Goal: Information Seeking & Learning: Find specific fact

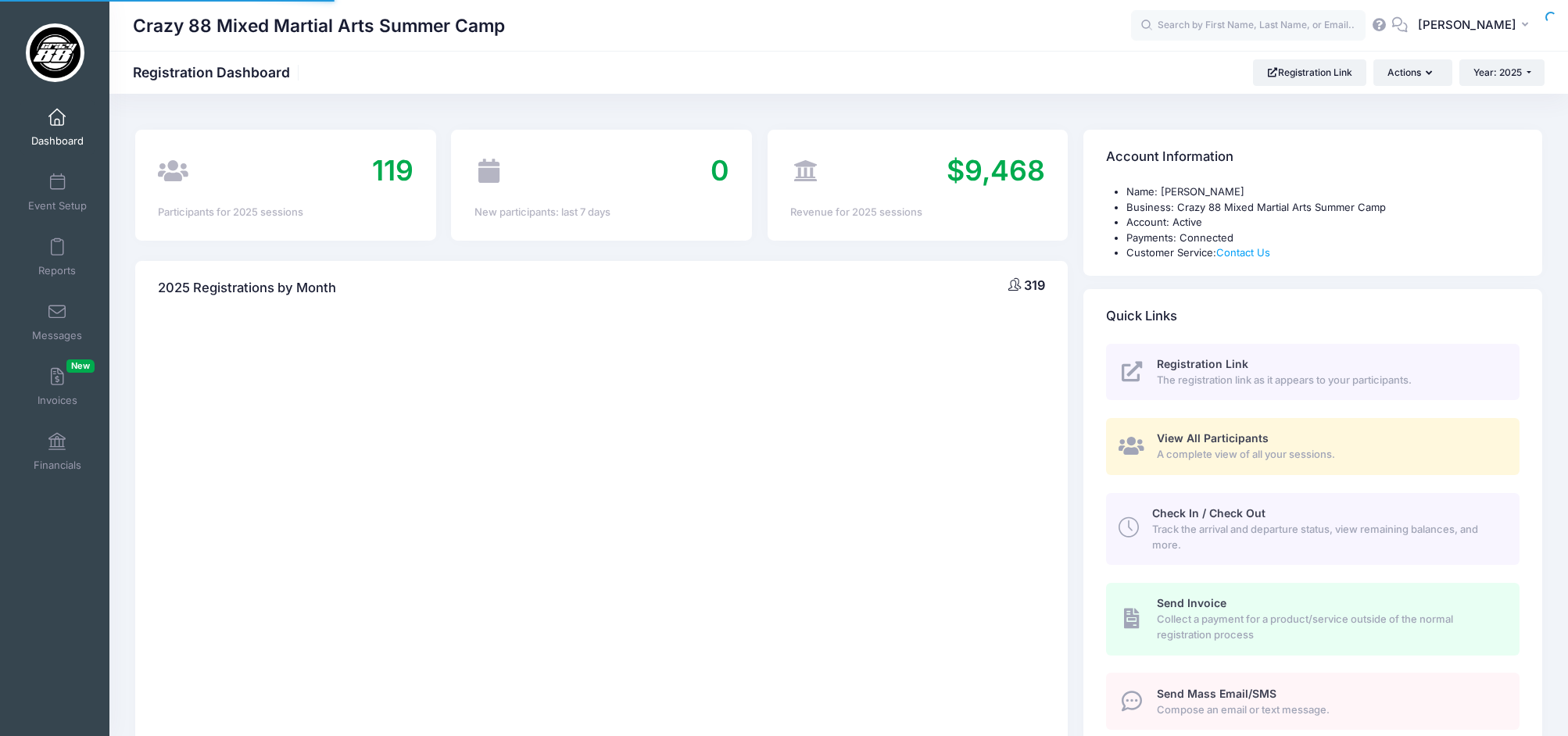
select select
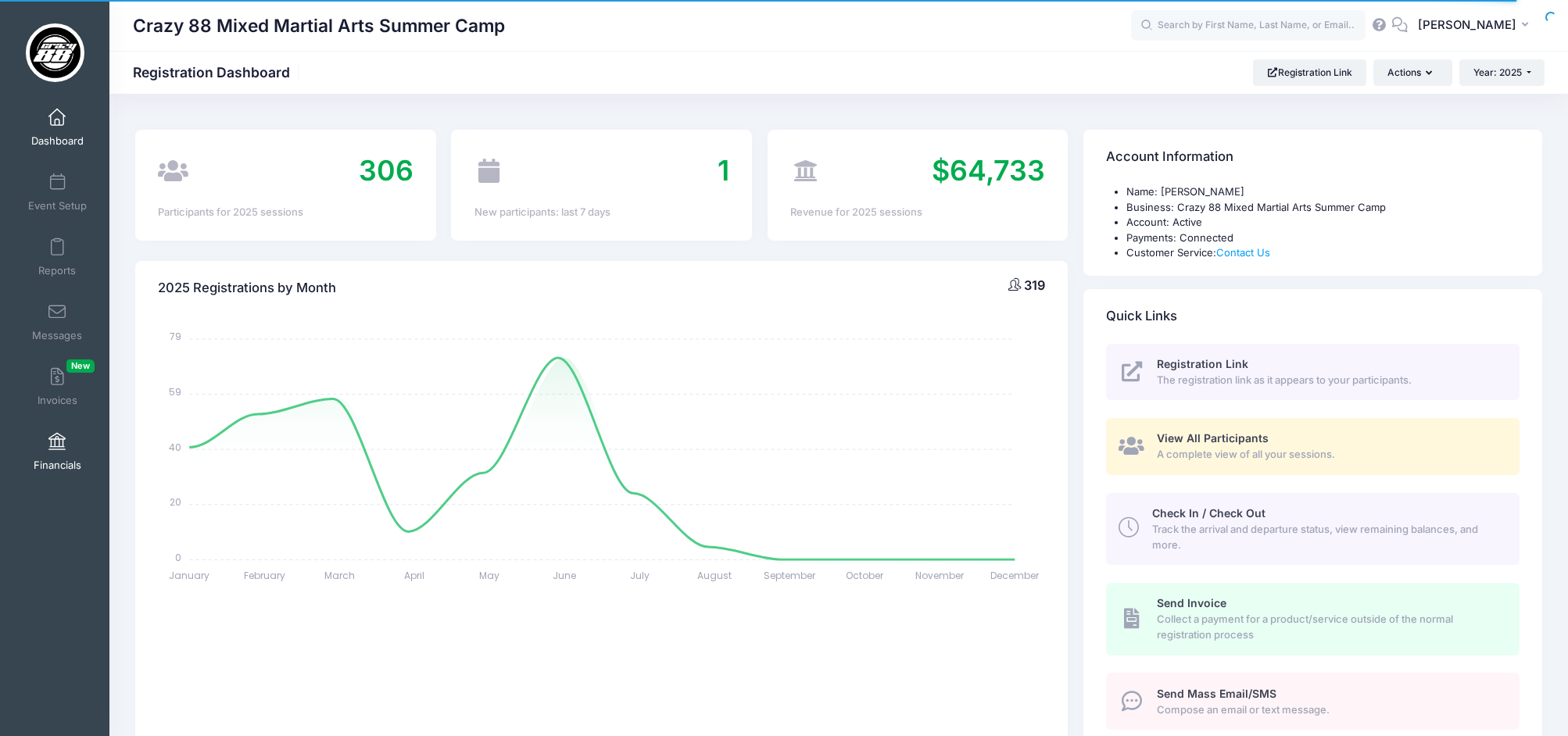
click at [53, 463] on span "Financials" at bounding box center [58, 465] width 48 height 13
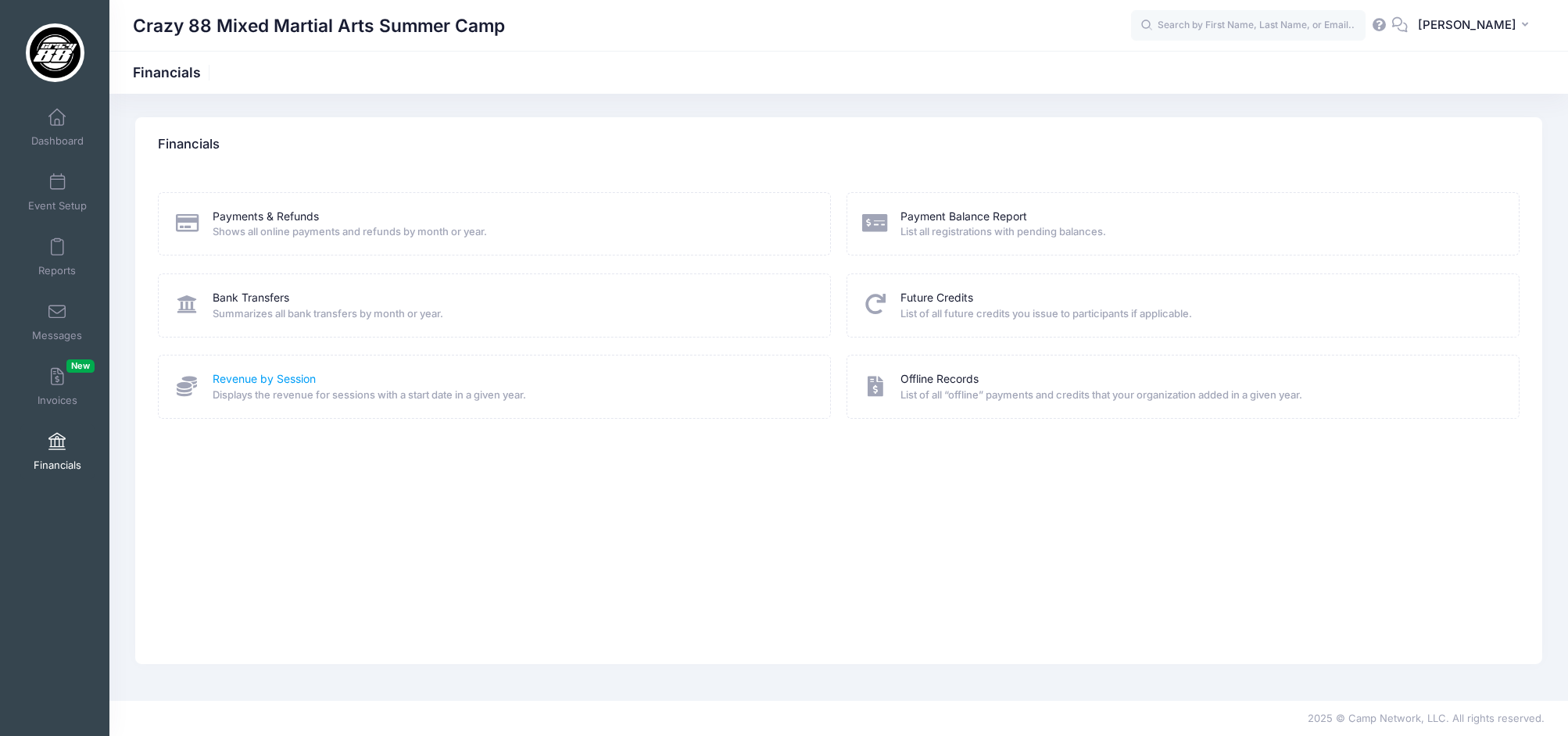
click at [274, 374] on link "Revenue by Session" at bounding box center [264, 379] width 103 height 16
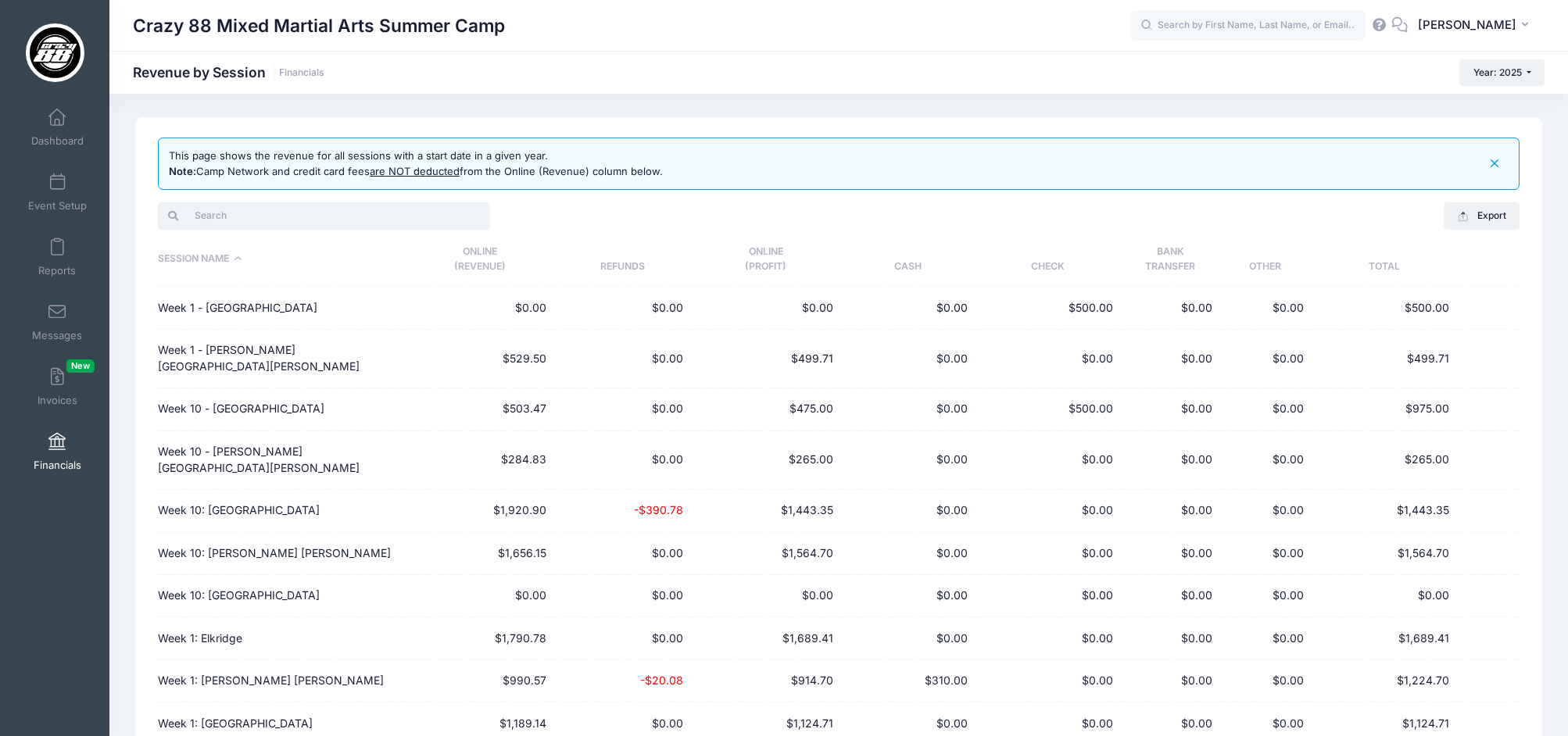
click at [221, 220] on input "search" at bounding box center [324, 215] width 332 height 27
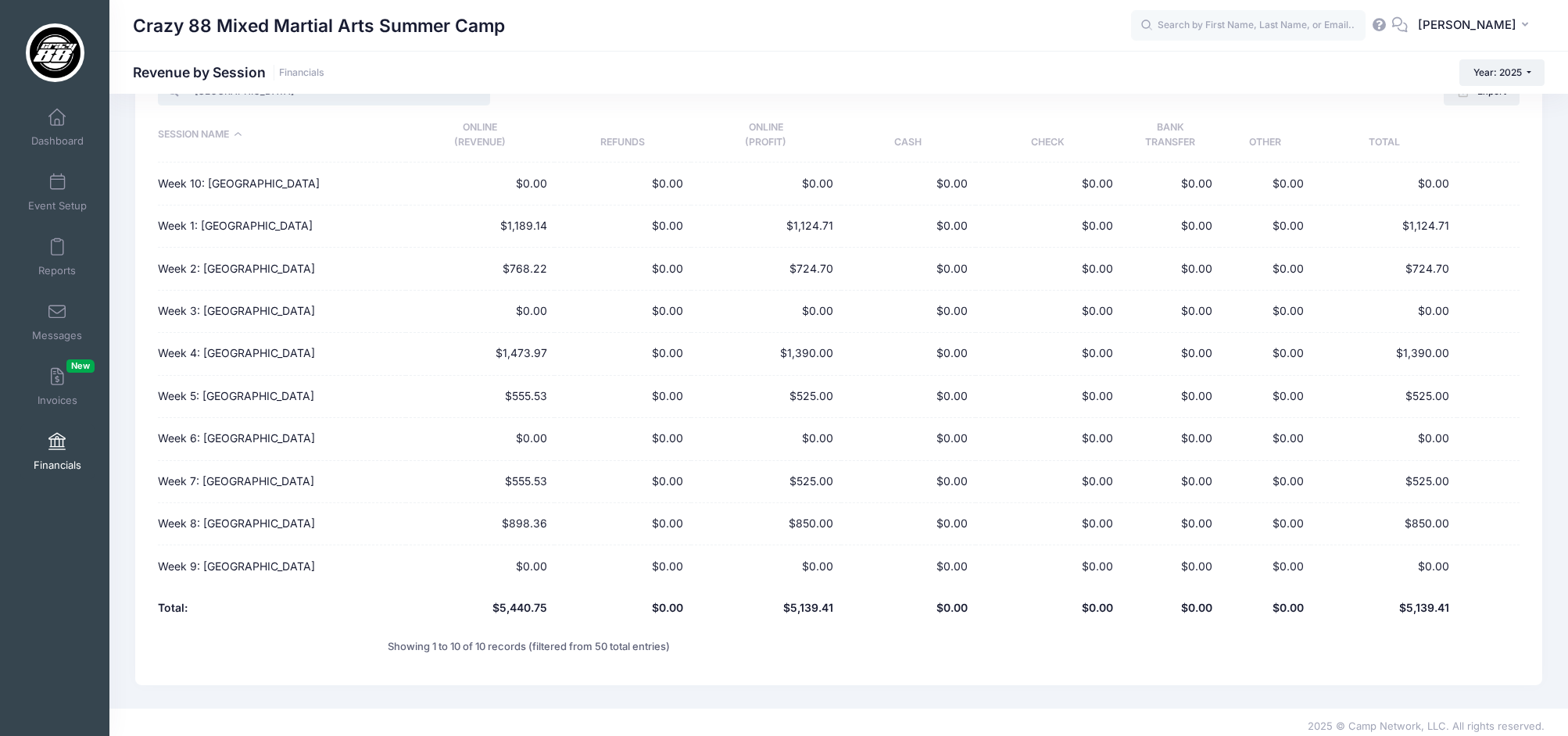
scroll to position [132, 0]
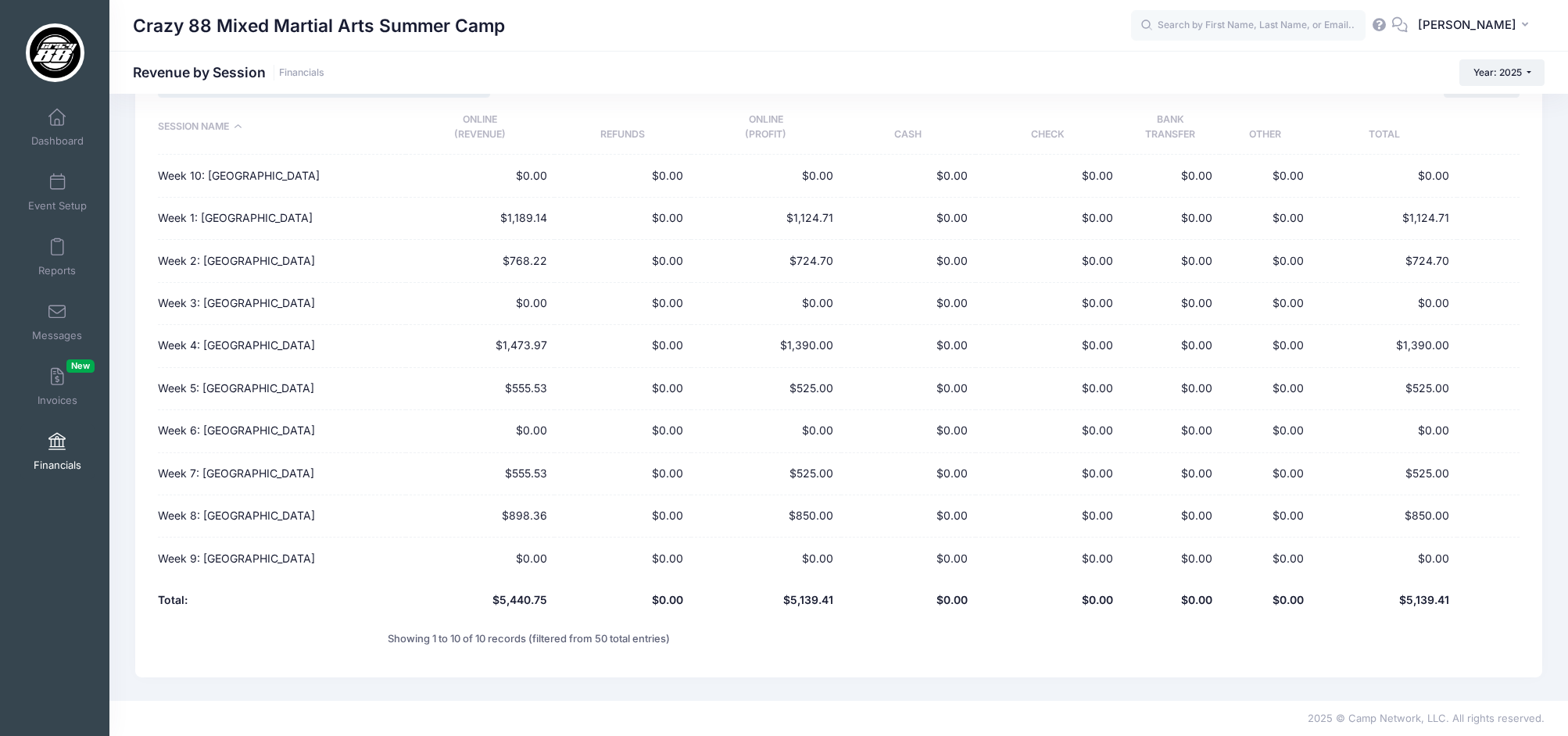
type input "severna park"
click at [57, 443] on span at bounding box center [57, 442] width 0 height 17
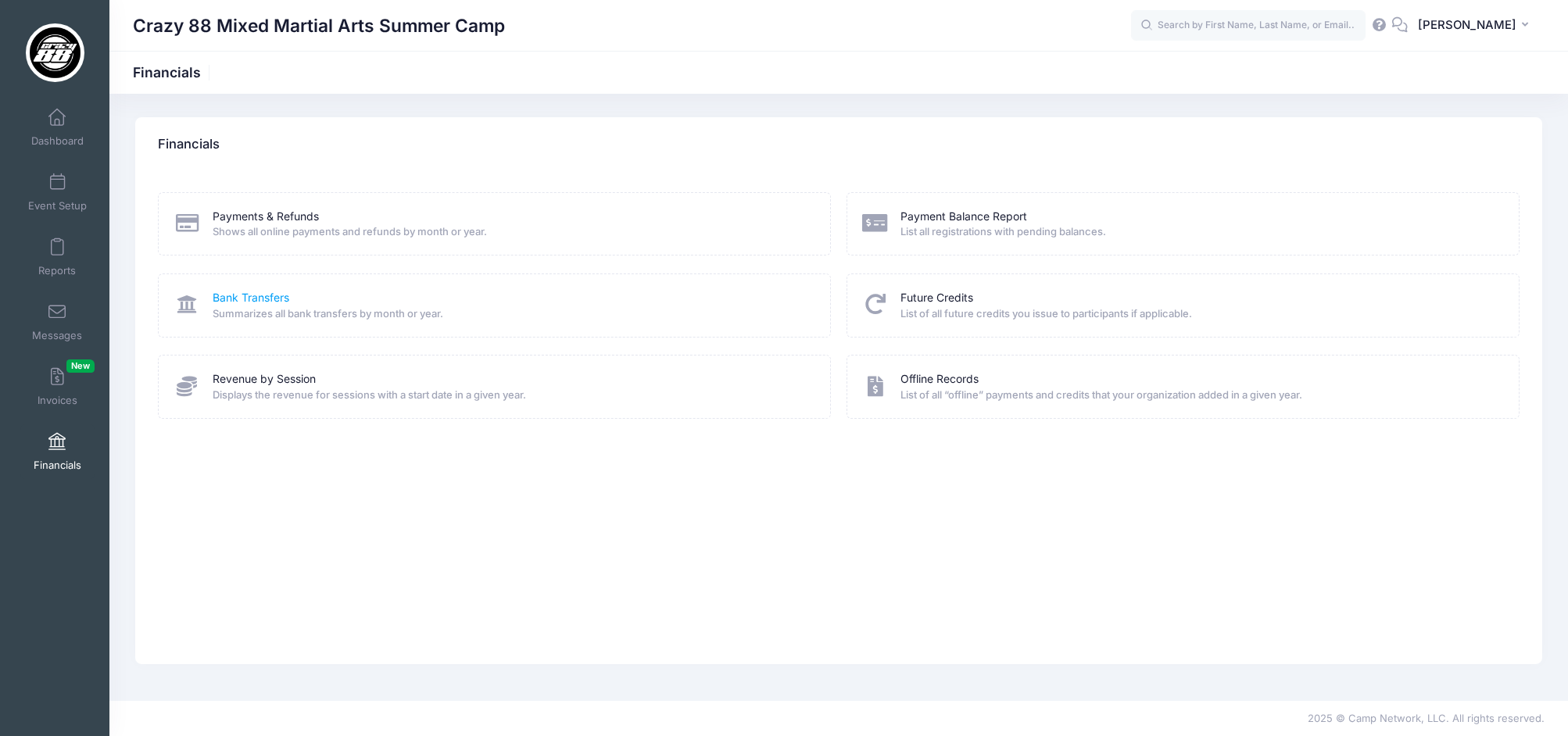
click at [263, 295] on link "Bank Transfers" at bounding box center [251, 298] width 77 height 16
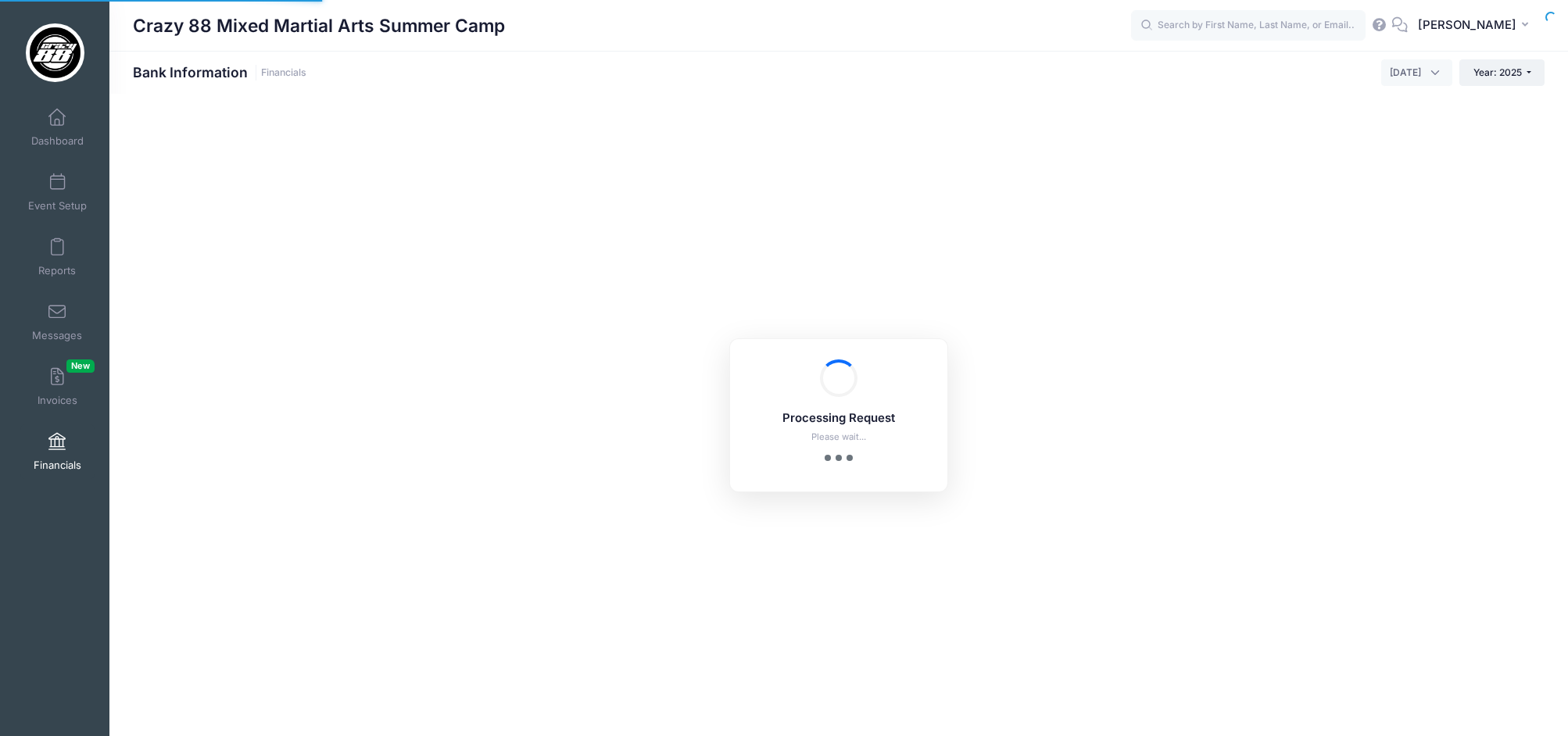
select select "10"
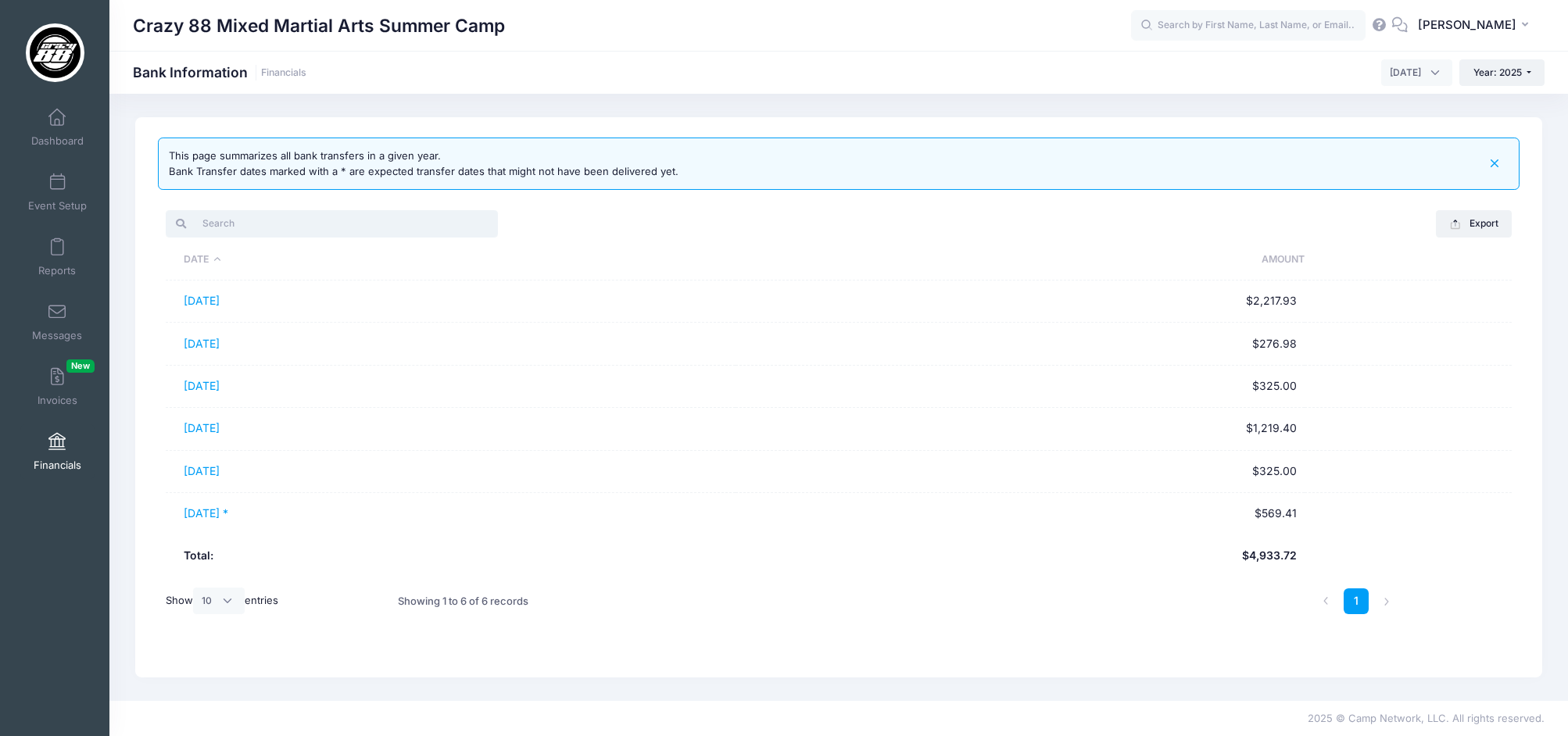
click at [271, 231] on input "search" at bounding box center [332, 223] width 332 height 27
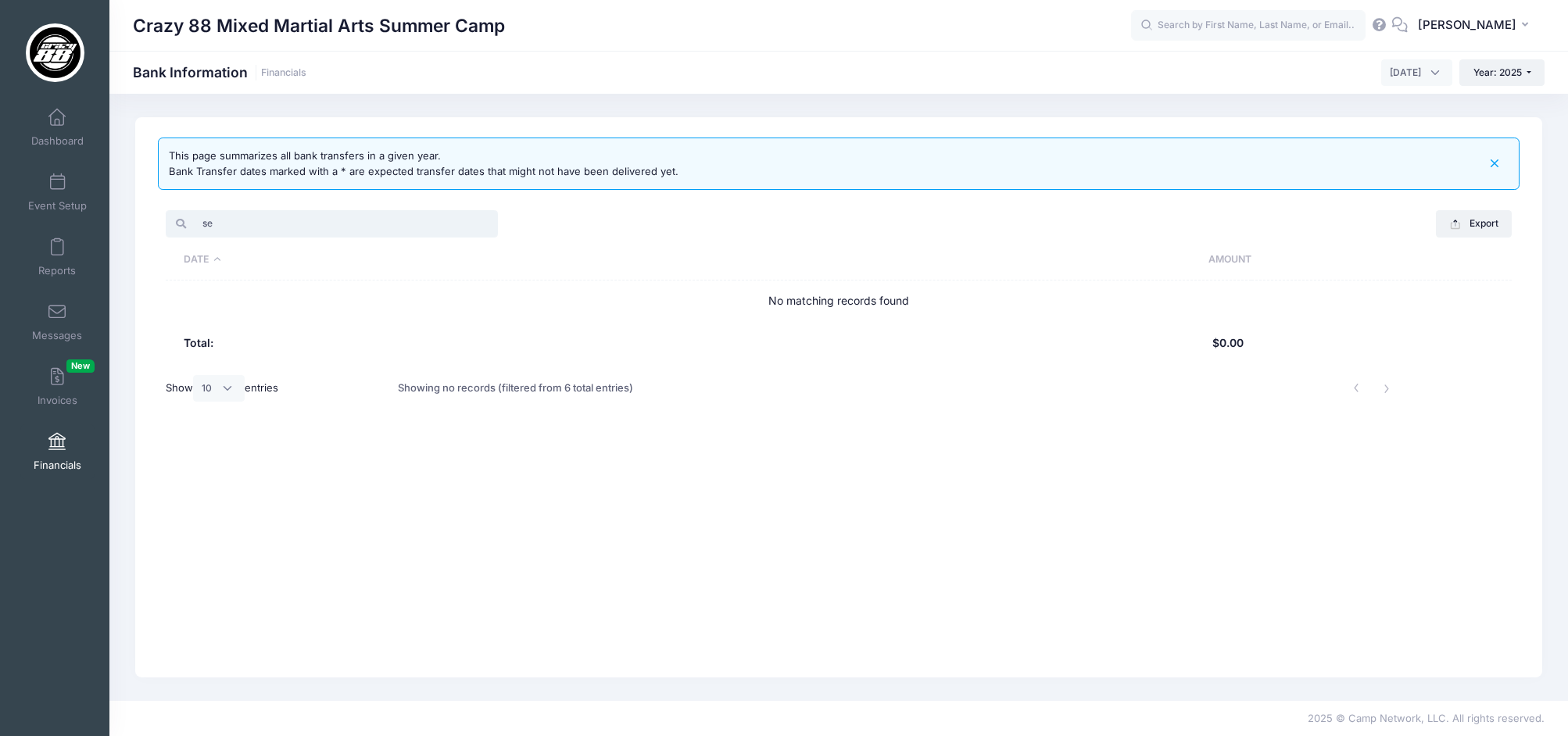
type input "s"
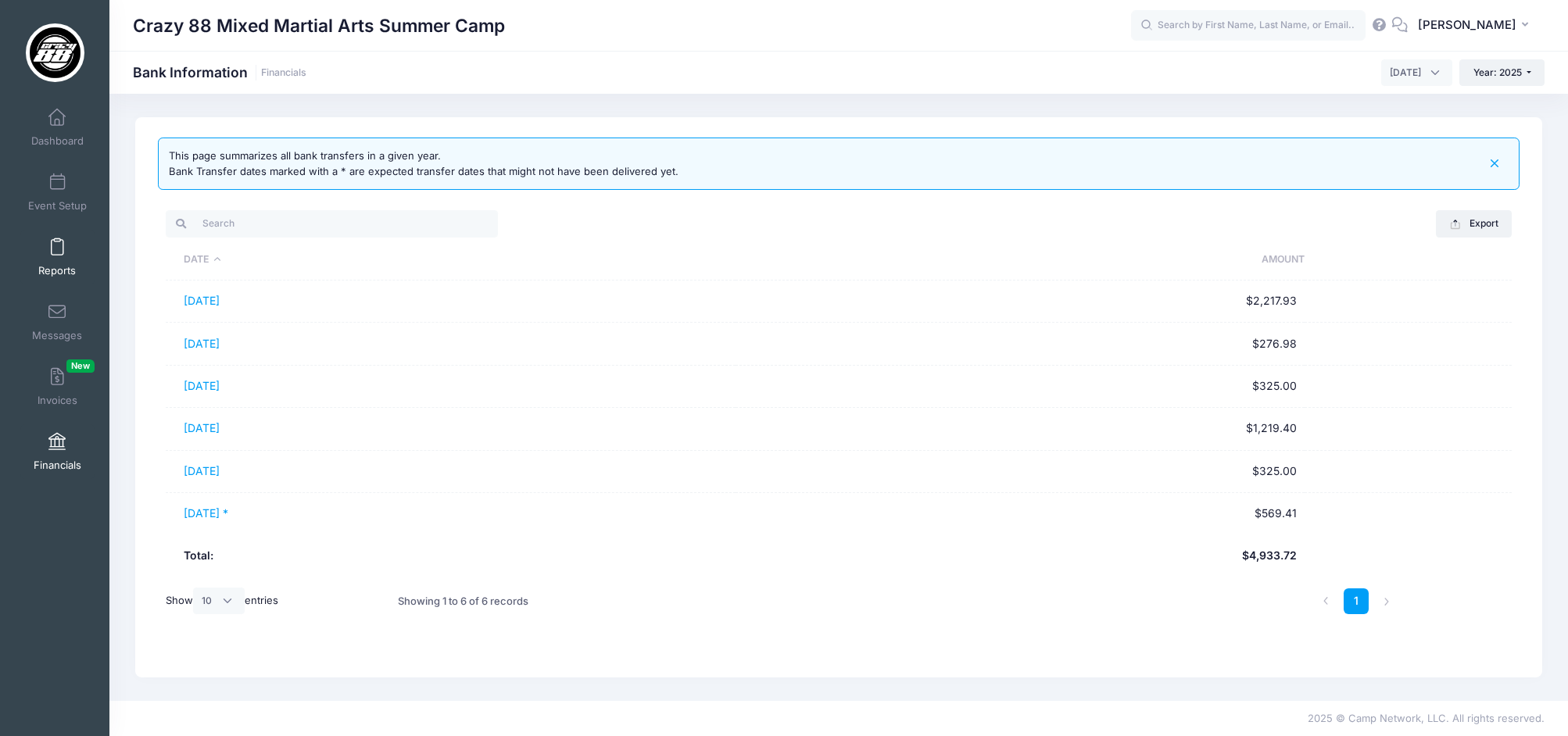
click at [57, 255] on span at bounding box center [57, 247] width 0 height 17
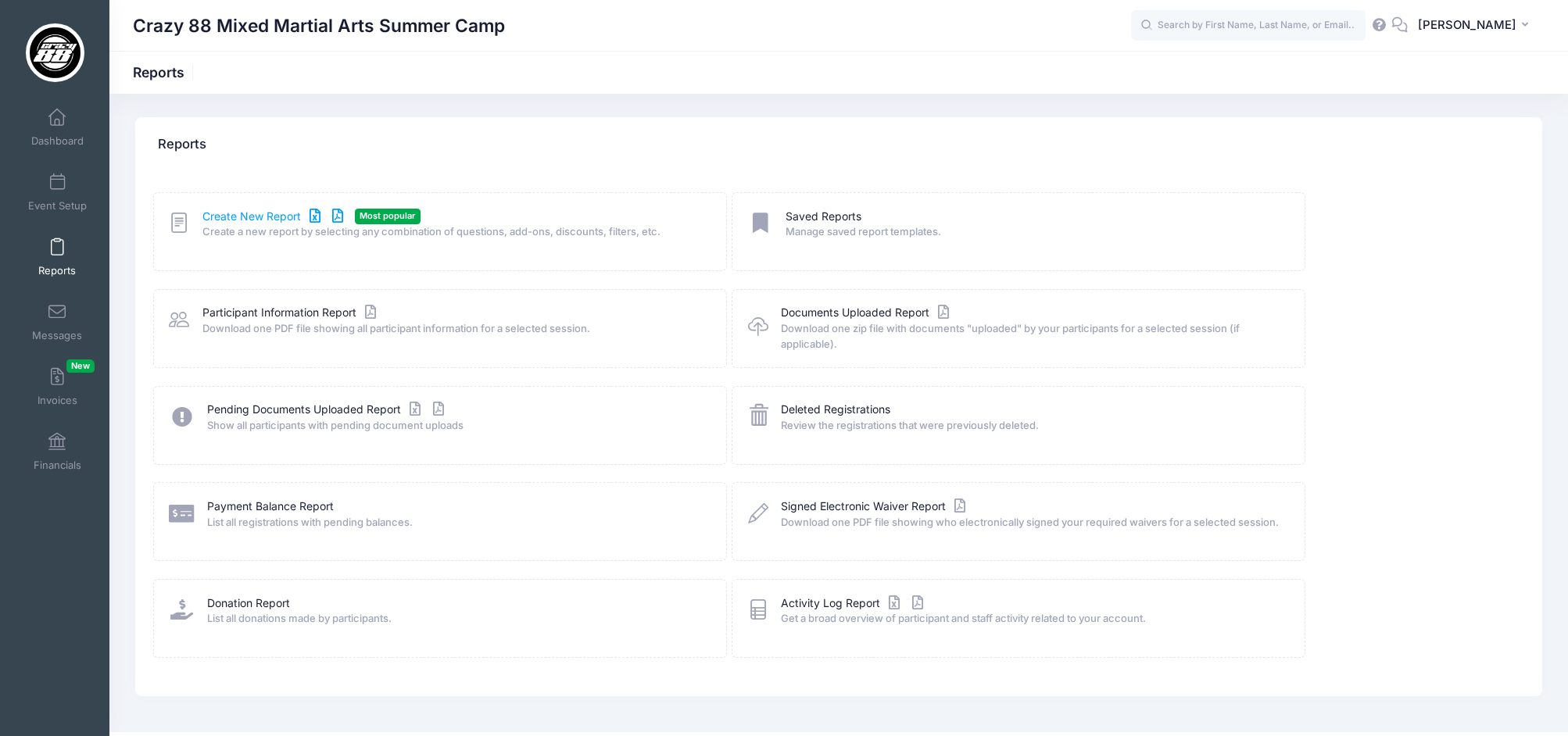
click at [226, 214] on link "Create New Report" at bounding box center [274, 217] width 145 height 16
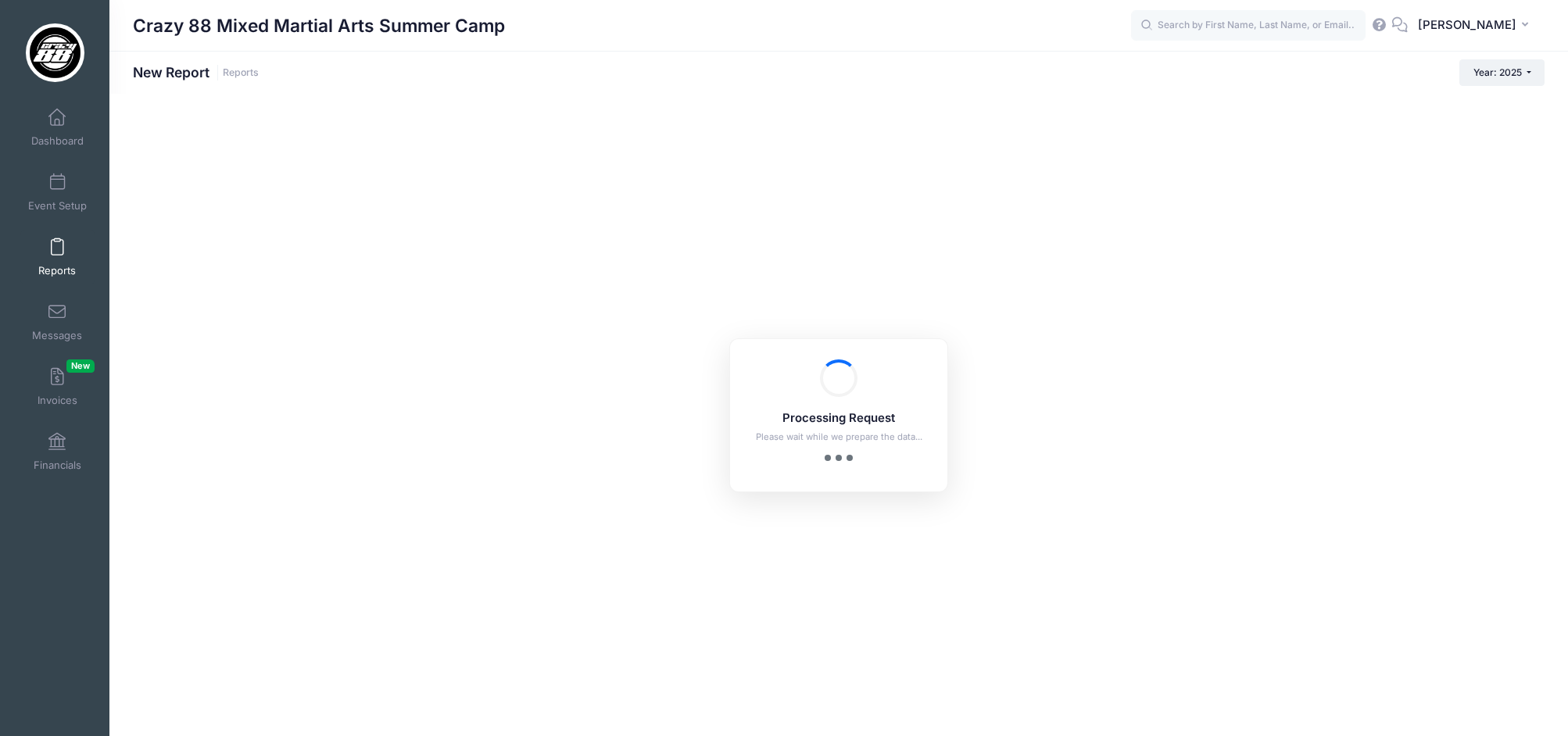
checkbox input "true"
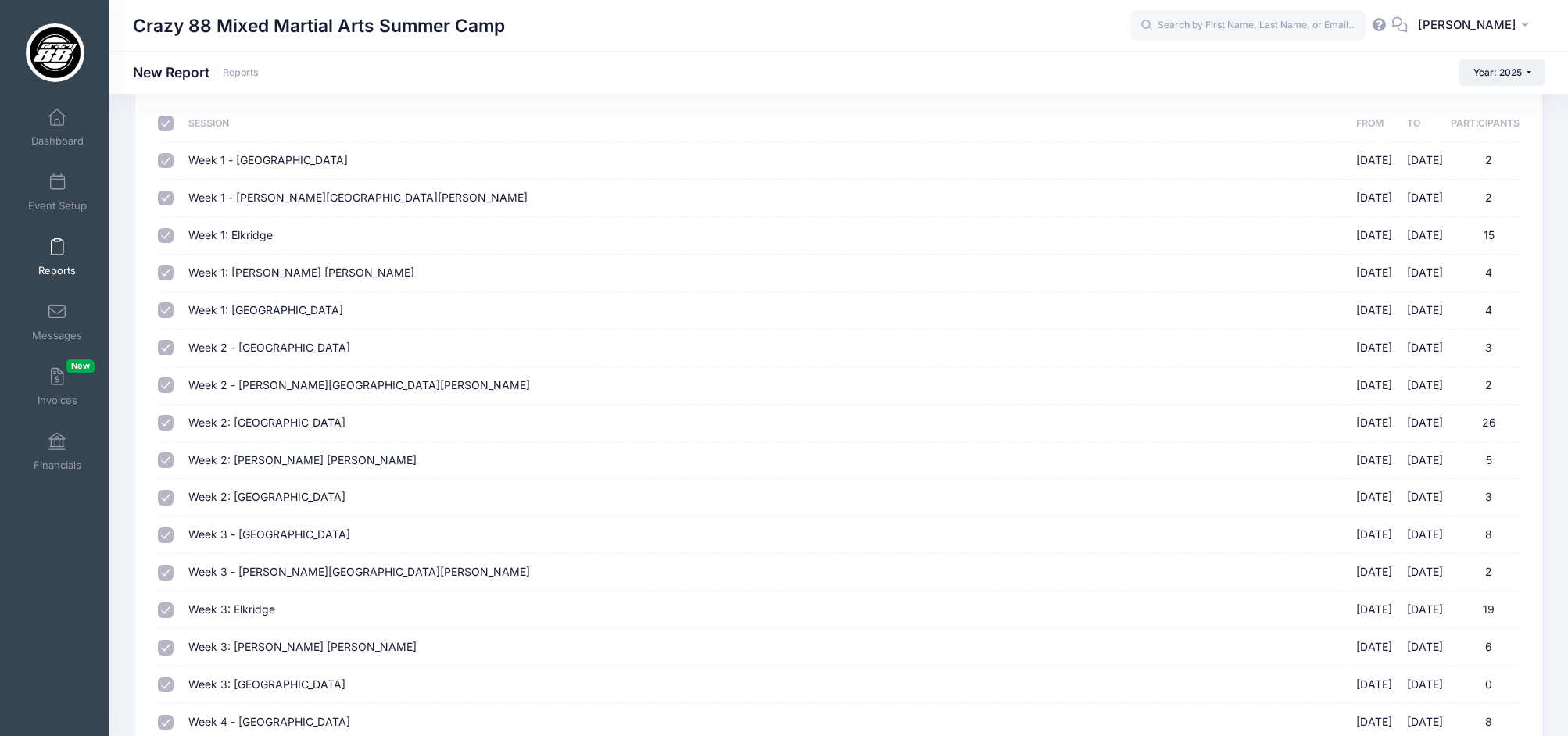
scroll to position [17, 0]
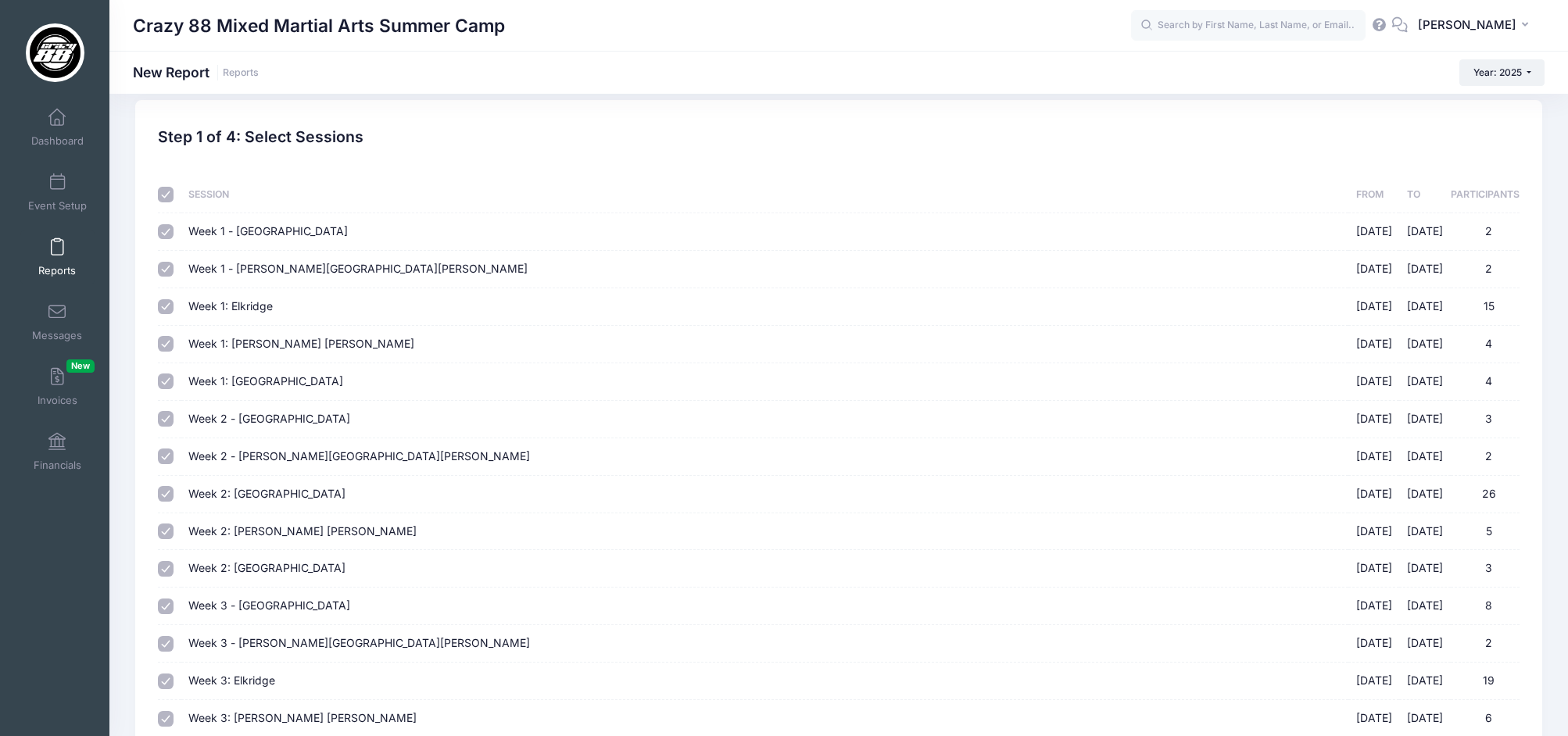
drag, startPoint x: 168, startPoint y: 233, endPoint x: 166, endPoint y: 264, distance: 31.3
click at [168, 233] on input "Week 1 - Elkridge 06/16/2025 - 06/20/2025 2" at bounding box center [166, 232] width 16 height 16
checkbox input "false"
drag, startPoint x: 166, startPoint y: 264, endPoint x: 195, endPoint y: 272, distance: 29.2
click at [166, 264] on input "Week 1 - Owings Mills 06/16/2025 - 06/20/2025 2" at bounding box center [166, 270] width 16 height 16
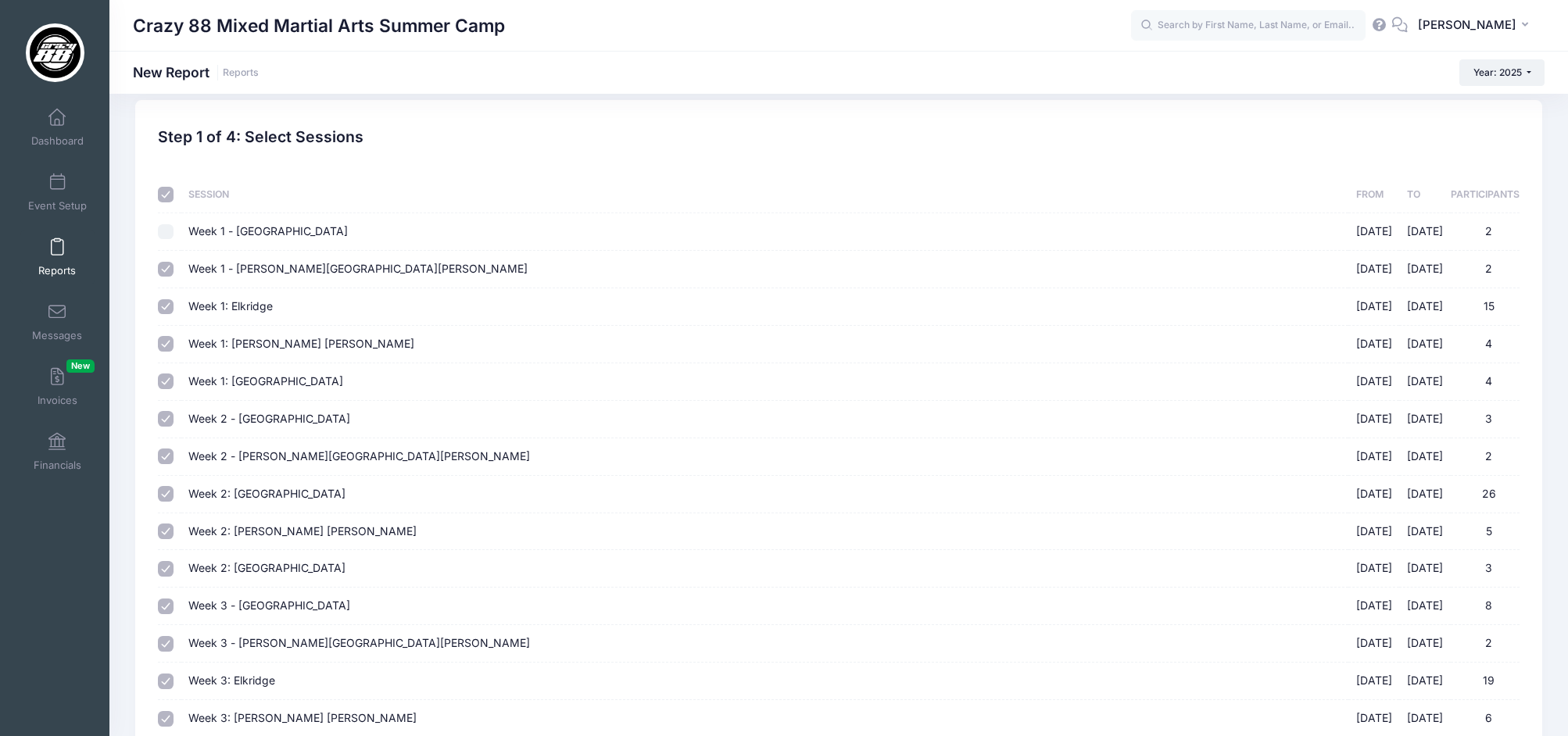
checkbox input "false"
click at [164, 304] on input "Week 1: Elkridge 06/16/2025 - 06/20/2025 15" at bounding box center [166, 307] width 16 height 16
checkbox input "false"
drag, startPoint x: 165, startPoint y: 343, endPoint x: 257, endPoint y: 340, distance: 92.3
click at [166, 343] on input "Week 1: Owings Mills 06/16/2025 - 06/20/2025 4" at bounding box center [166, 344] width 16 height 16
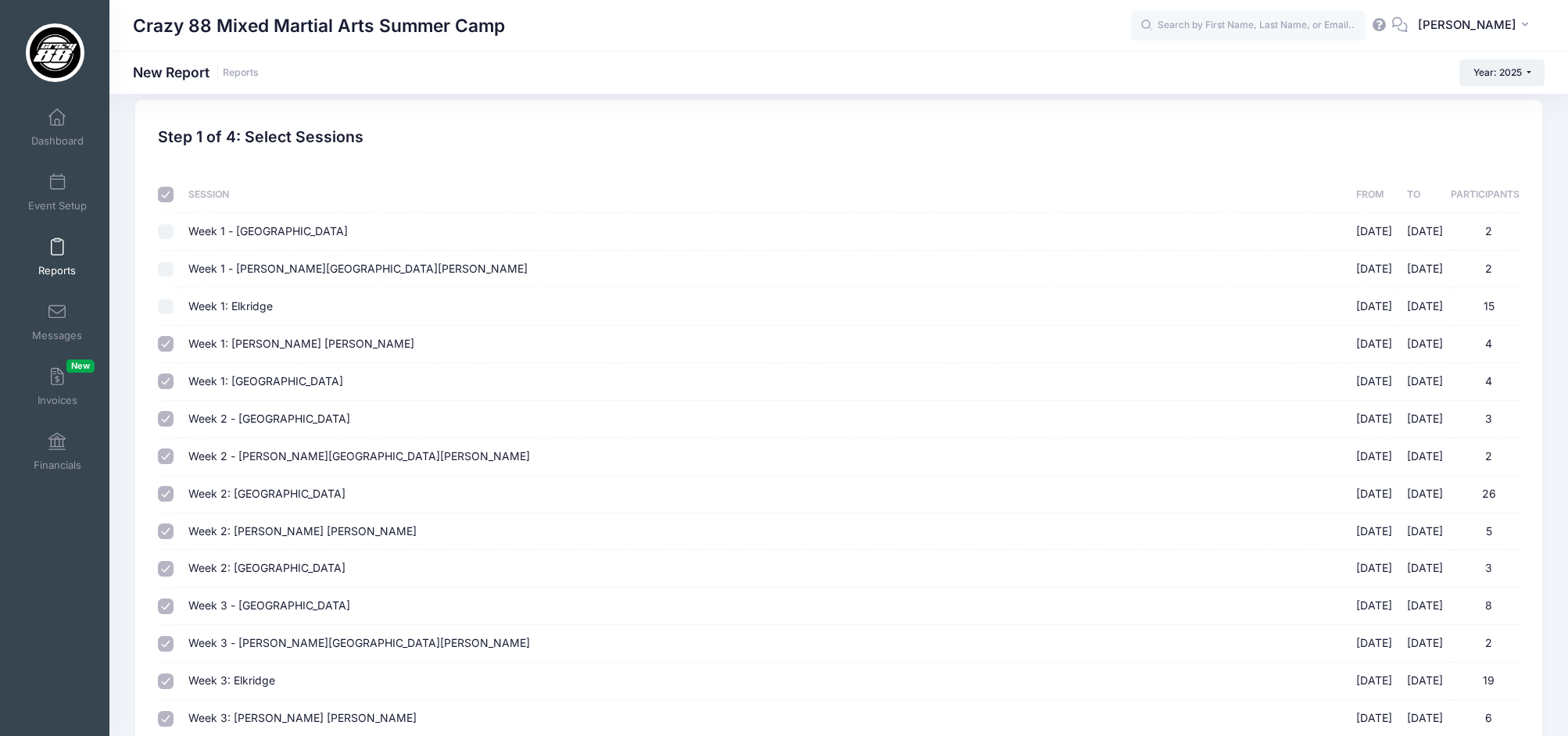
checkbox input "false"
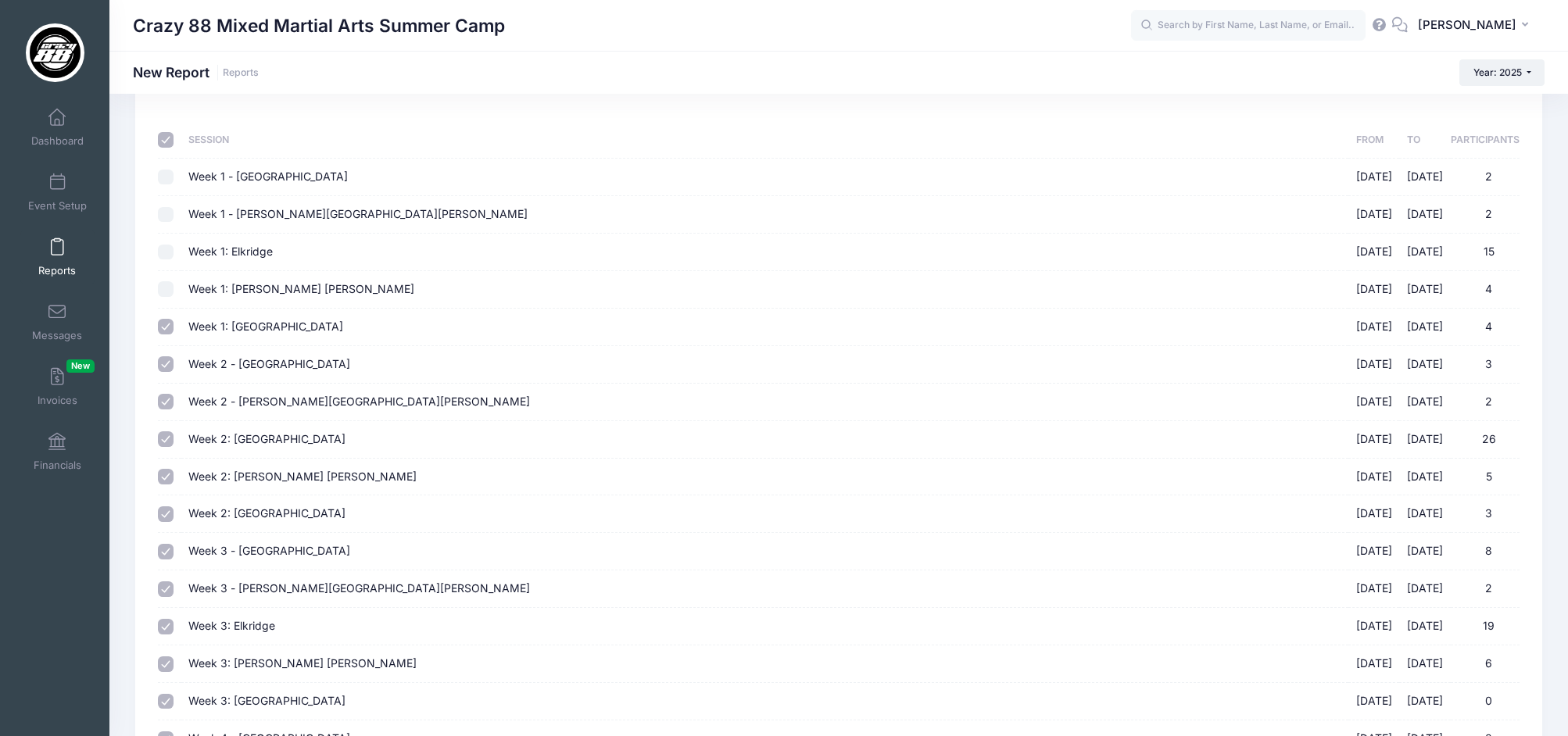
scroll to position [88, 0]
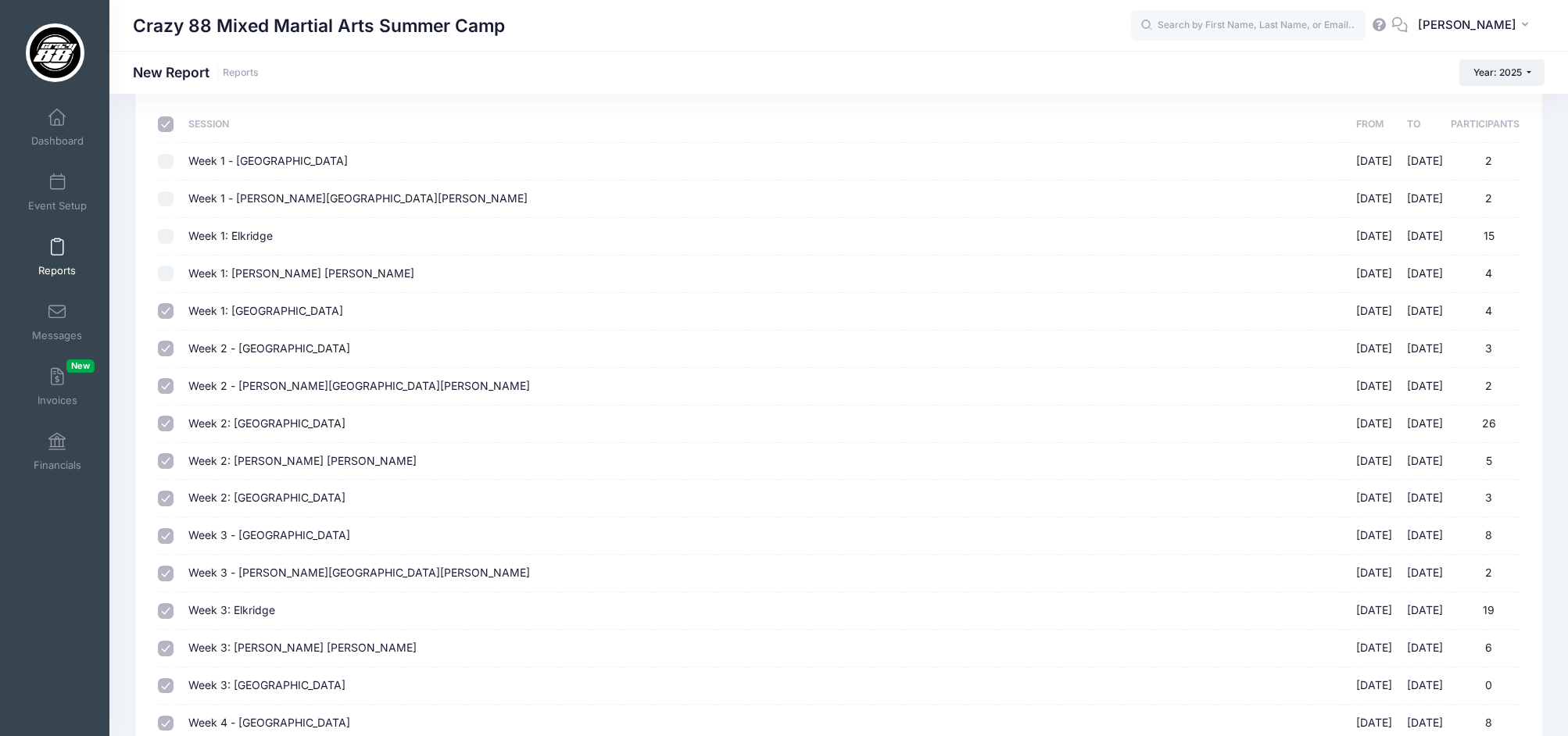
click at [160, 351] on input "Week 2 - Elkridge 06/23/2025 - 06/27/2025 3" at bounding box center [166, 349] width 16 height 16
checkbox input "false"
drag, startPoint x: 166, startPoint y: 385, endPoint x: 171, endPoint y: 417, distance: 32.5
click at [166, 385] on input "Week 2 - Owings Mills 06/23/2025 - 06/27/2025 2" at bounding box center [166, 386] width 16 height 16
checkbox input "false"
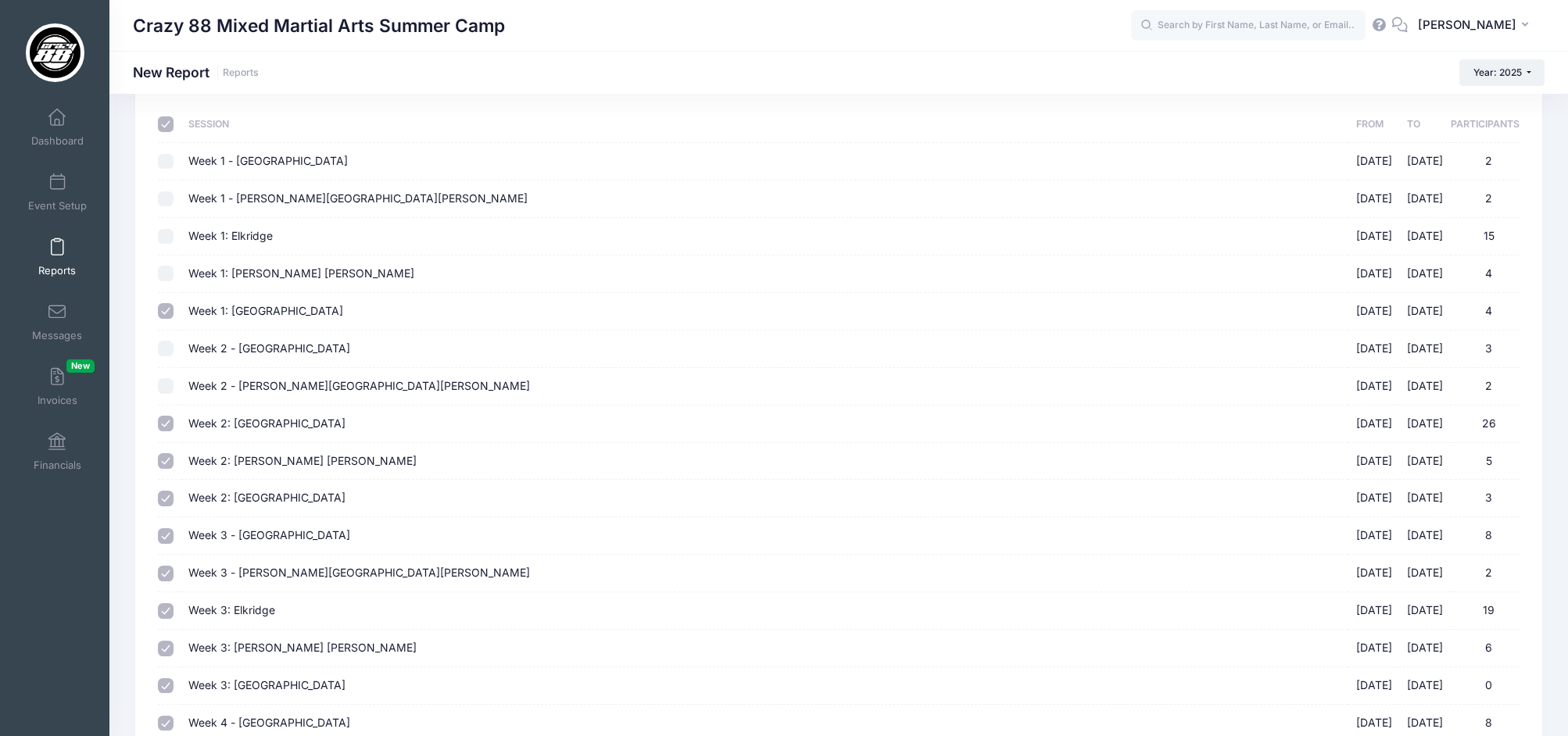
click at [163, 422] on input "Week 2: Elkridge 06/23/2025 - 06/27/2025 26" at bounding box center [166, 424] width 16 height 16
checkbox input "false"
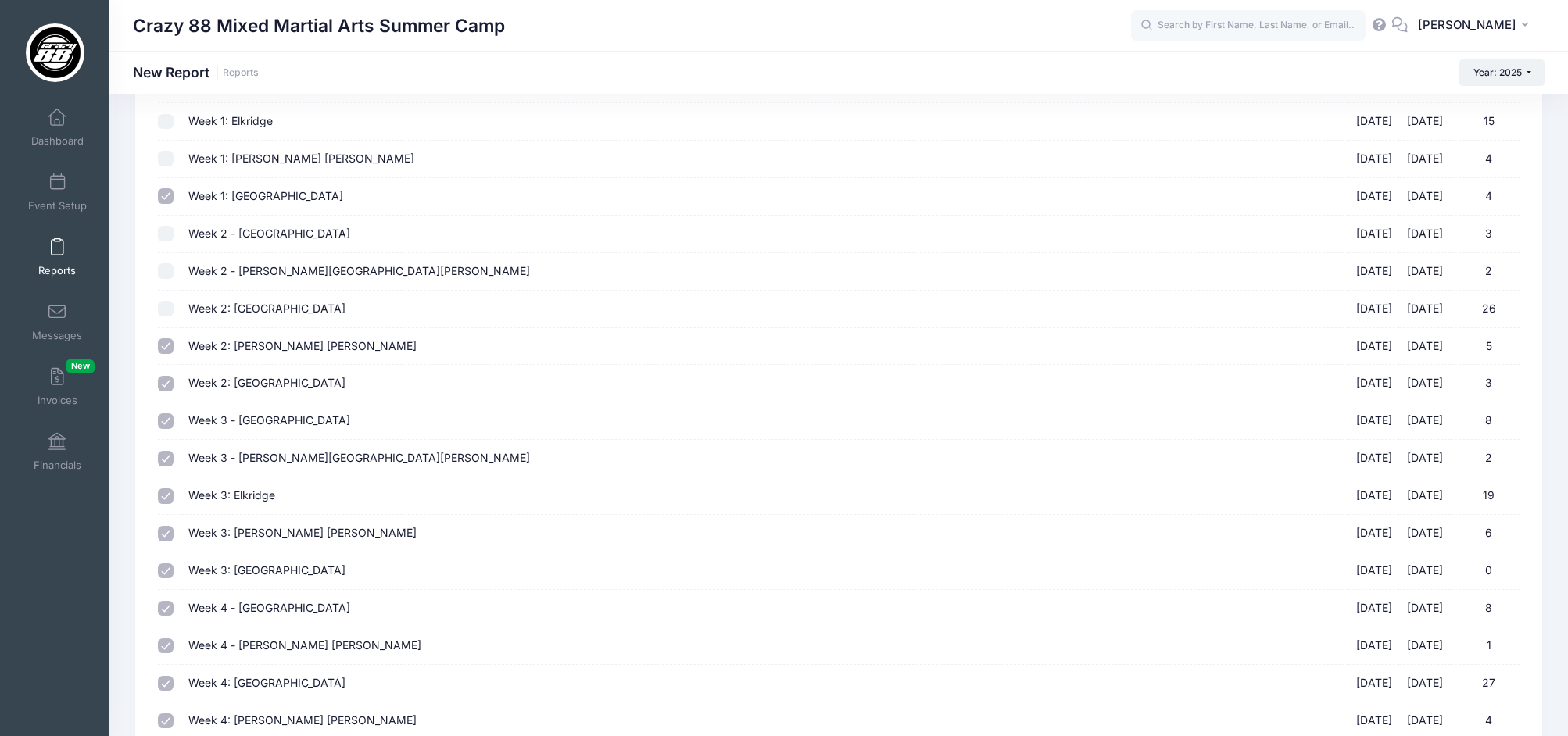
scroll to position [204, 0]
click at [166, 345] on input "Week 2: Owings Mills 06/23/2025 - 06/27/2025 5" at bounding box center [166, 345] width 16 height 16
checkbox input "false"
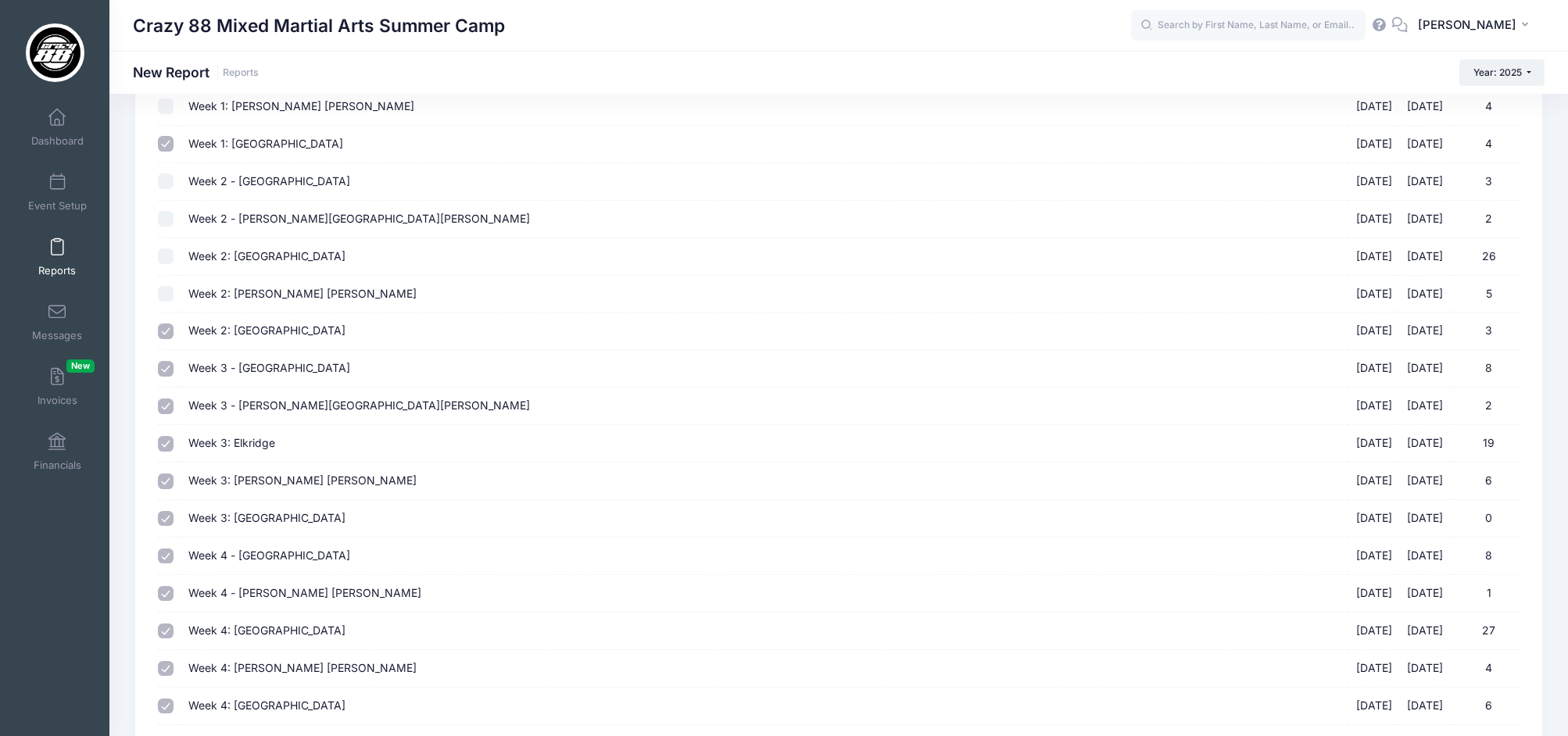
scroll to position [279, 0]
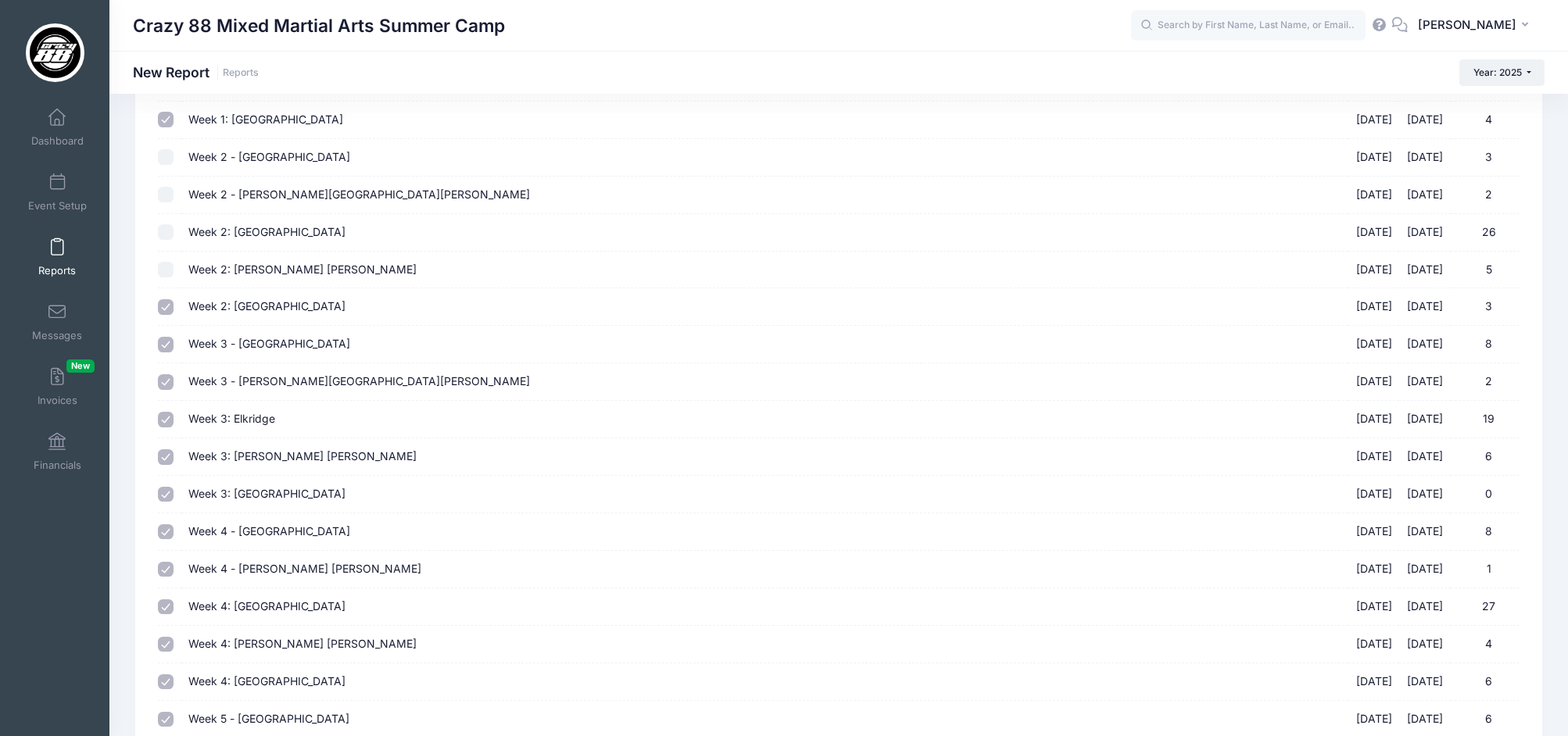
click at [166, 342] on input "Week 3 - Elkridge 06/30/2025 - 07/03/2025 8" at bounding box center [166, 345] width 16 height 16
checkbox input "false"
click at [166, 377] on input "Week 3 - Owings Mills 06/30/2025 - 07/03/2025 2" at bounding box center [166, 382] width 16 height 16
checkbox input "false"
click at [166, 417] on input "Week 3: Elkridge 06/30/2025 - 07/03/2025 19" at bounding box center [166, 420] width 16 height 16
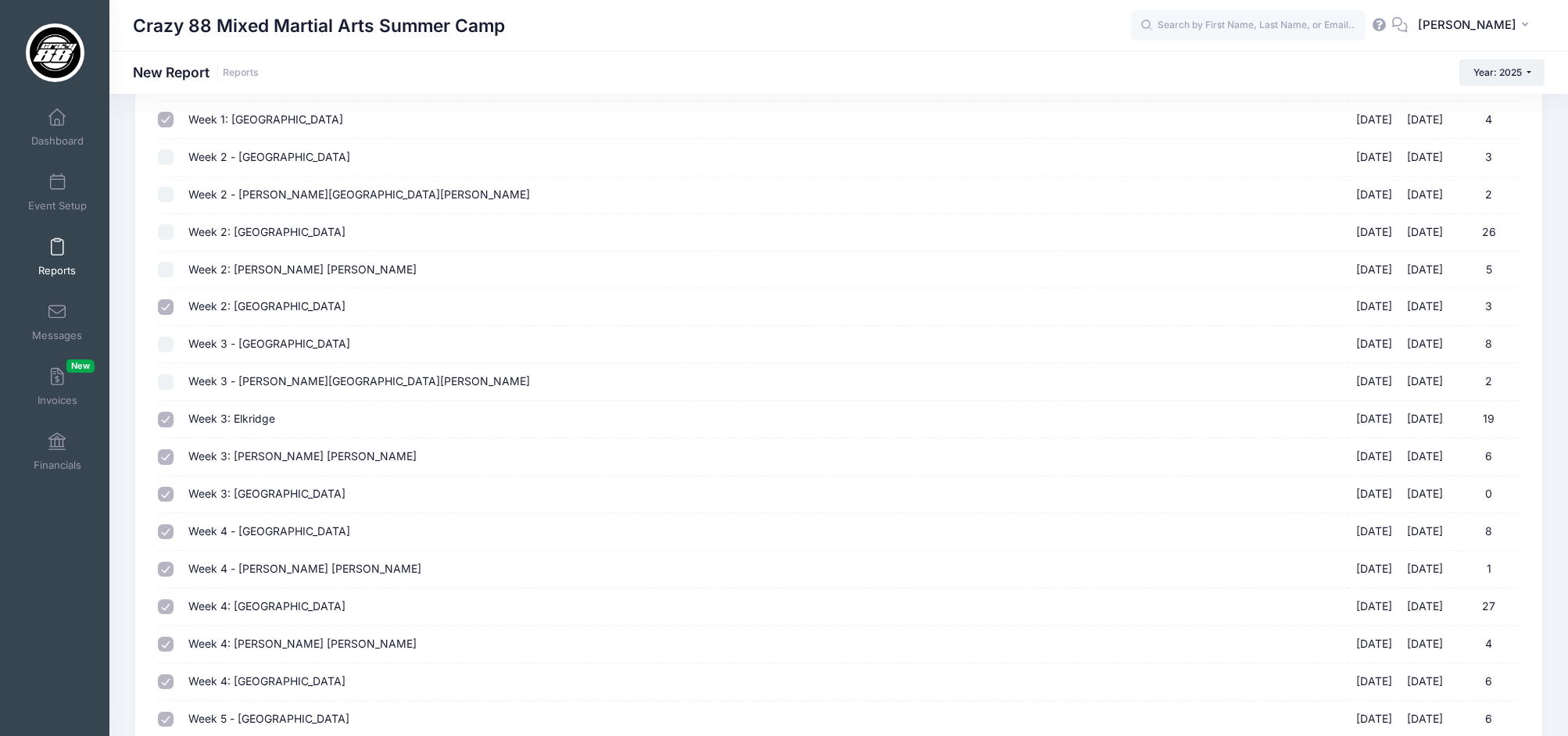
checkbox input "false"
click at [167, 455] on input "Week 3: Owings Mills 06/30/2025 - 07/03/2025 6" at bounding box center [166, 457] width 16 height 16
checkbox input "false"
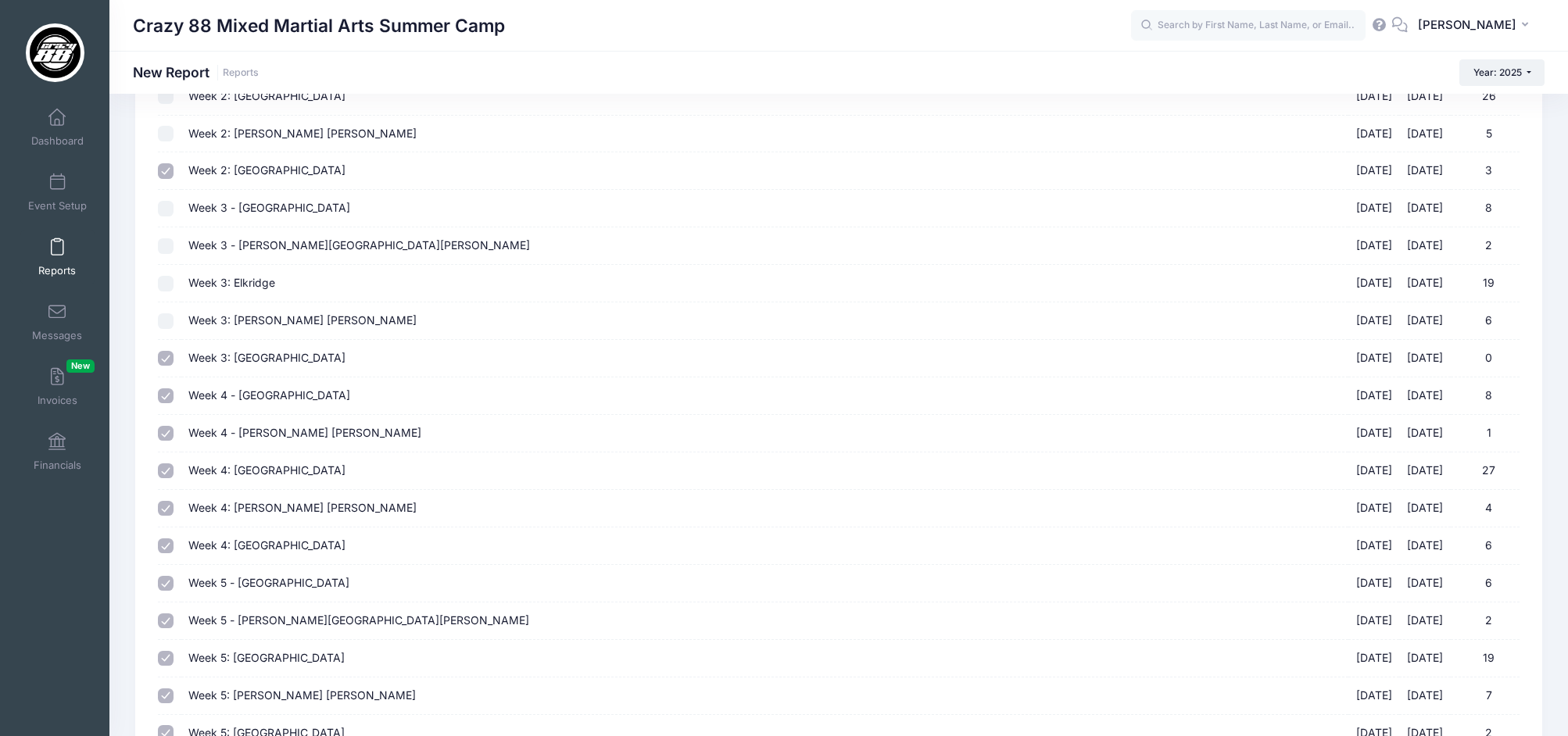
scroll to position [444, 0]
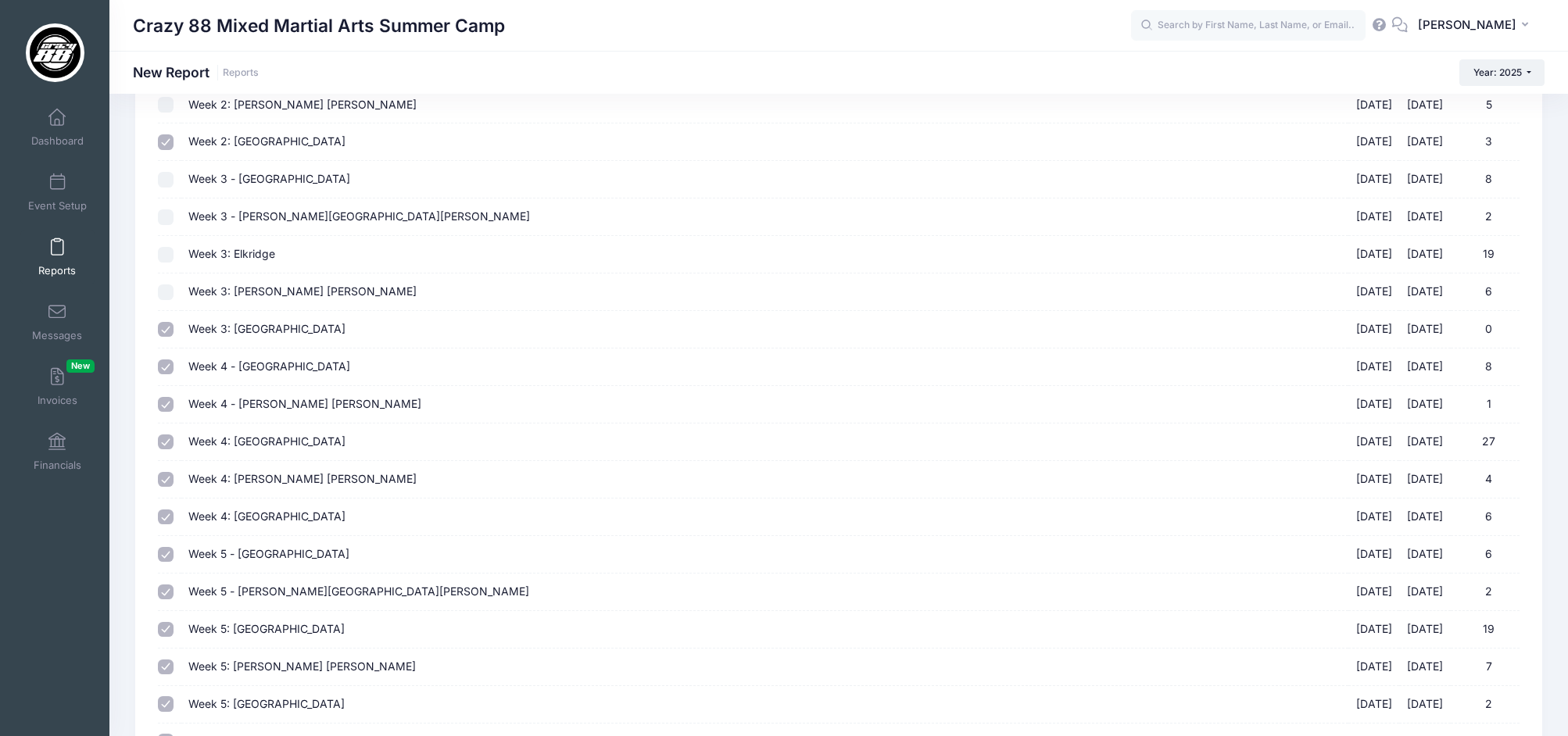
drag, startPoint x: 165, startPoint y: 367, endPoint x: 167, endPoint y: 392, distance: 25.1
click at [165, 367] on input "Week 4 - Elkridge 07/07/2025 - 07/11/2025 8" at bounding box center [166, 368] width 16 height 16
checkbox input "false"
click at [167, 402] on input "Week 4 - Owings Mills 07/07/2025 - 07/11/2025 1" at bounding box center [166, 405] width 16 height 16
checkbox input "false"
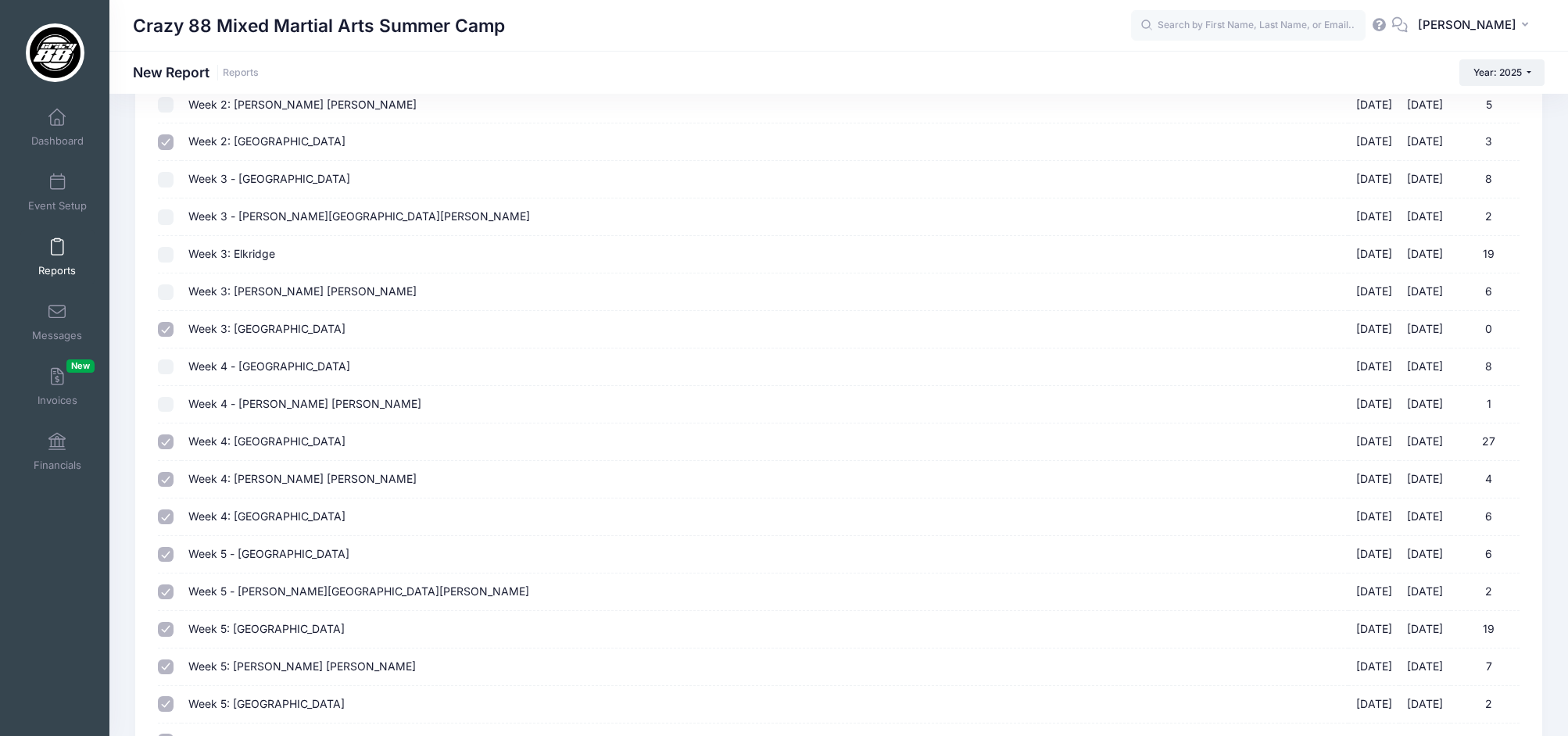
click at [165, 444] on input "Week 4: Elkridge 07/07/2025 - 07/11/2025 27" at bounding box center [166, 443] width 16 height 16
checkbox input "false"
click at [170, 476] on input "Week 4: Owings Mills 07/07/2025 - 07/11/2025 4" at bounding box center [166, 480] width 16 height 16
checkbox input "false"
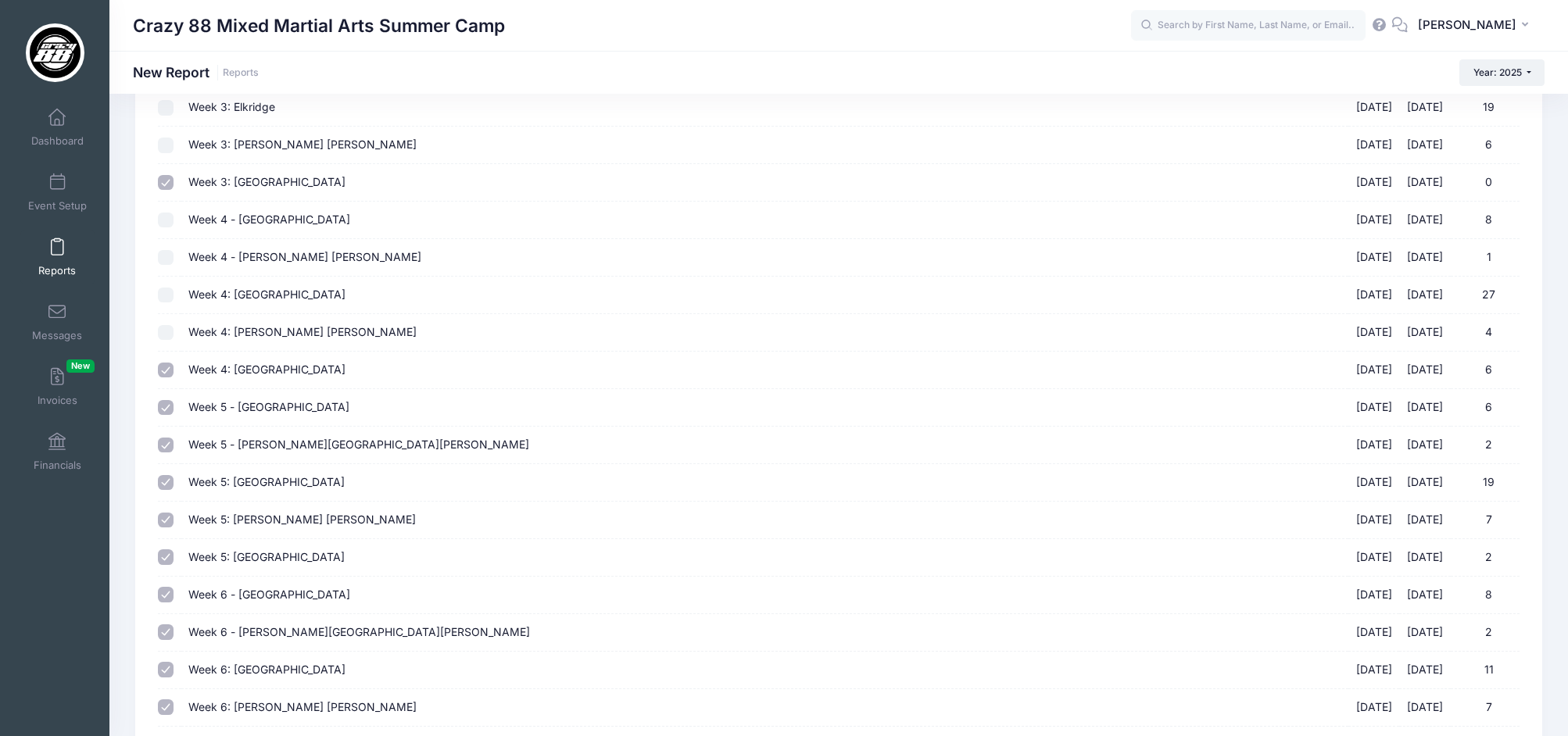
scroll to position [592, 0]
click at [163, 406] on input "Week 5 - Elkridge 07/14/2025 - 07/18/2025 6" at bounding box center [166, 407] width 16 height 16
checkbox input "false"
click at [163, 446] on input "Week 5 - Owings Mills 07/14/2025 - 07/18/2025 2" at bounding box center [166, 444] width 16 height 16
checkbox input "false"
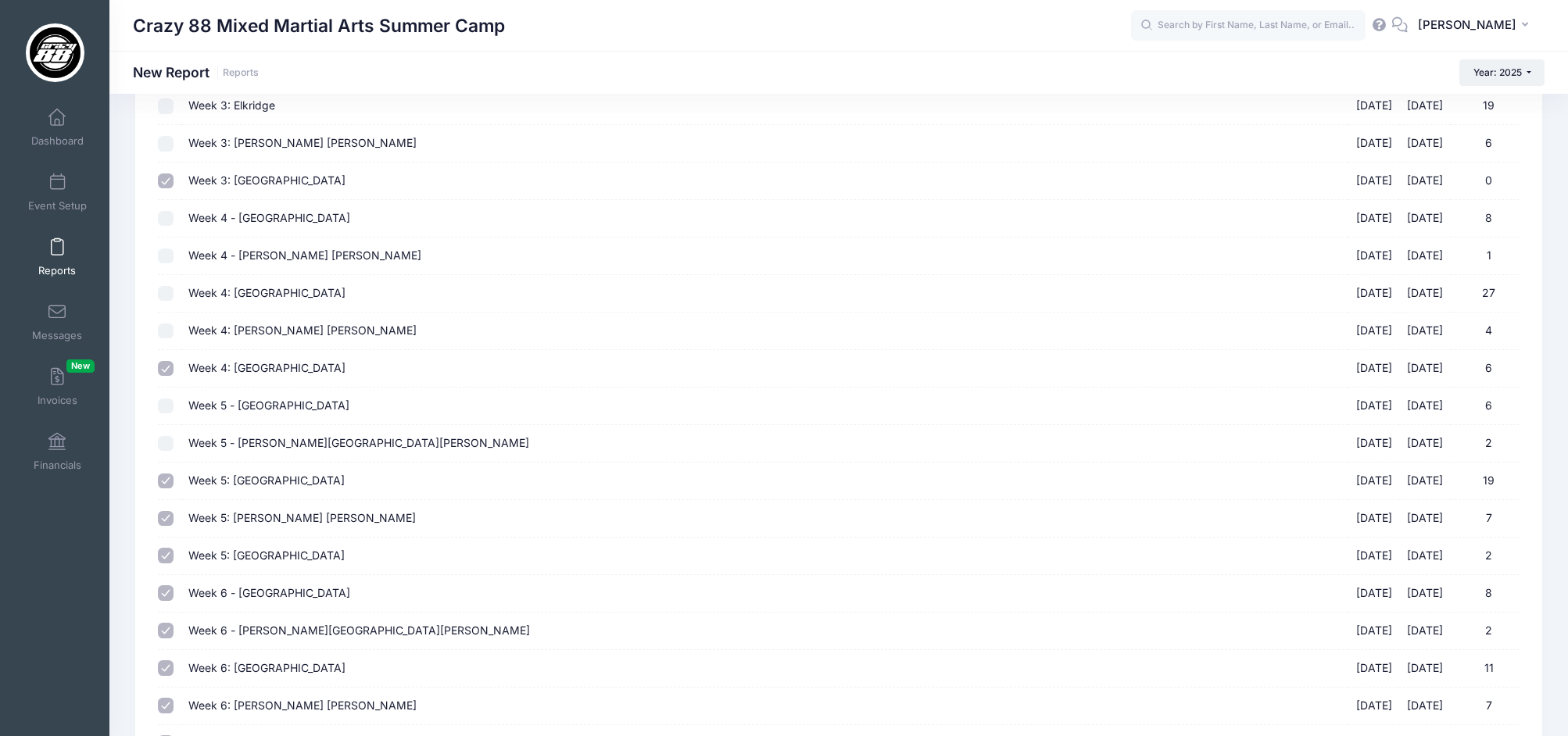
drag, startPoint x: 166, startPoint y: 481, endPoint x: 166, endPoint y: 490, distance: 8.6
click at [165, 481] on input "Week 5: Elkridge 07/14/2025 - 07/18/2025 19" at bounding box center [166, 482] width 16 height 16
checkbox input "false"
drag, startPoint x: 170, startPoint y: 515, endPoint x: 191, endPoint y: 510, distance: 21.8
click at [170, 515] on input "Week 5: Owings Mills 07/14/2025 - 07/18/2025 7" at bounding box center [166, 519] width 16 height 16
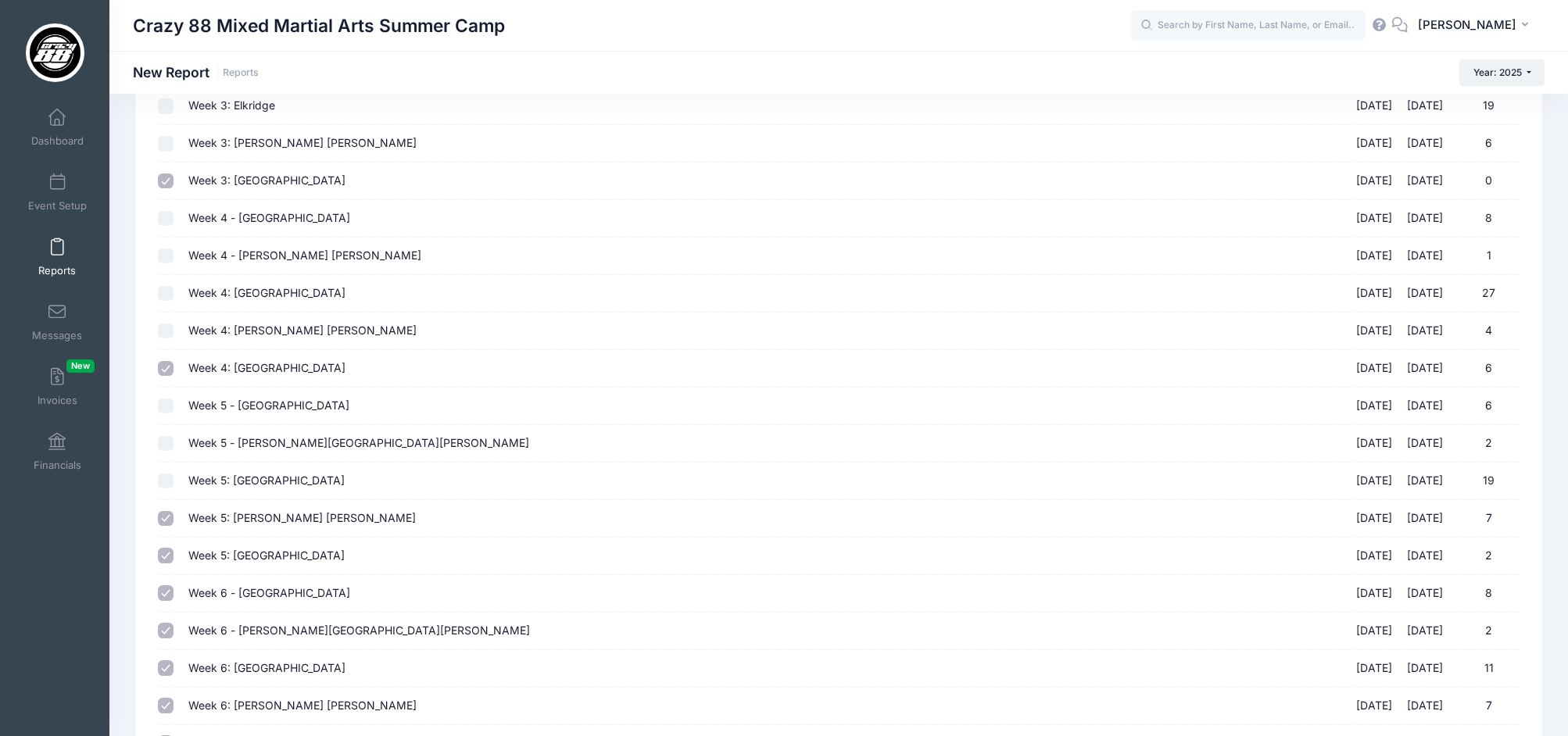
checkbox input "false"
click at [163, 214] on input "Week 6 - Elkridge 07/21/2025 - 07/25/2025 8" at bounding box center [166, 217] width 16 height 16
checkbox input "false"
drag, startPoint x: 161, startPoint y: 248, endPoint x: 175, endPoint y: 268, distance: 24.7
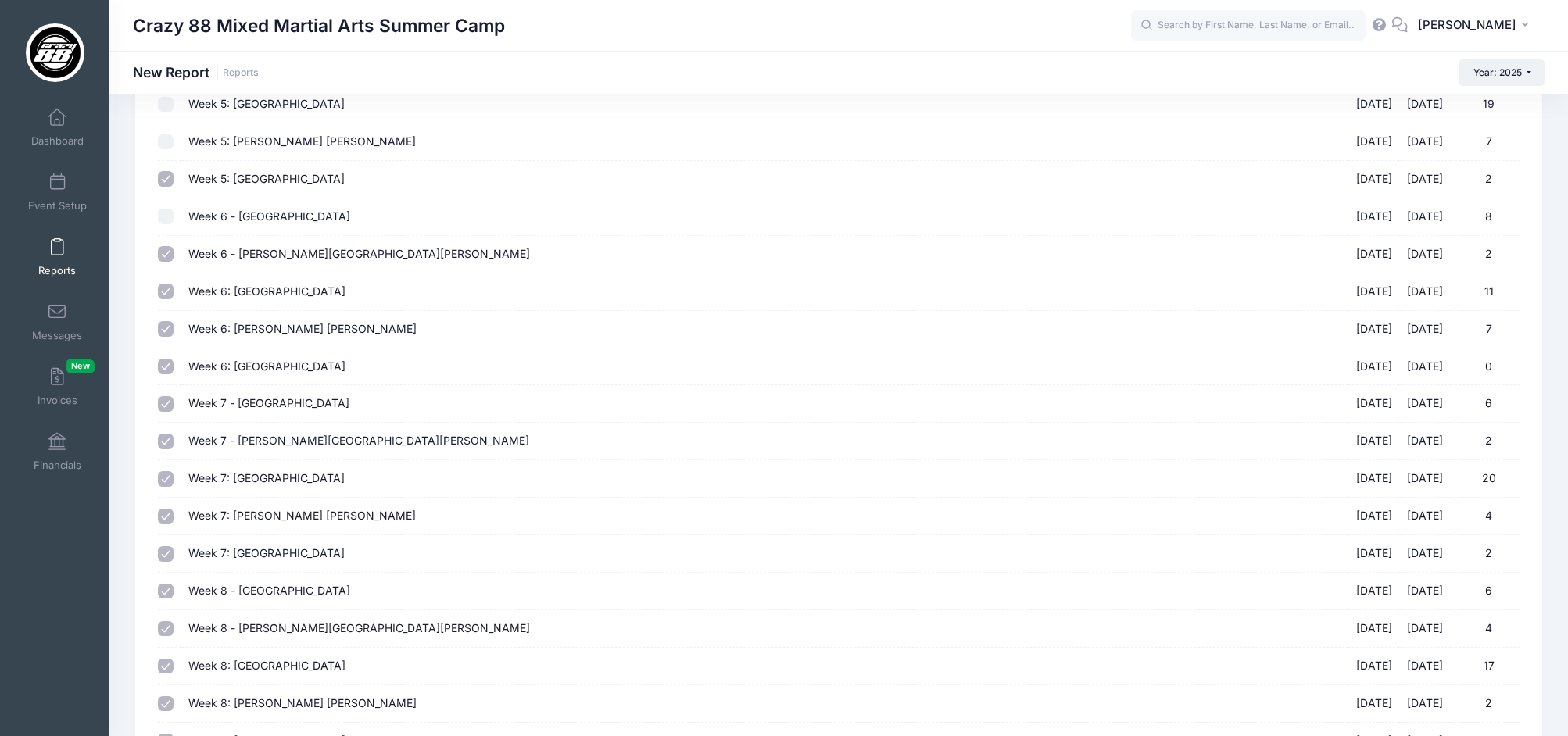
click at [161, 249] on input "Week 6 - Owings Mills 07/21/2025 - 07/25/2025 2" at bounding box center [166, 254] width 16 height 16
checkbox input "false"
click at [159, 295] on input "Week 6: Elkridge 07/21/2025 - 07/25/2025 11" at bounding box center [166, 292] width 16 height 16
checkbox input "false"
click at [162, 333] on input "Week 6: Owings Mills 07/21/2025 - 07/25/2025 7" at bounding box center [166, 329] width 16 height 16
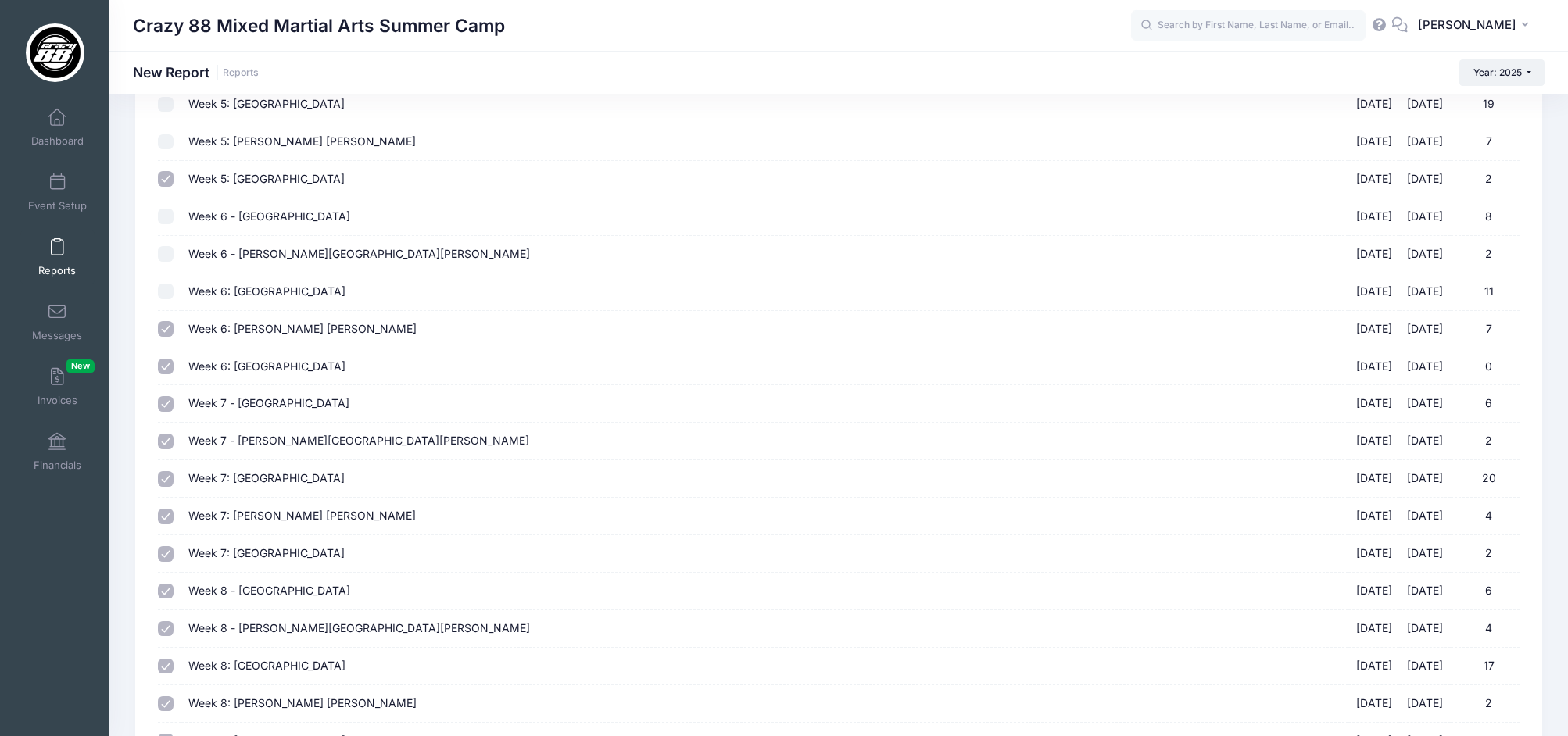
checkbox input "false"
drag, startPoint x: 159, startPoint y: 403, endPoint x: 171, endPoint y: 425, distance: 25.2
click at [159, 403] on input "Week 7 - Elkridge 07/28/2025 - 08/01/2025 6" at bounding box center [166, 404] width 16 height 16
checkbox input "false"
click at [169, 442] on input "Week 7 - Owings Mills 07/28/2025 - 08/01/2025 2" at bounding box center [166, 442] width 16 height 16
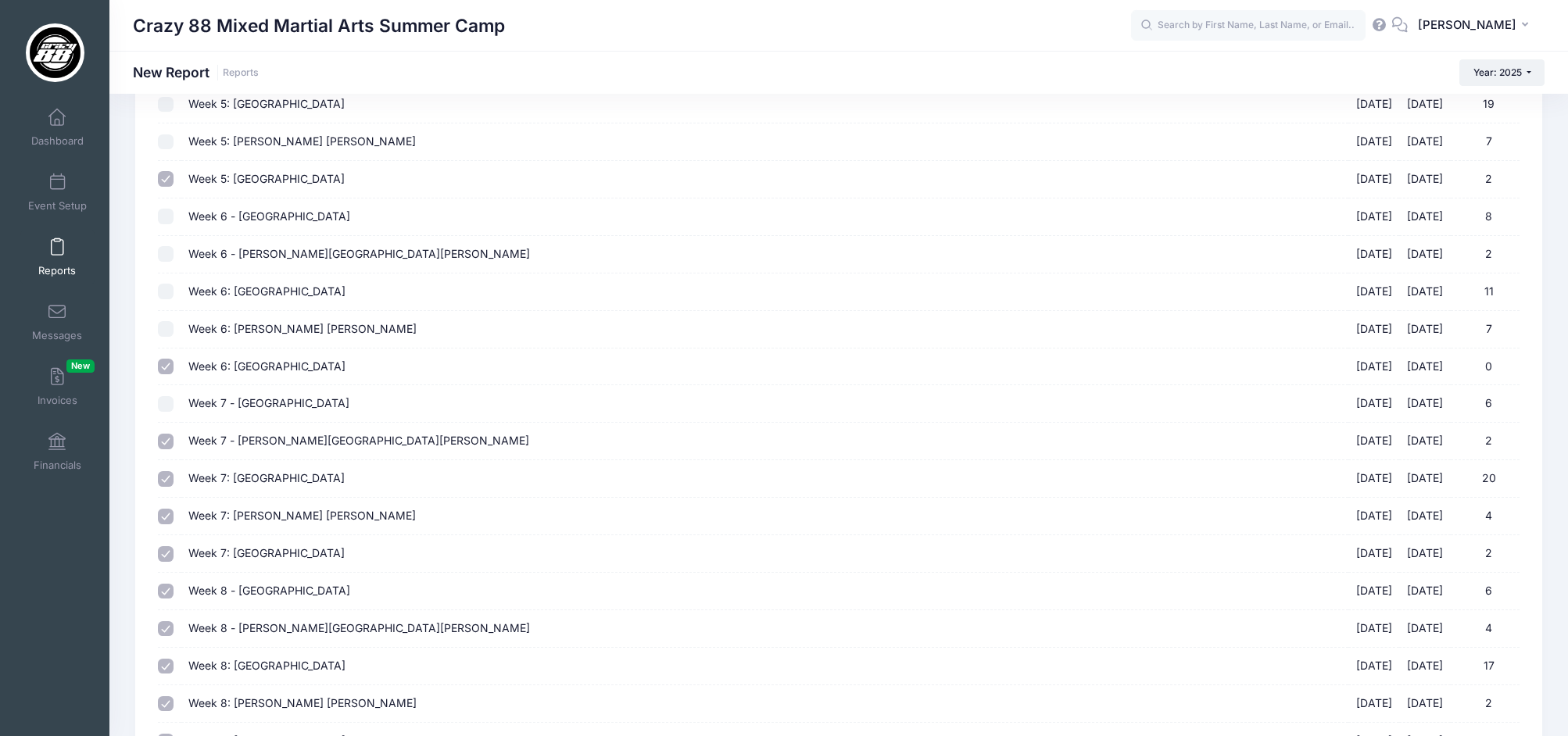
checkbox input "false"
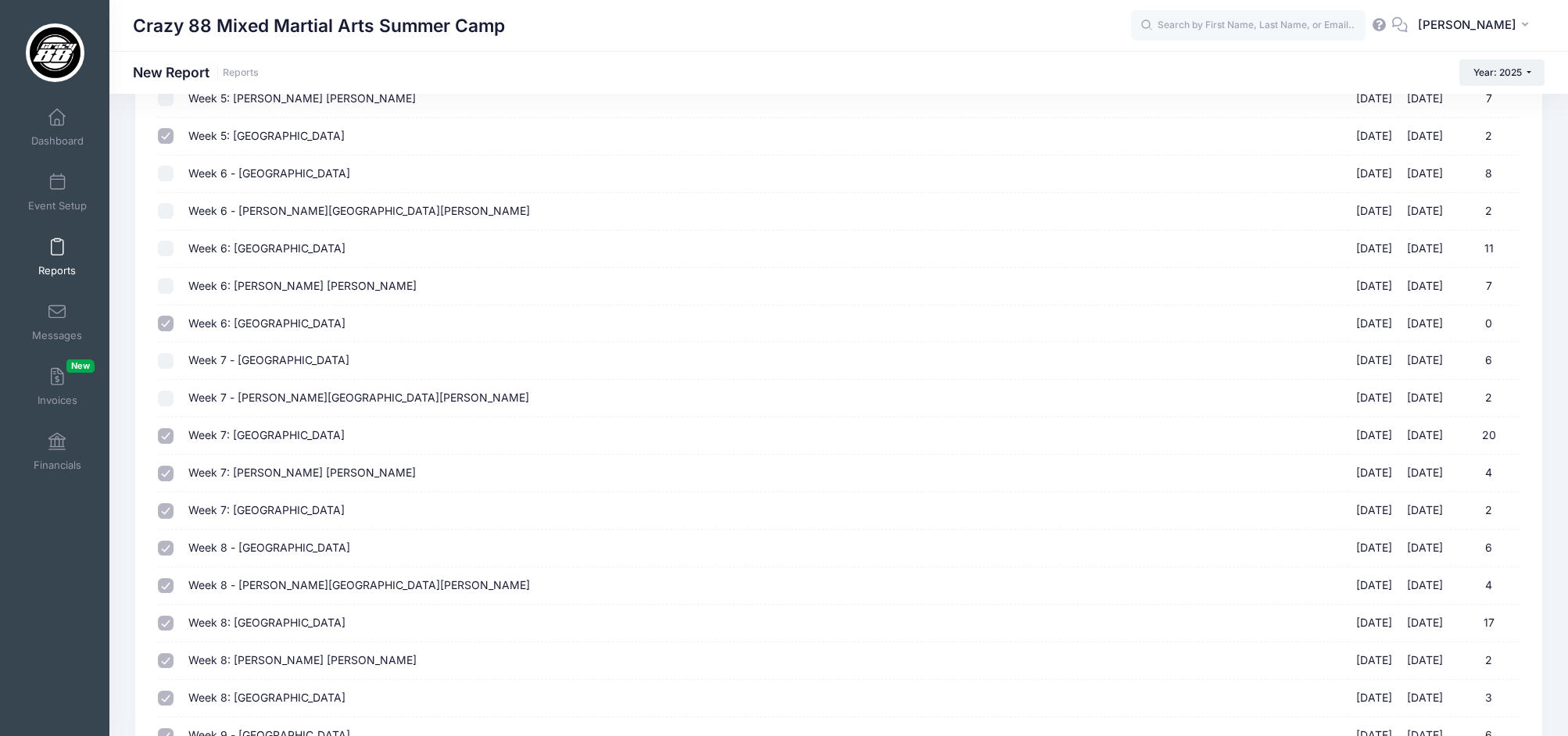
scroll to position [1039, 0]
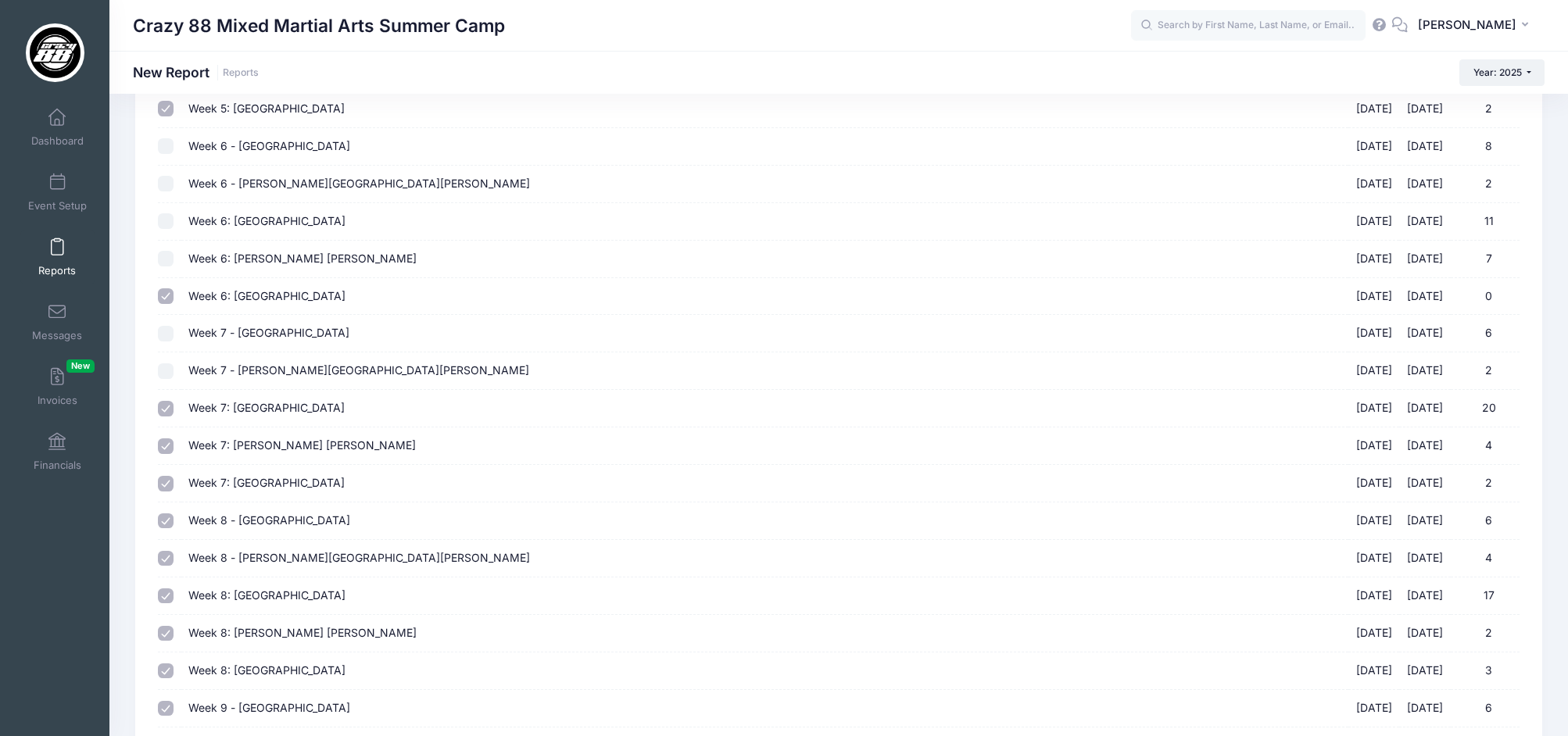
click at [177, 410] on td at bounding box center [169, 409] width 23 height 38
click at [174, 411] on td at bounding box center [169, 409] width 23 height 38
click at [167, 412] on input "Week 7: Elkridge 07/28/2025 - 08/01/2025 20" at bounding box center [166, 409] width 16 height 16
checkbox input "false"
click at [169, 447] on input "Week 7: Owings Mills 07/28/2025 - 08/01/2025 4" at bounding box center [166, 446] width 16 height 16
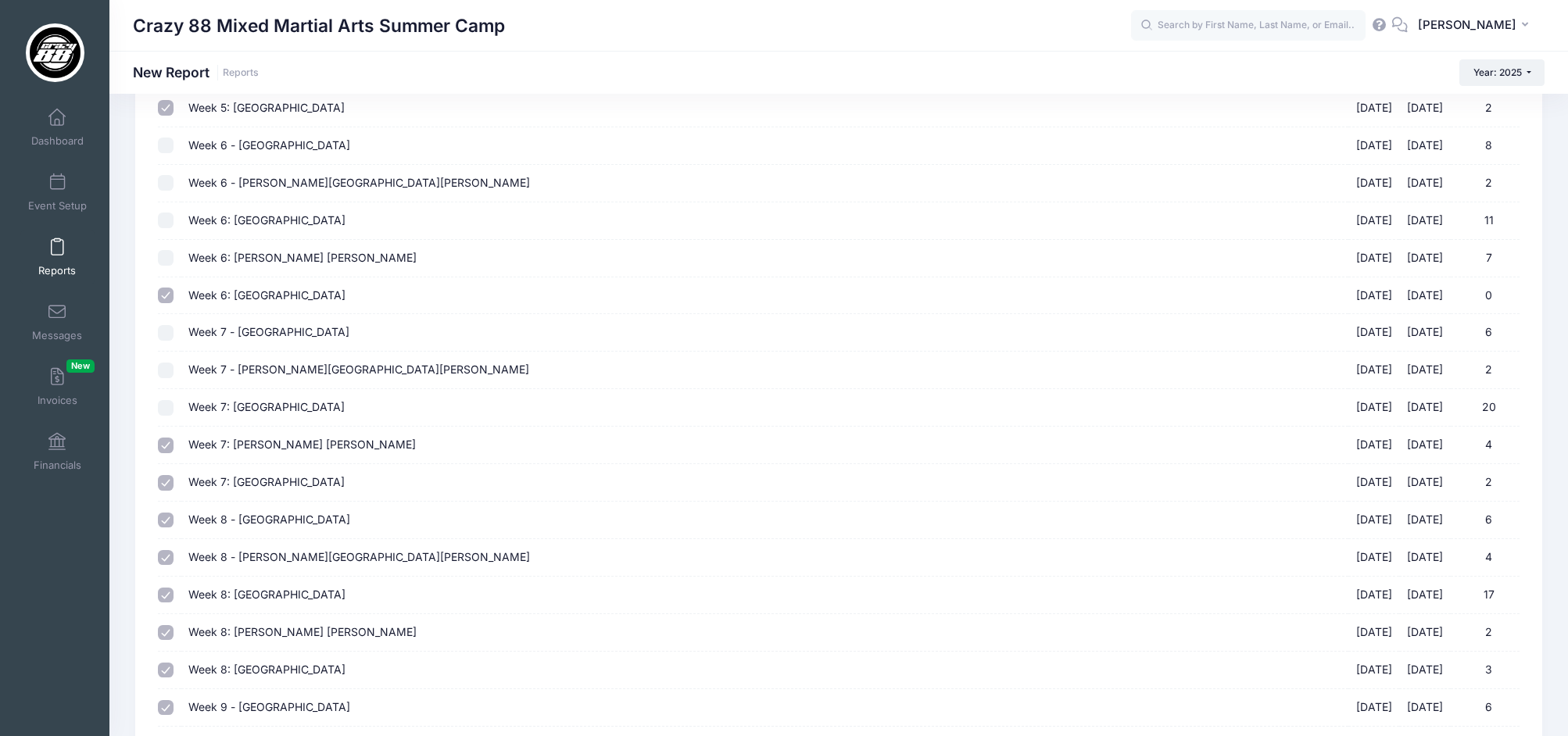
checkbox input "false"
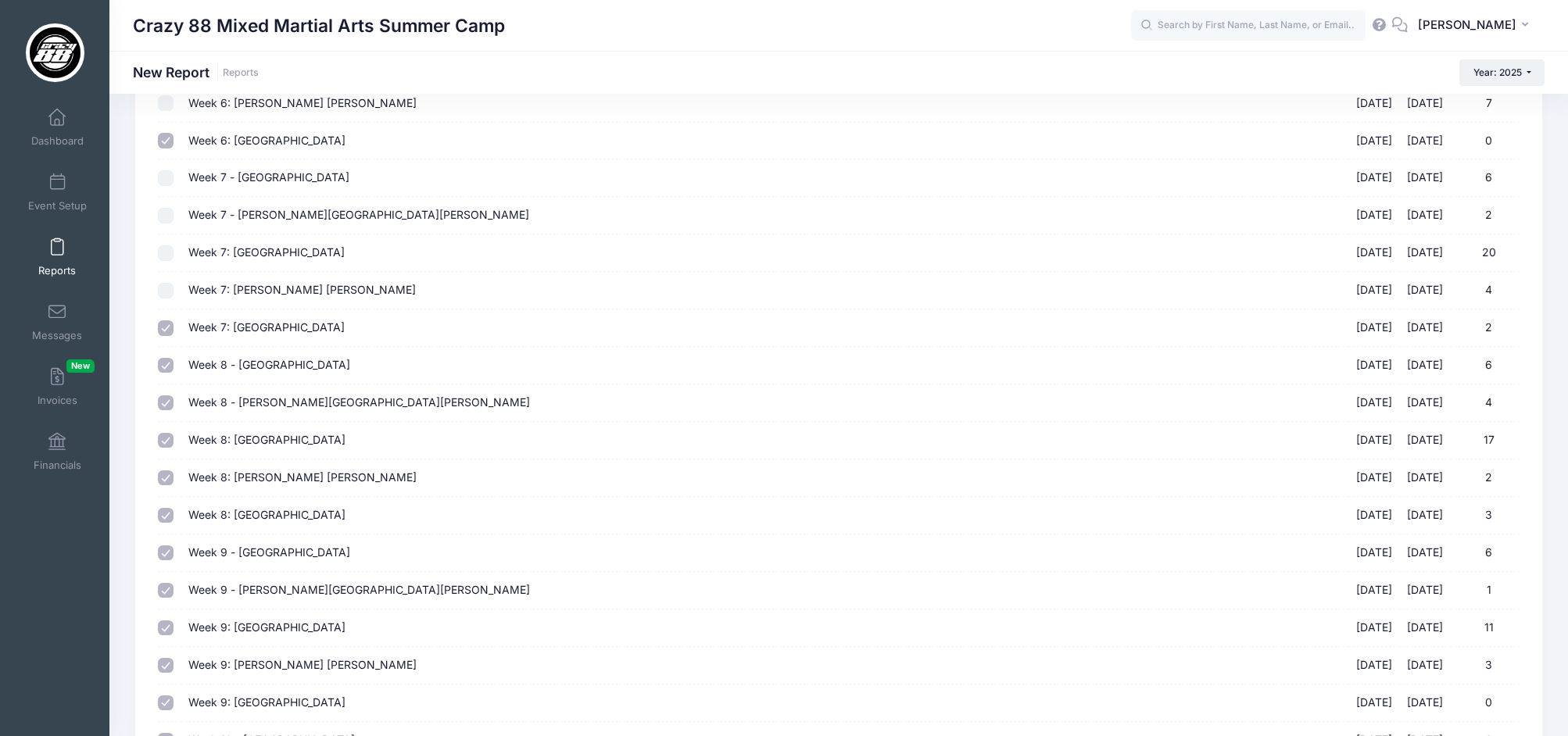
scroll to position [1225, 0]
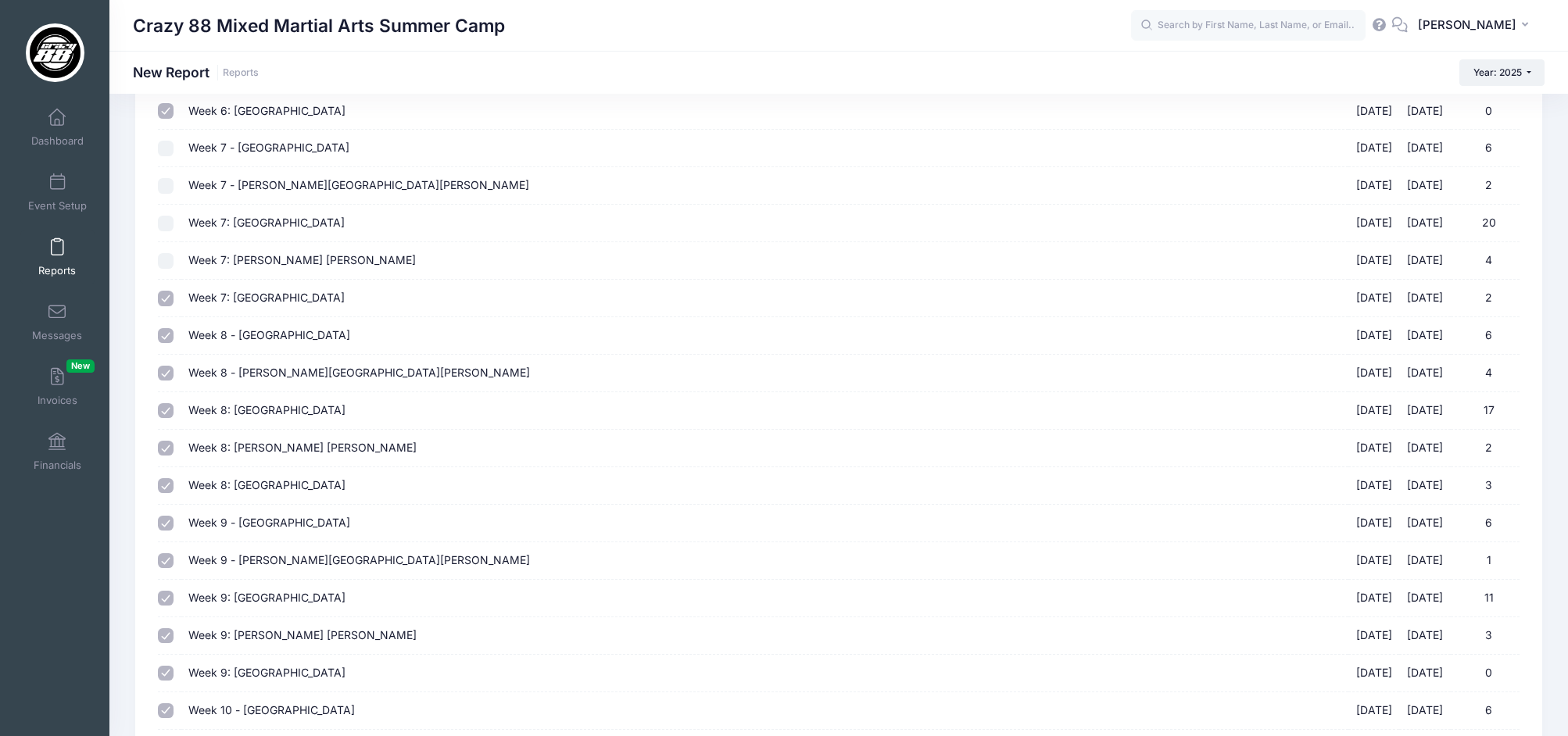
click at [163, 336] on input "Week 8 - Elkridge 08/04/2025 - 08/08/2025 6" at bounding box center [166, 336] width 16 height 16
checkbox input "false"
click at [166, 374] on input "Week 8 - Owings Mills 08/04/2025 - 08/08/2025 4" at bounding box center [166, 374] width 16 height 16
checkbox input "false"
click at [166, 414] on input "Week 8: Elkridge 08/04/2025 - 08/08/2025 17" at bounding box center [166, 411] width 16 height 16
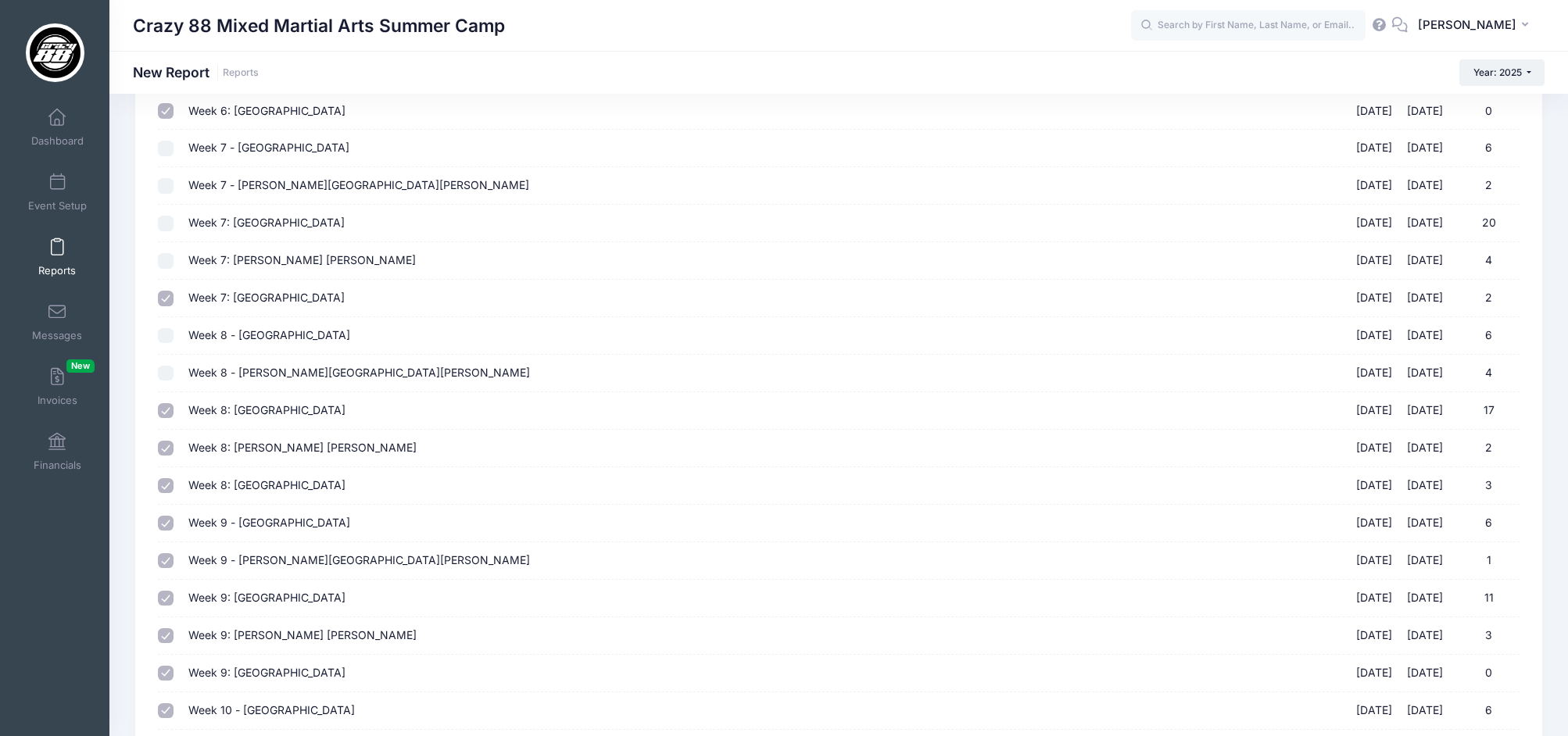
checkbox input "false"
click at [165, 442] on input "Week 8: Owings Mills 08/04/2025 - 08/08/2025 2" at bounding box center [166, 449] width 16 height 16
checkbox input "false"
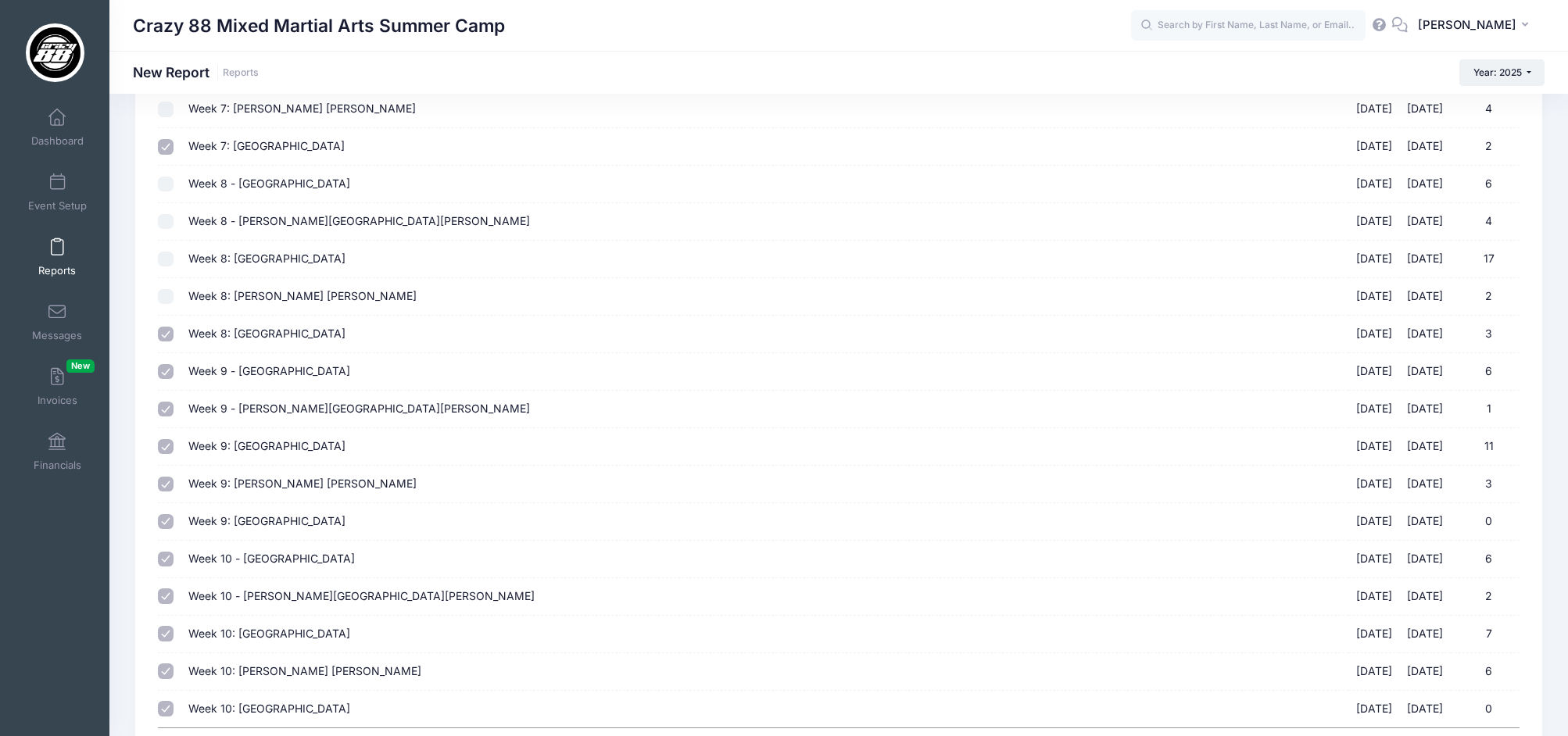
scroll to position [1386, 0]
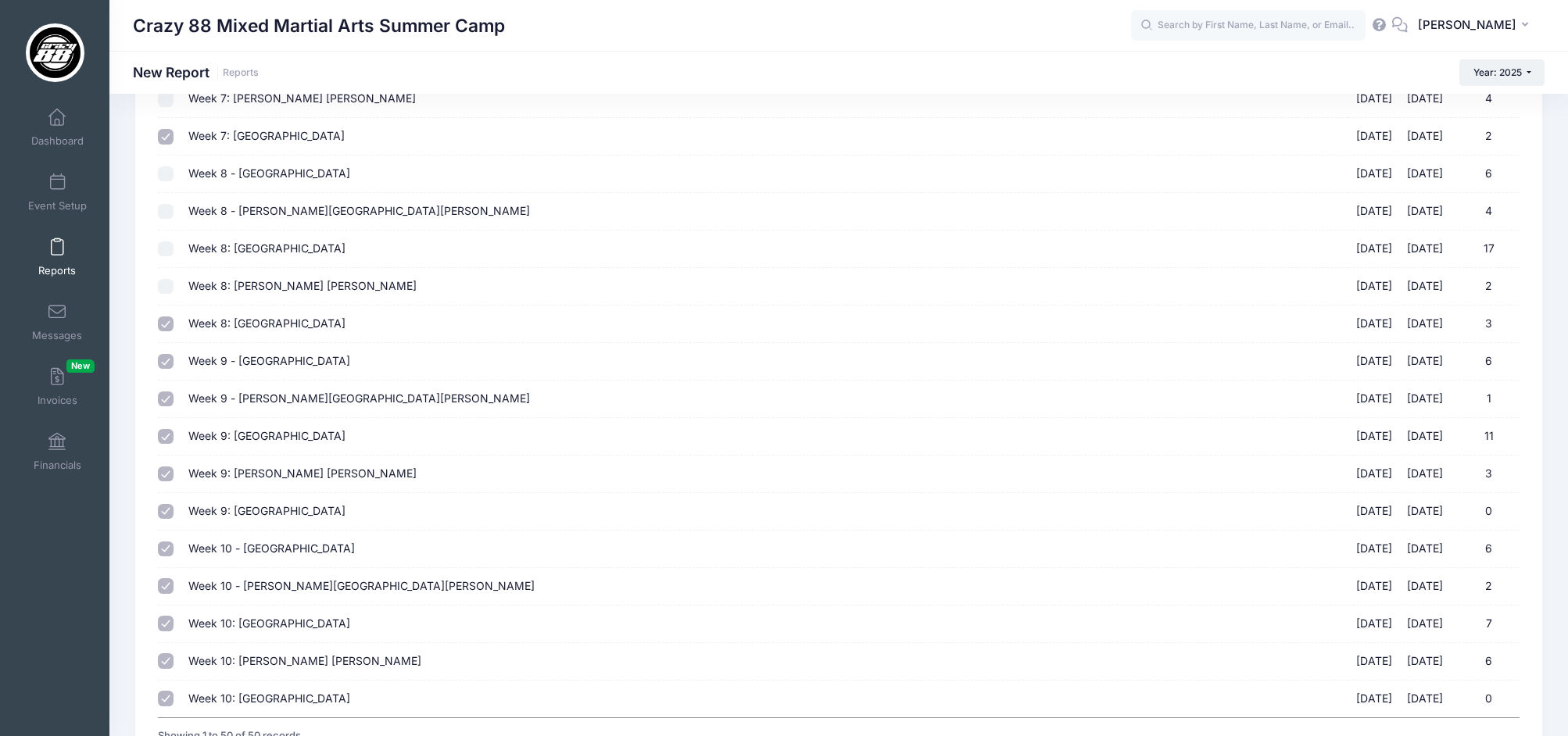
click at [163, 362] on input "Week 9 - Elkridge 08/11/2025 - 08/15/2025 6" at bounding box center [166, 362] width 16 height 16
checkbox input "false"
click at [166, 399] on input "Week 9 - Owings Mills 08/11/2025 - 08/15/2025 1" at bounding box center [166, 403] width 16 height 16
checkbox input "false"
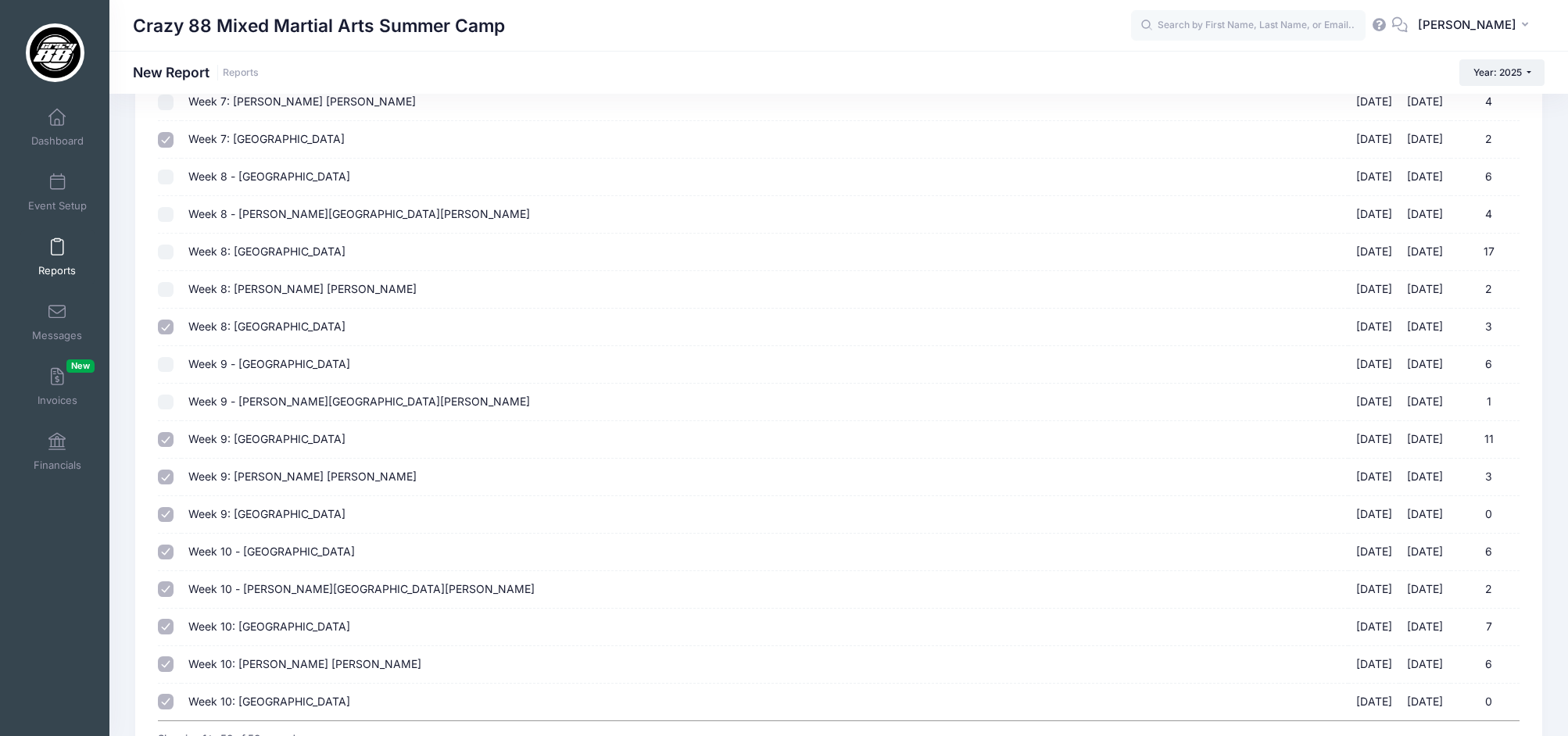
click at [163, 442] on input "Week 9: Elkridge 08/11/2025 - 08/15/2025 11" at bounding box center [166, 440] width 16 height 16
checkbox input "false"
click at [163, 476] on input "Week 9: Owings Mills 08/11/2025 - 08/15/2025 3" at bounding box center [166, 478] width 16 height 16
checkbox input "false"
drag, startPoint x: 159, startPoint y: 552, endPoint x: 242, endPoint y: 539, distance: 84.6
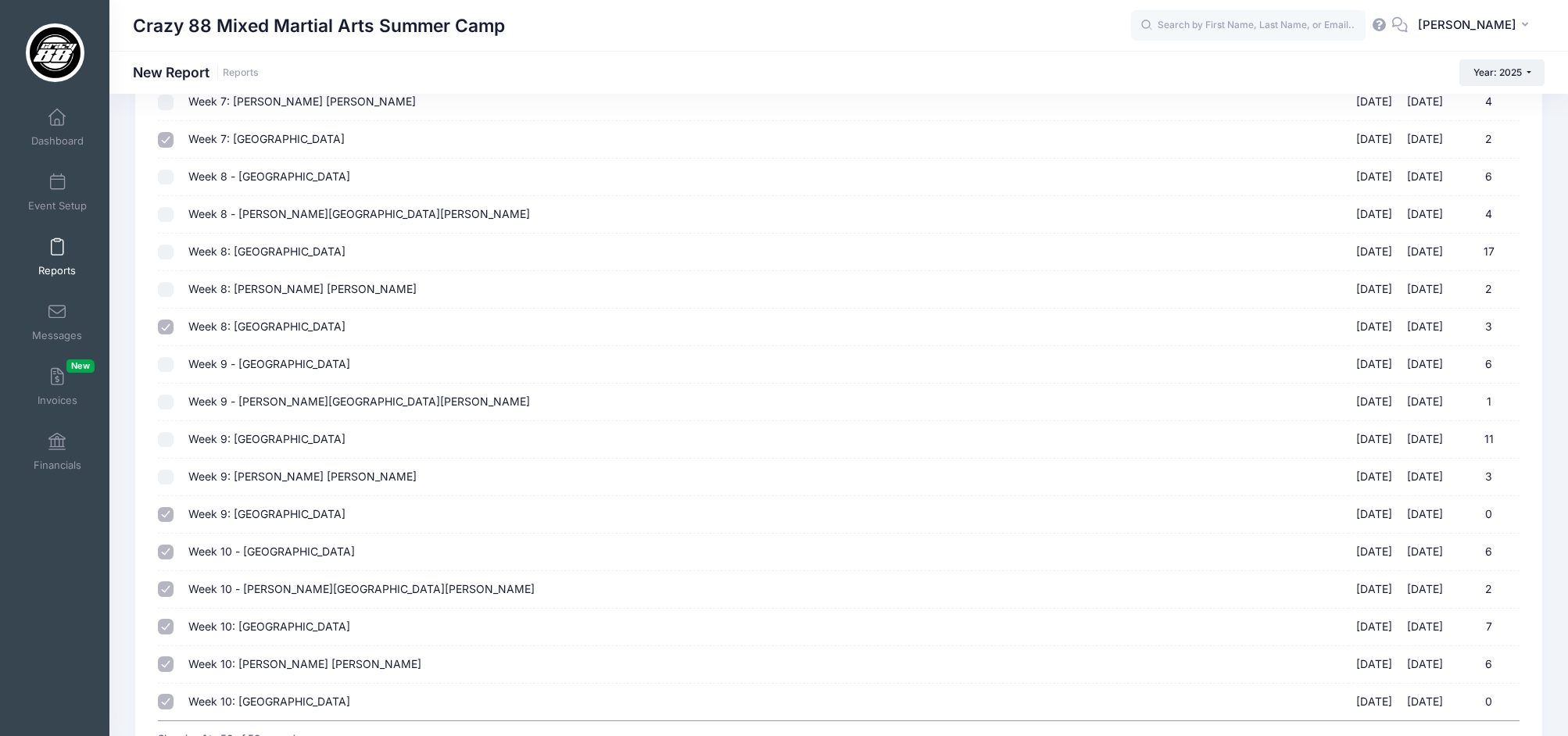
click at [159, 552] on input "Week 10 - Elkridge 08/18/2025 - 08/22/2025 6" at bounding box center [166, 553] width 16 height 16
checkbox input "false"
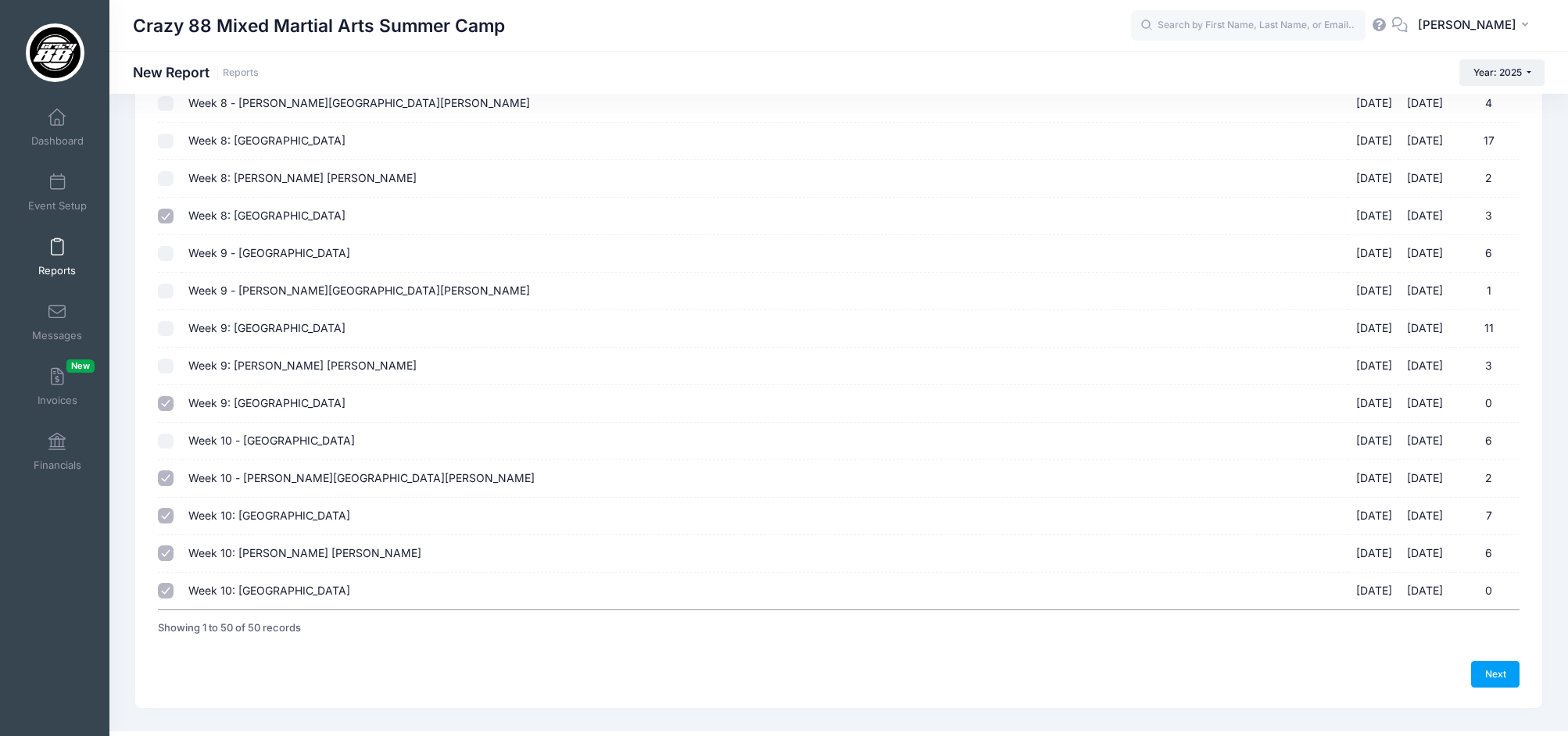
scroll to position [1508, 0]
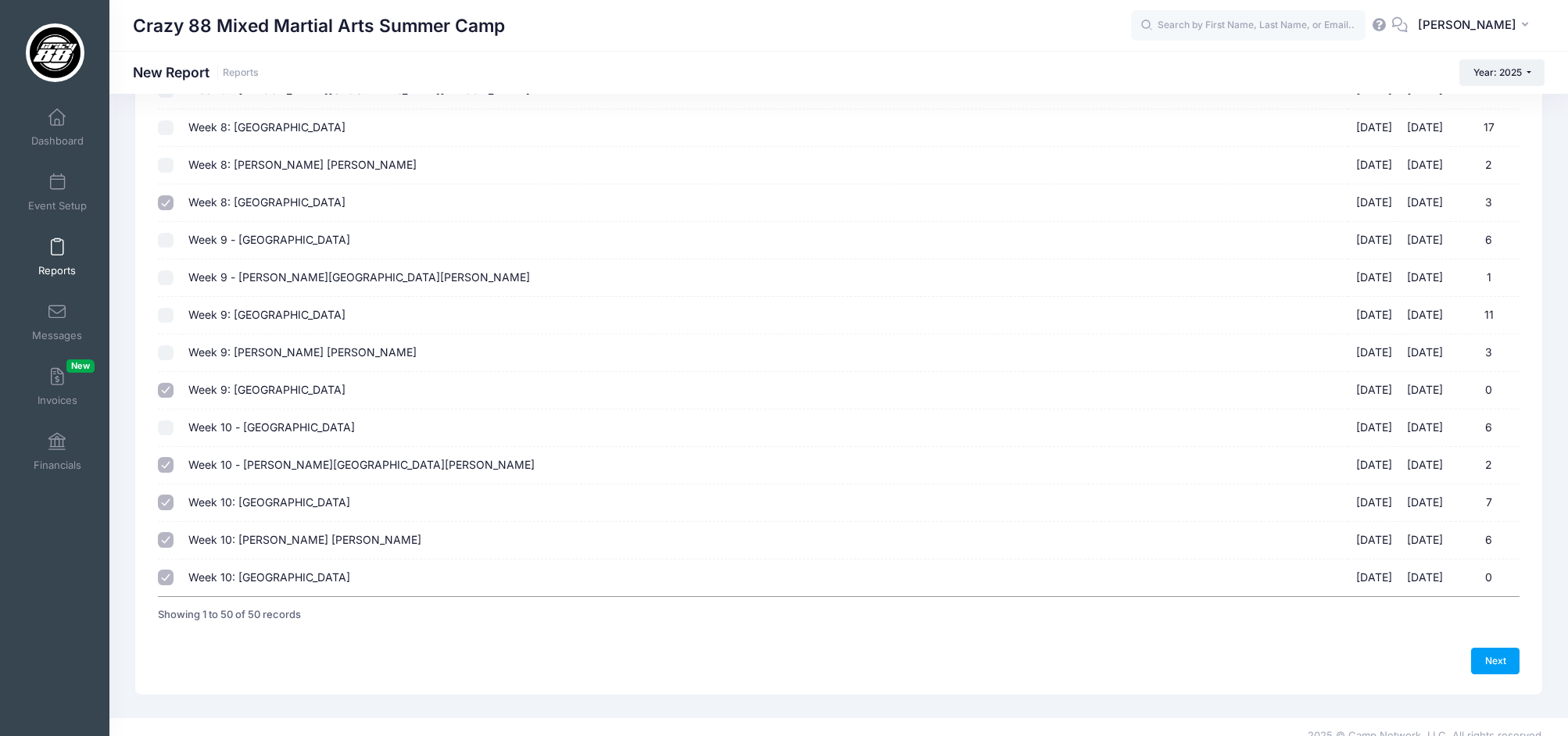
click at [166, 467] on input "Week 10 - Owings Mills 08/18/2025 - 08/22/2025 2" at bounding box center [166, 465] width 16 height 16
checkbox input "false"
click at [167, 497] on input "Week 10: Elkridge 08/18/2025 - 08/22/2025 7" at bounding box center [166, 503] width 16 height 16
checkbox input "false"
drag, startPoint x: 167, startPoint y: 539, endPoint x: 446, endPoint y: 594, distance: 284.3
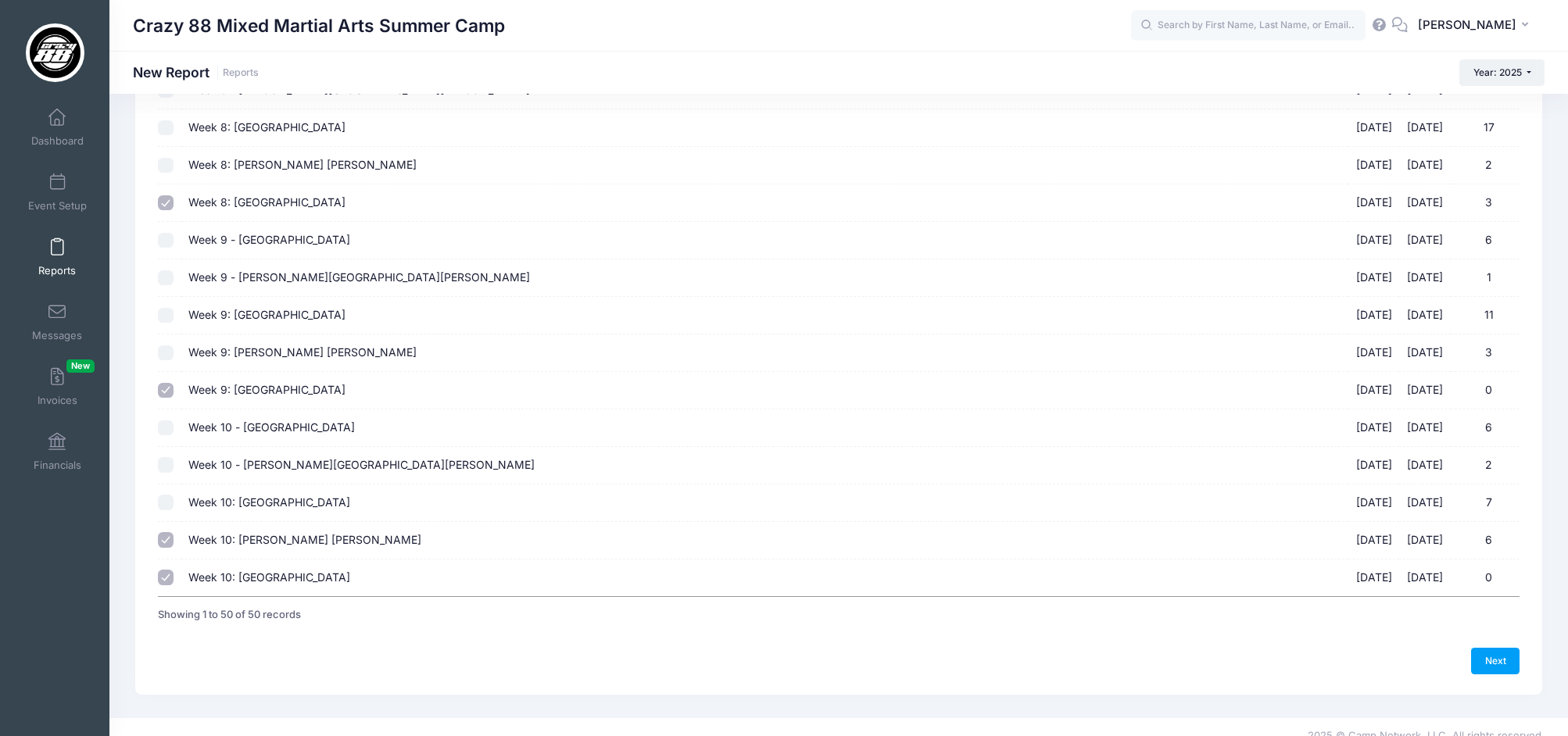
click at [168, 540] on input "Week 10: Owings Mills 08/18/2025 - 08/22/2025 6" at bounding box center [166, 540] width 16 height 16
checkbox input "false"
click at [1508, 666] on link "Next" at bounding box center [1495, 661] width 48 height 27
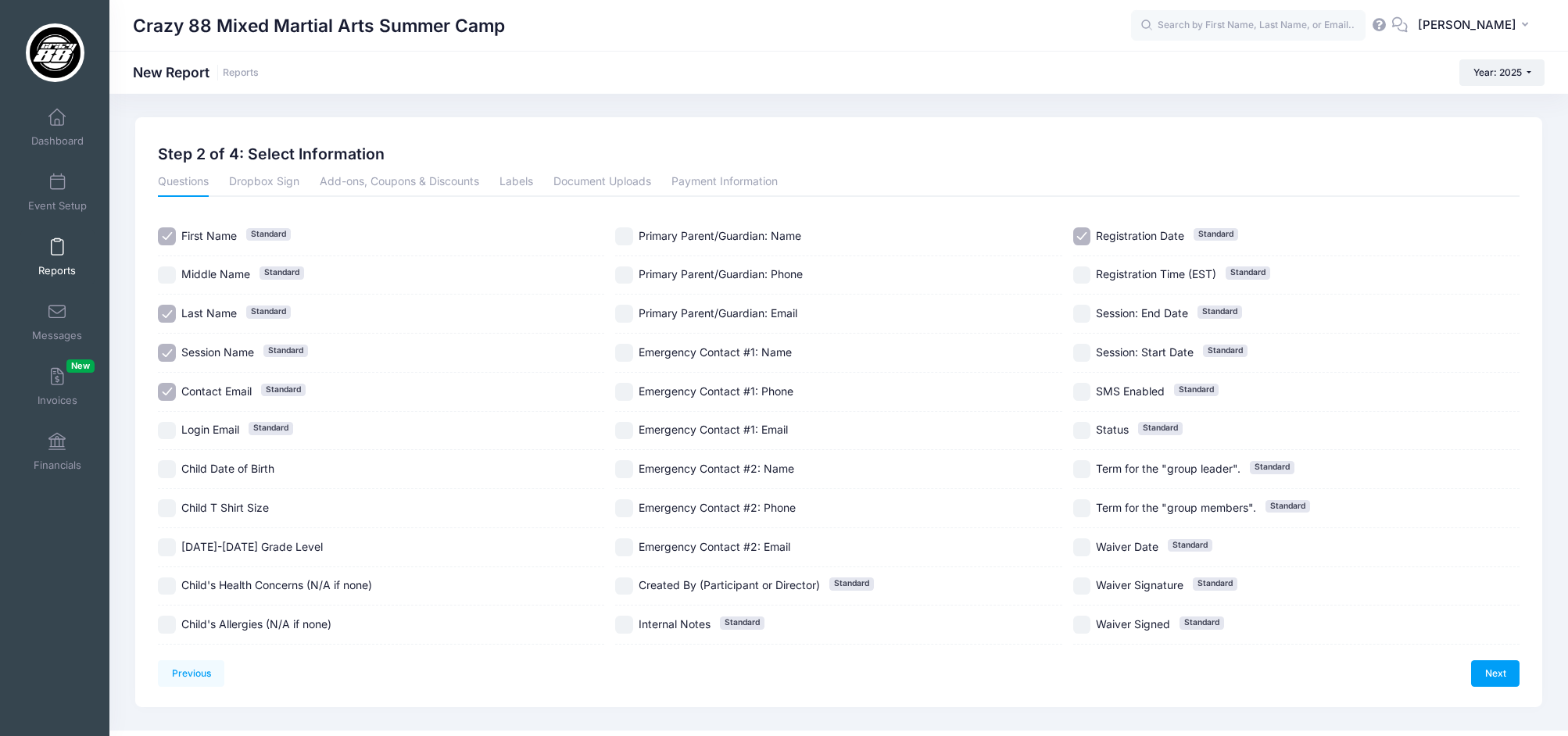
scroll to position [30, 0]
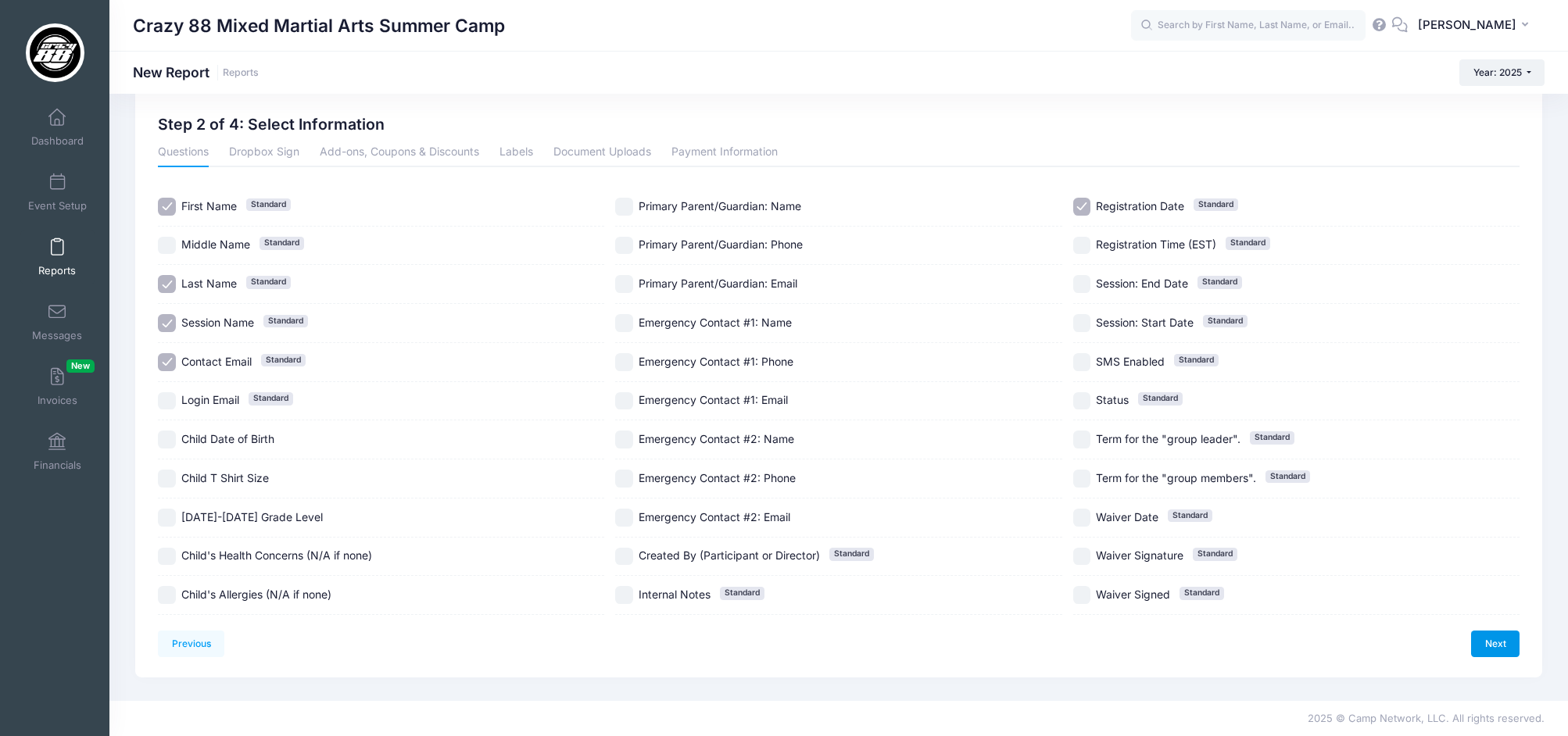
click at [1493, 650] on link "Next" at bounding box center [1495, 644] width 48 height 27
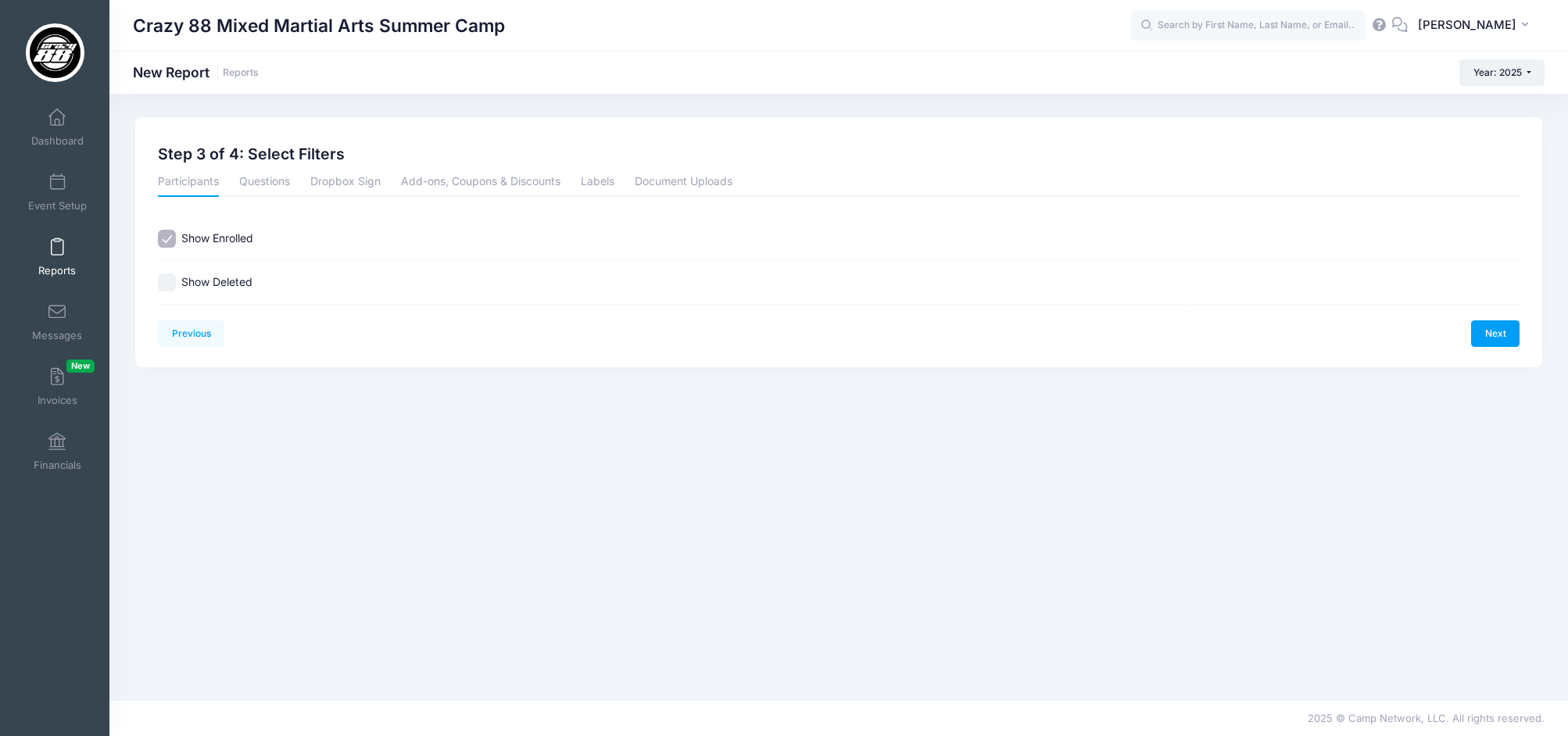
scroll to position [0, 0]
click at [240, 287] on label "Show Deleted" at bounding box center [216, 282] width 71 height 16
click at [176, 287] on input "Show Deleted" at bounding box center [167, 283] width 18 height 18
checkbox input "true"
click at [1494, 338] on link "Next" at bounding box center [1495, 333] width 48 height 27
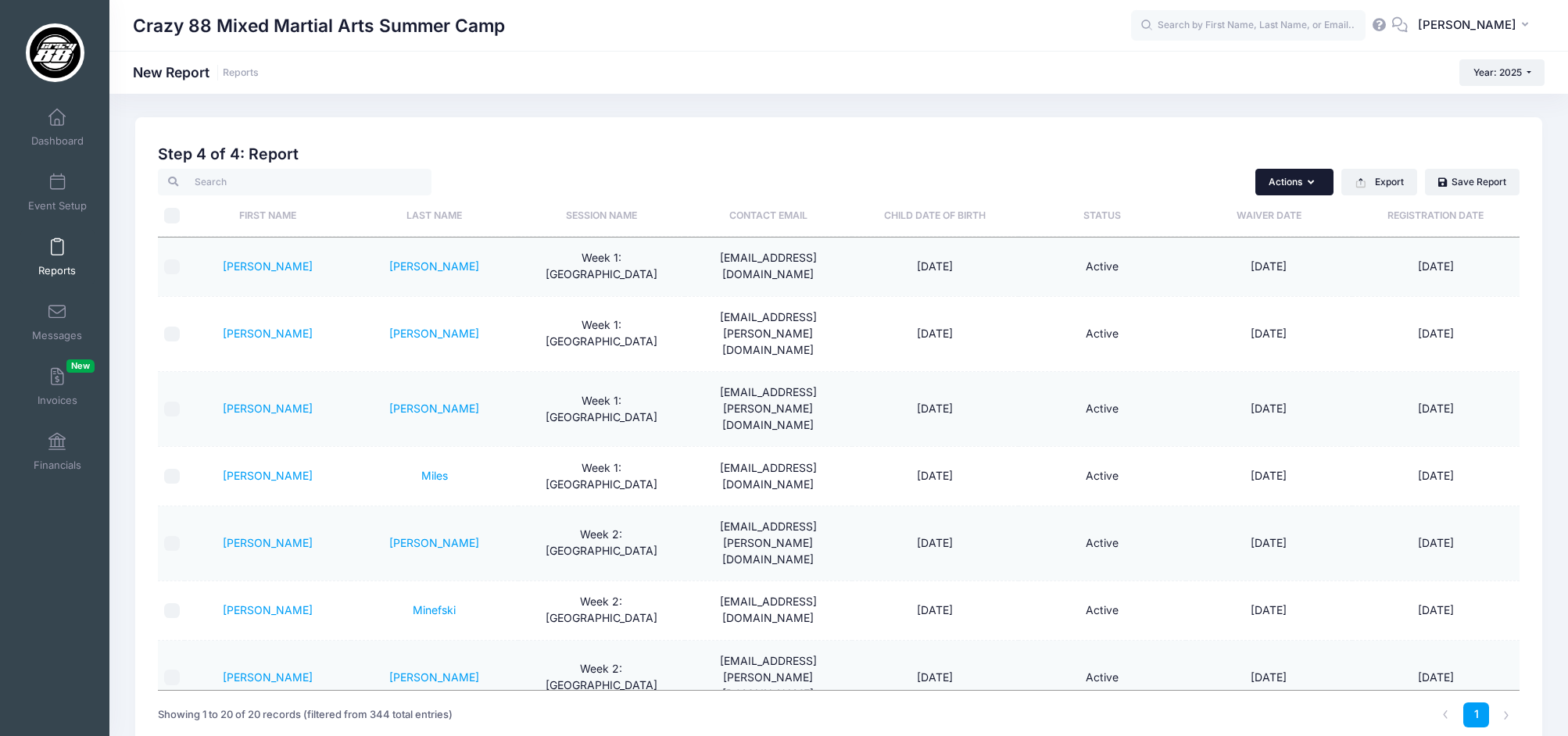
click at [1293, 187] on button "Actions" at bounding box center [1294, 182] width 78 height 27
click at [1295, 185] on button "Actions" at bounding box center [1294, 182] width 78 height 27
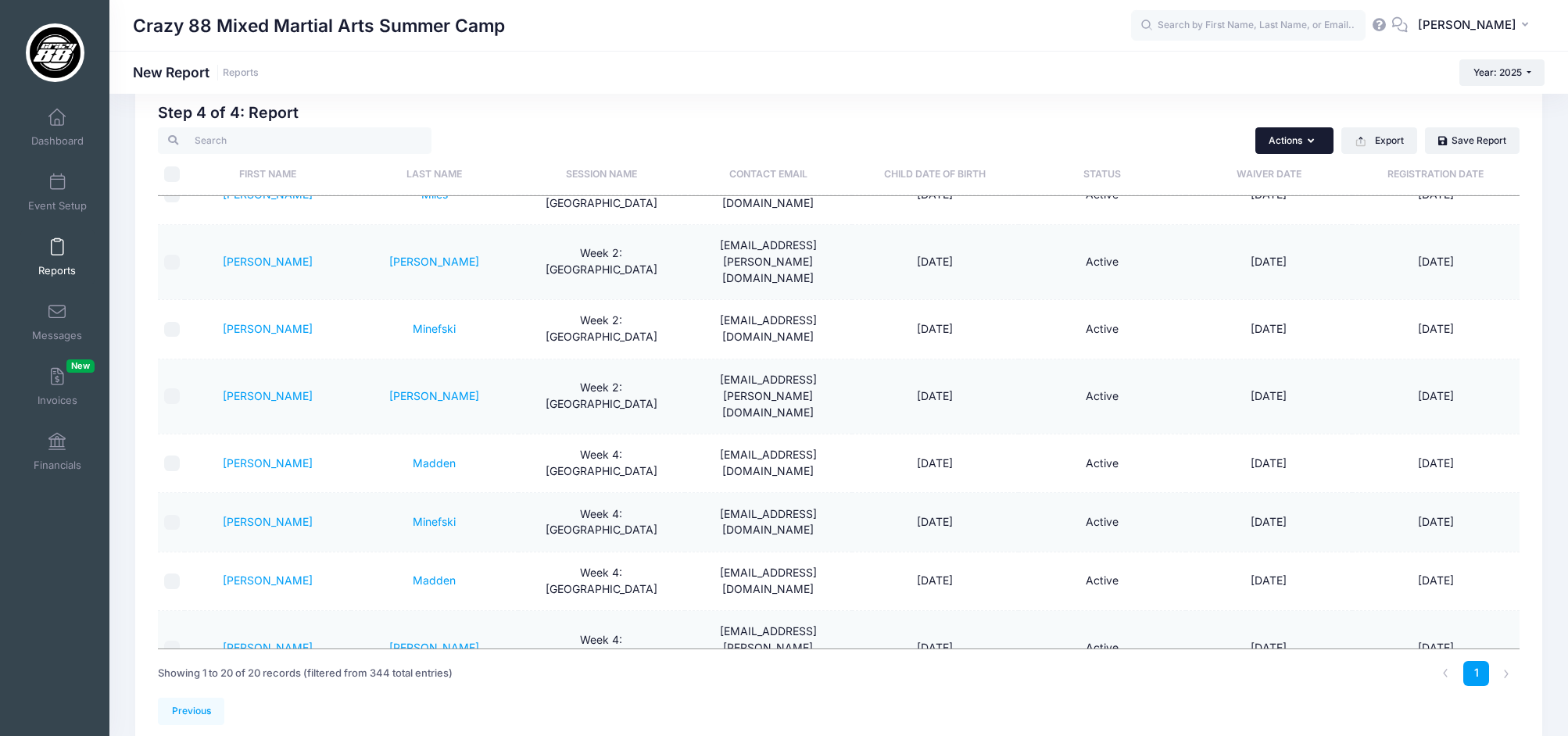
scroll to position [109, 0]
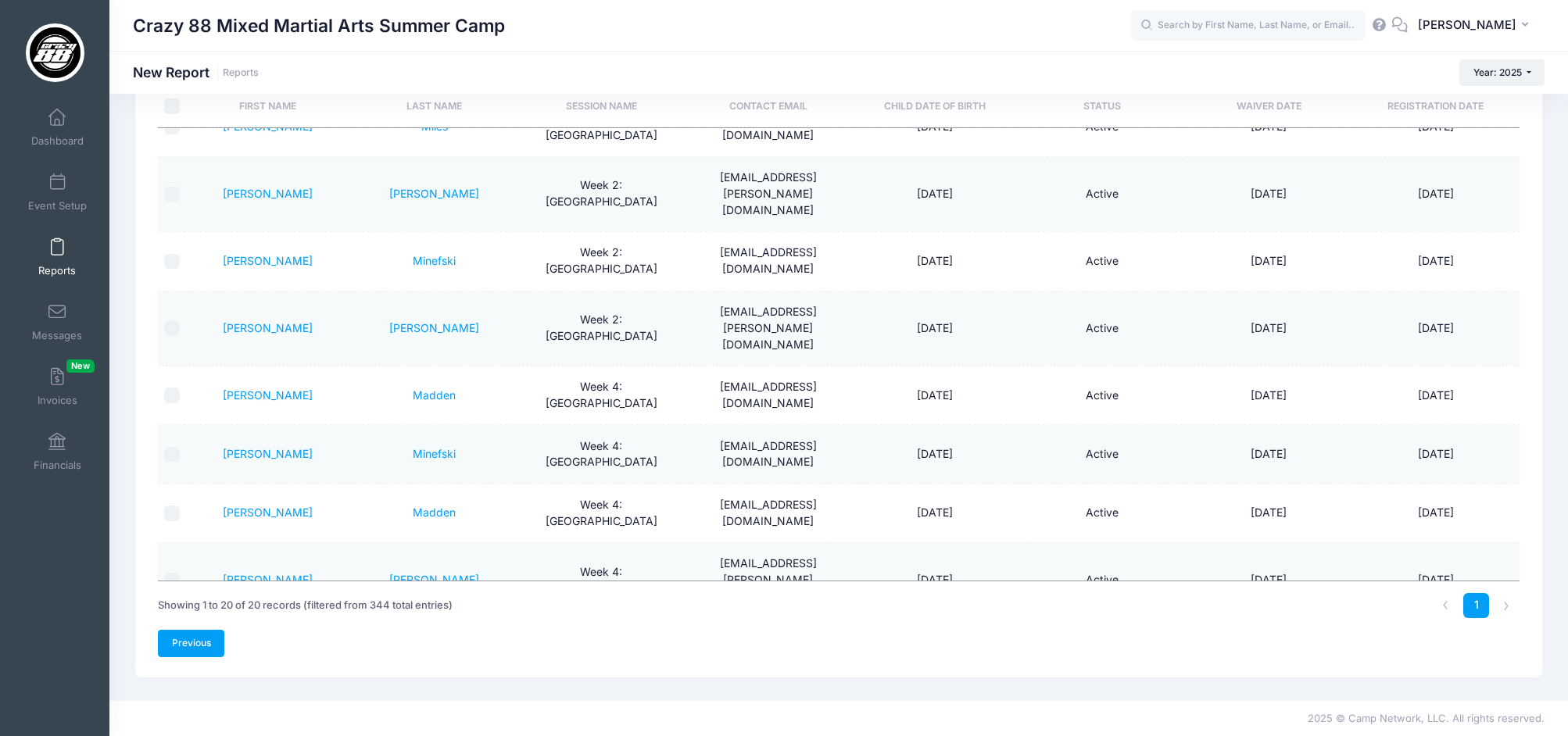
click at [182, 650] on link "Previous" at bounding box center [191, 643] width 66 height 27
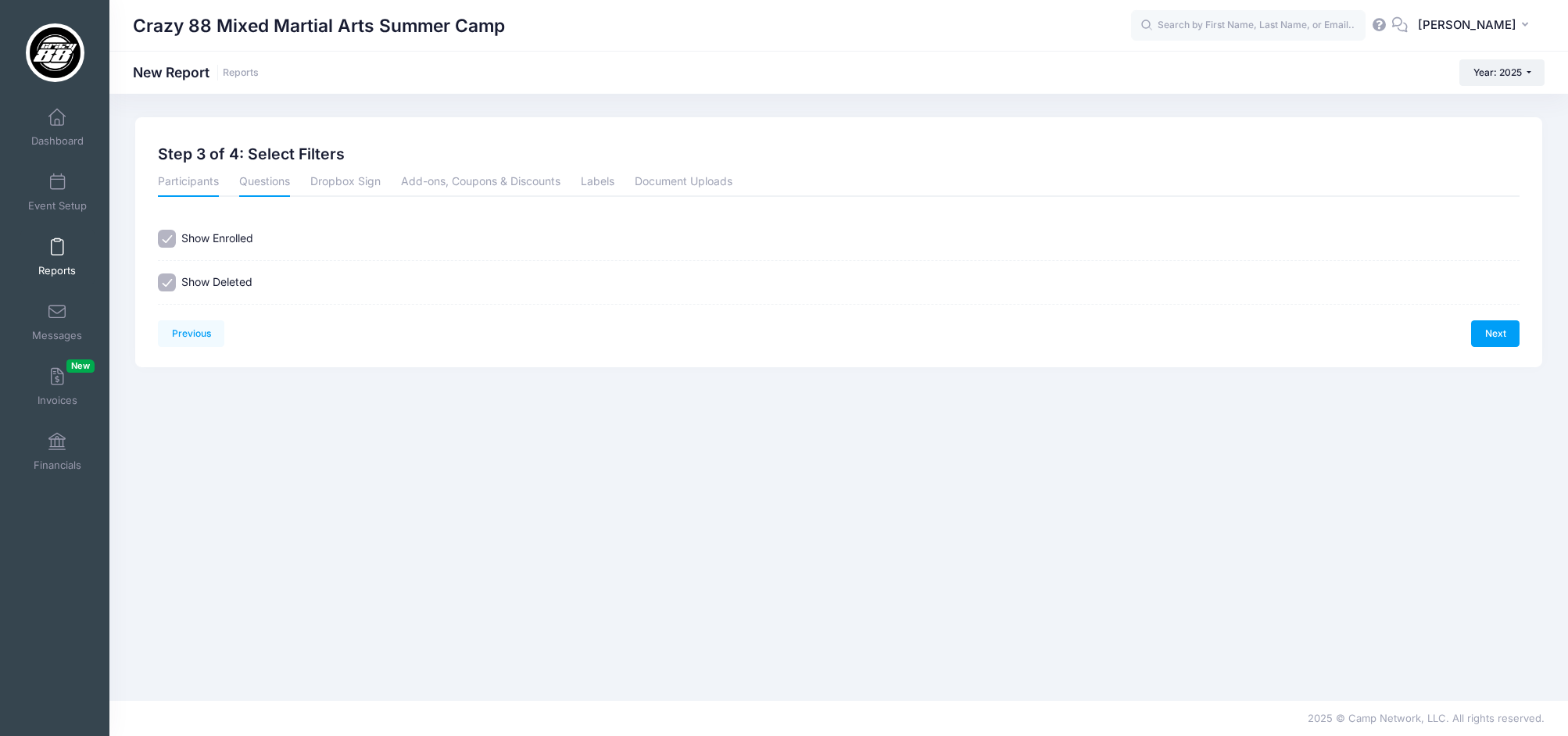
click at [279, 184] on link "Questions" at bounding box center [264, 183] width 51 height 28
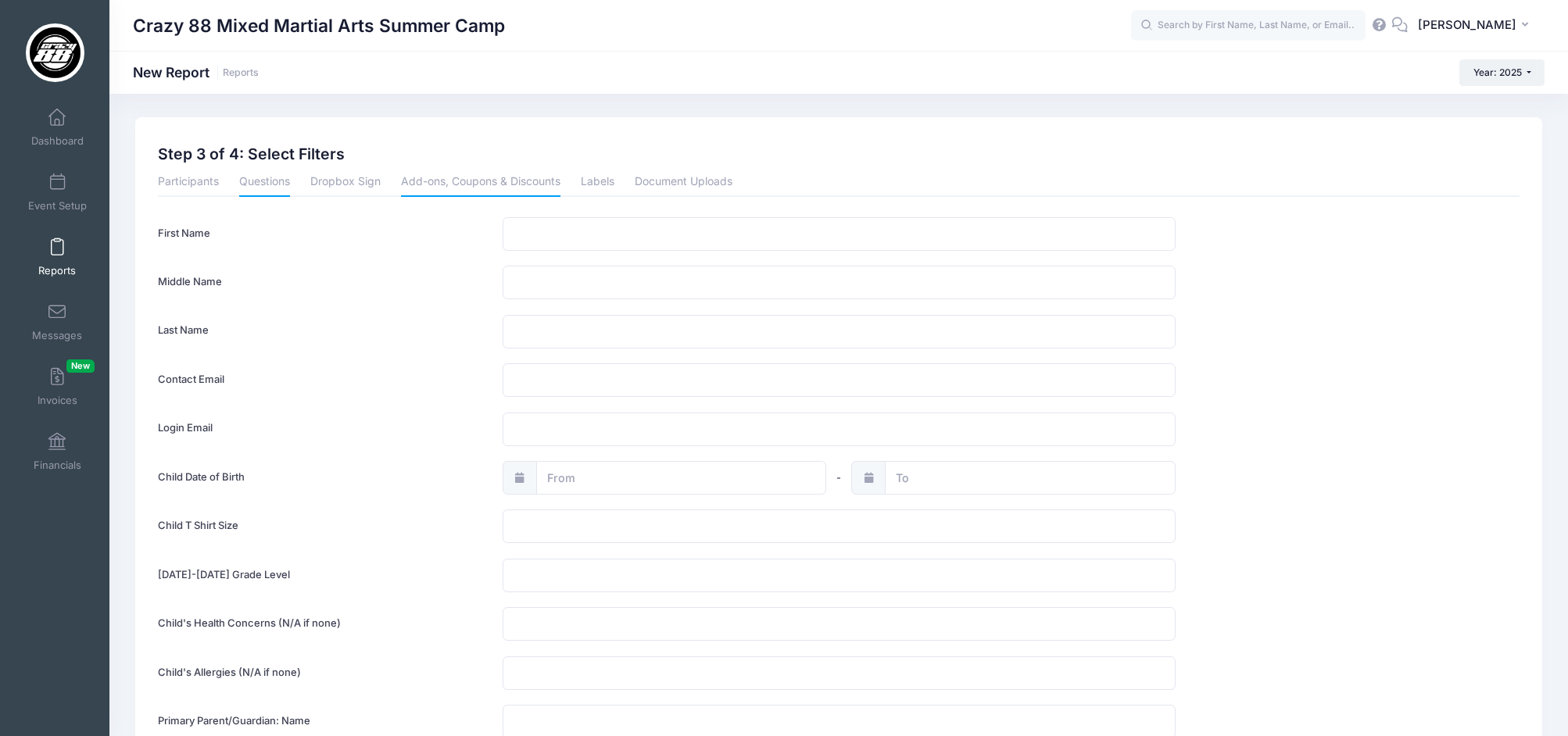
click at [407, 182] on link "Add-ons, Coupons & Discounts" at bounding box center [480, 183] width 159 height 28
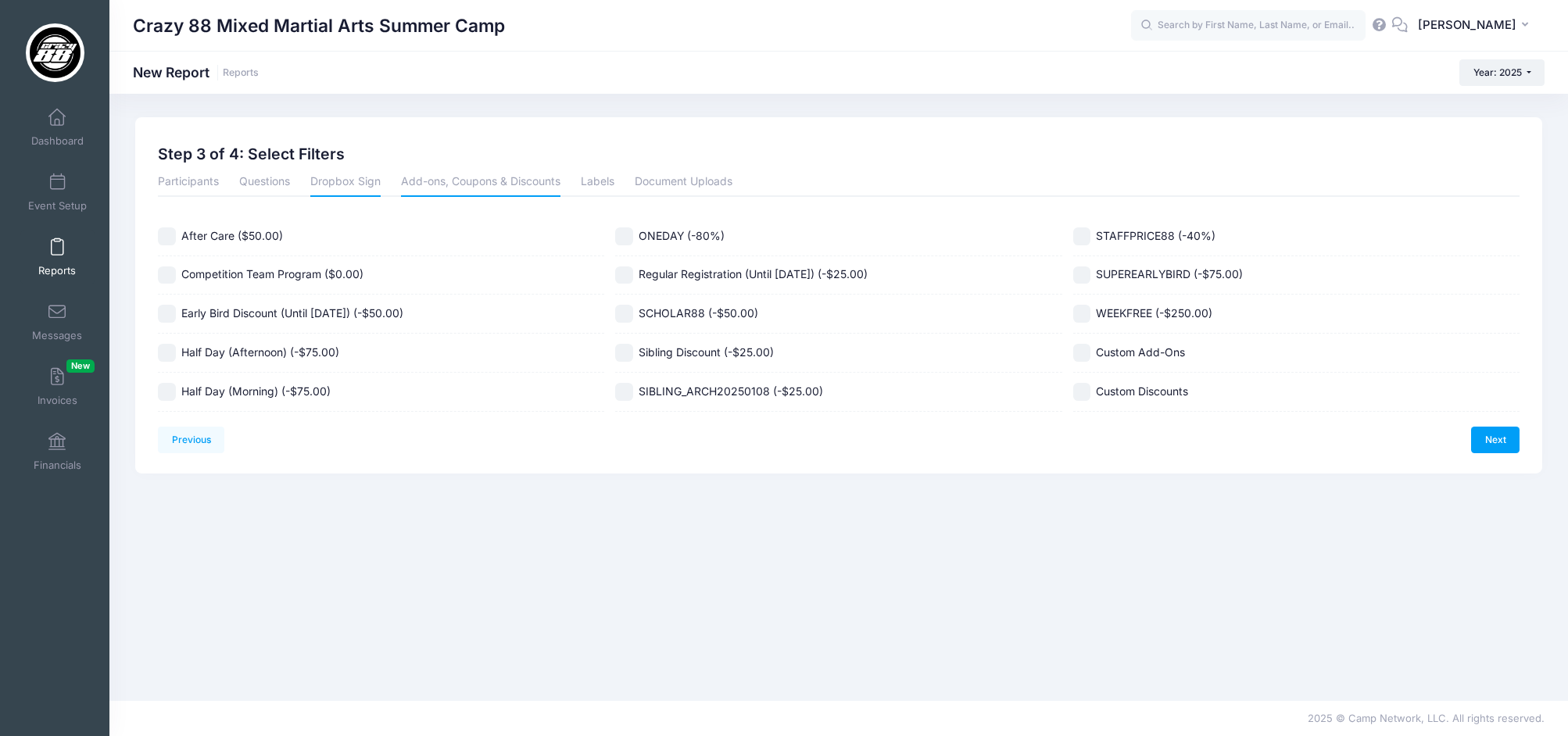
click at [345, 186] on link "Dropbox Sign" at bounding box center [345, 183] width 70 height 28
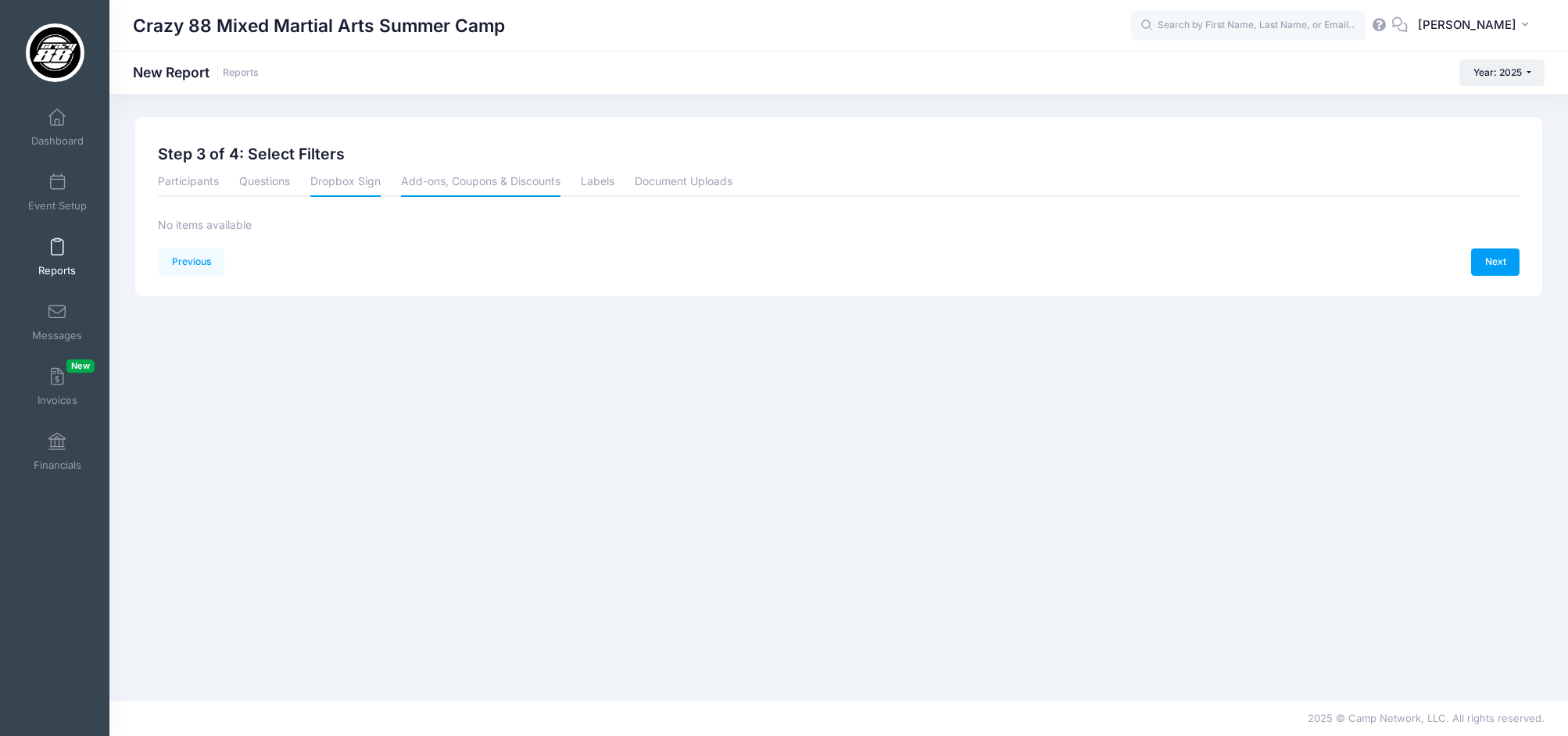
click at [459, 182] on link "Add-ons, Coupons & Discounts" at bounding box center [480, 183] width 159 height 28
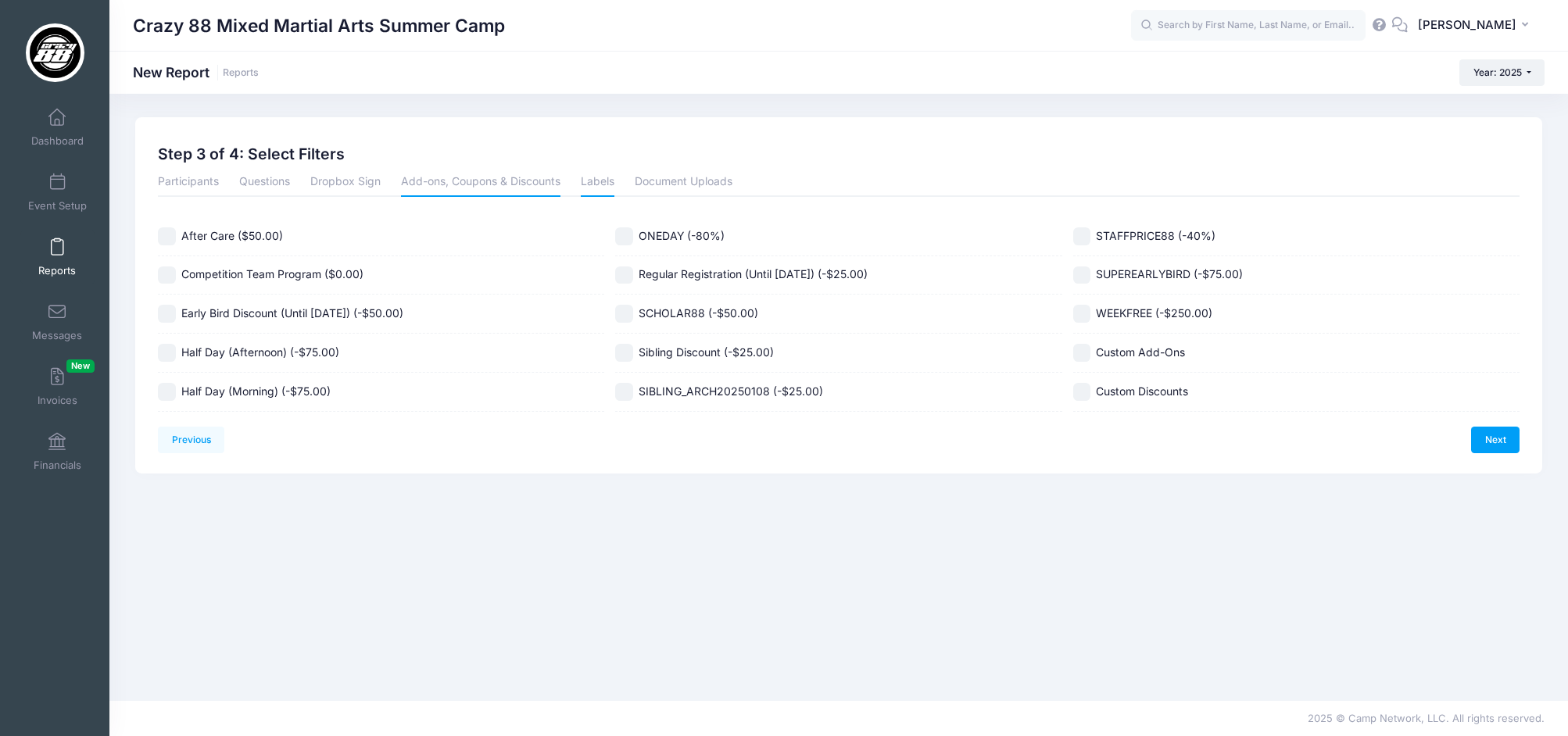
click at [601, 181] on link "Labels" at bounding box center [598, 183] width 34 height 28
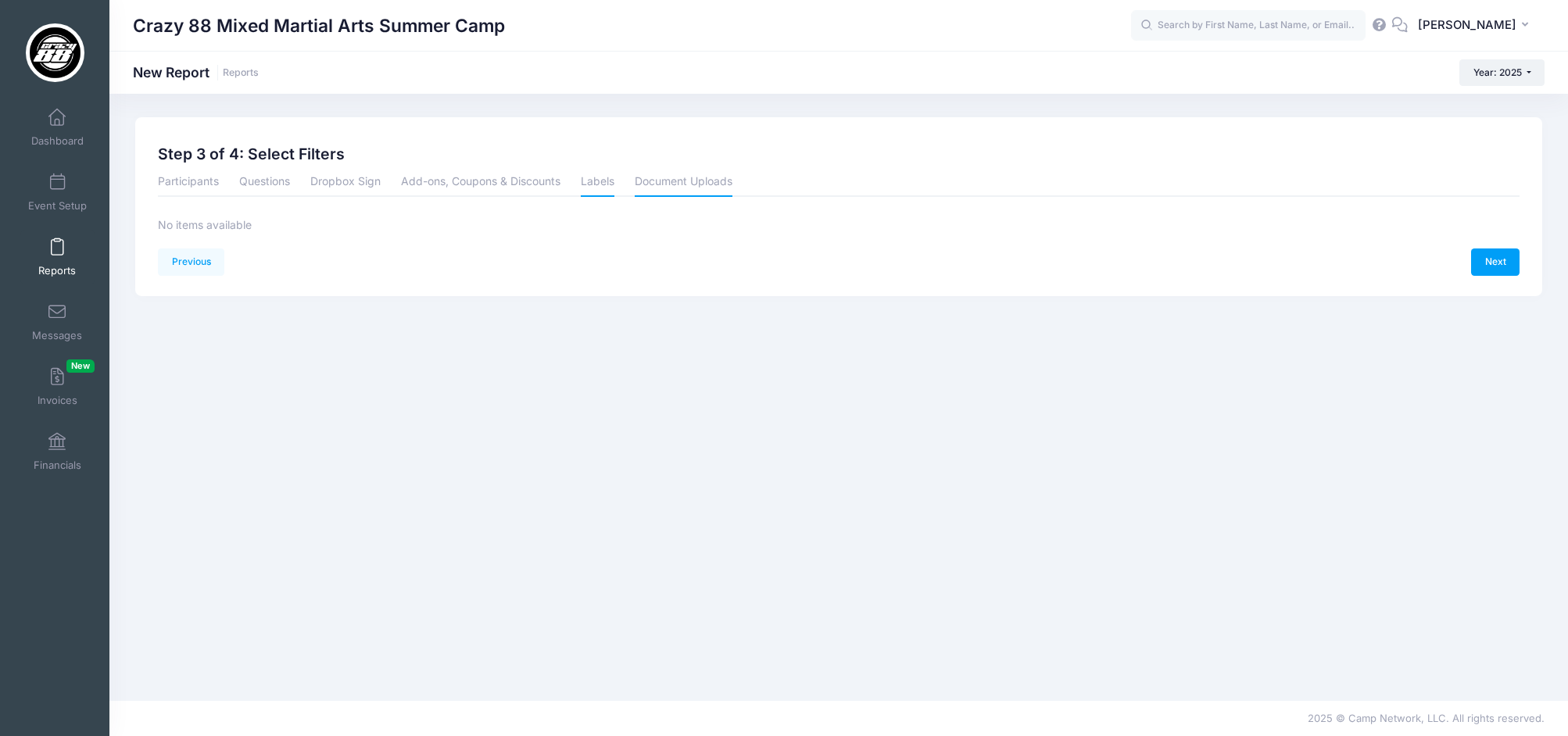
drag, startPoint x: 703, startPoint y: 182, endPoint x: 688, endPoint y: 182, distance: 14.8
click at [703, 182] on link "Document Uploads" at bounding box center [684, 183] width 98 height 28
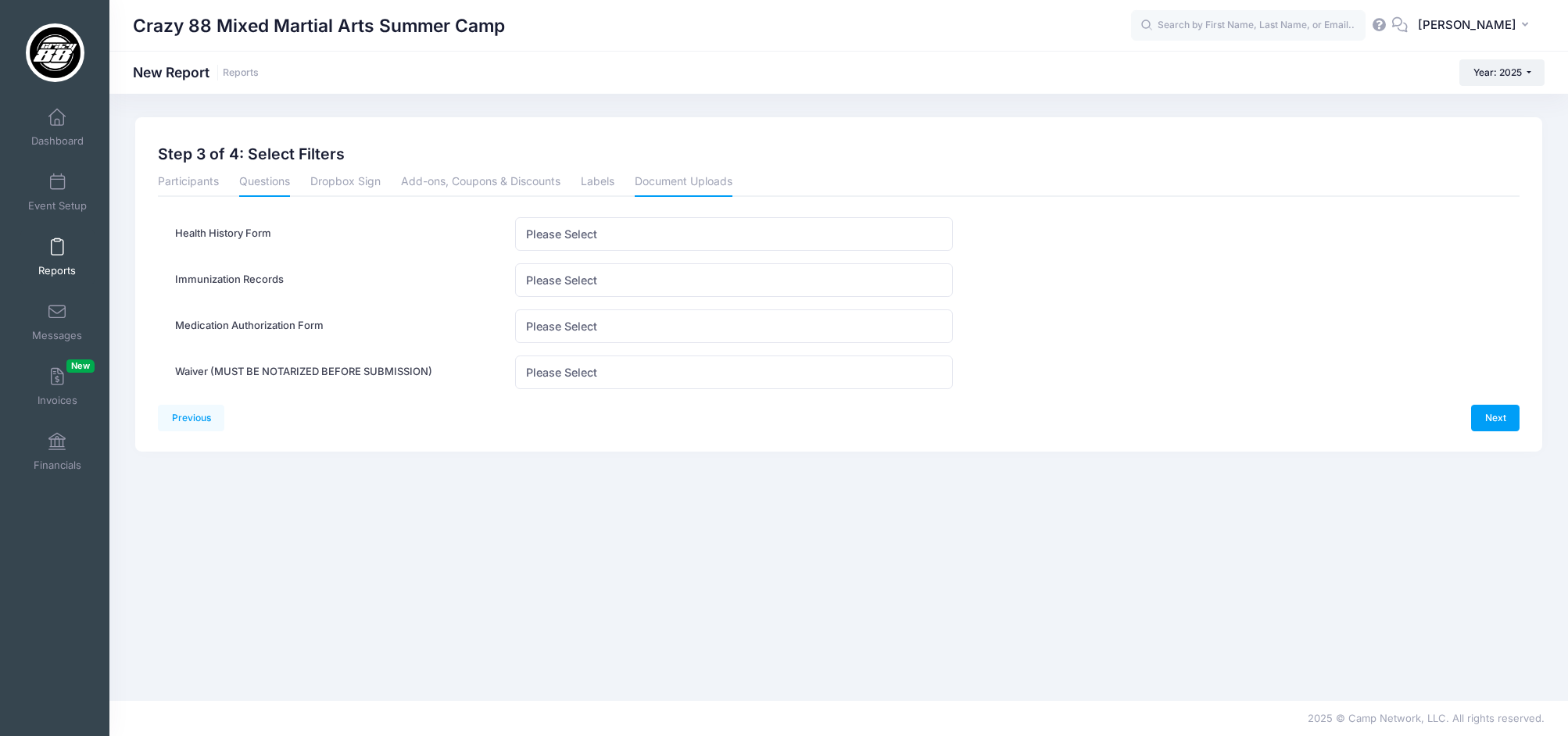
click at [268, 181] on link "Questions" at bounding box center [264, 183] width 51 height 28
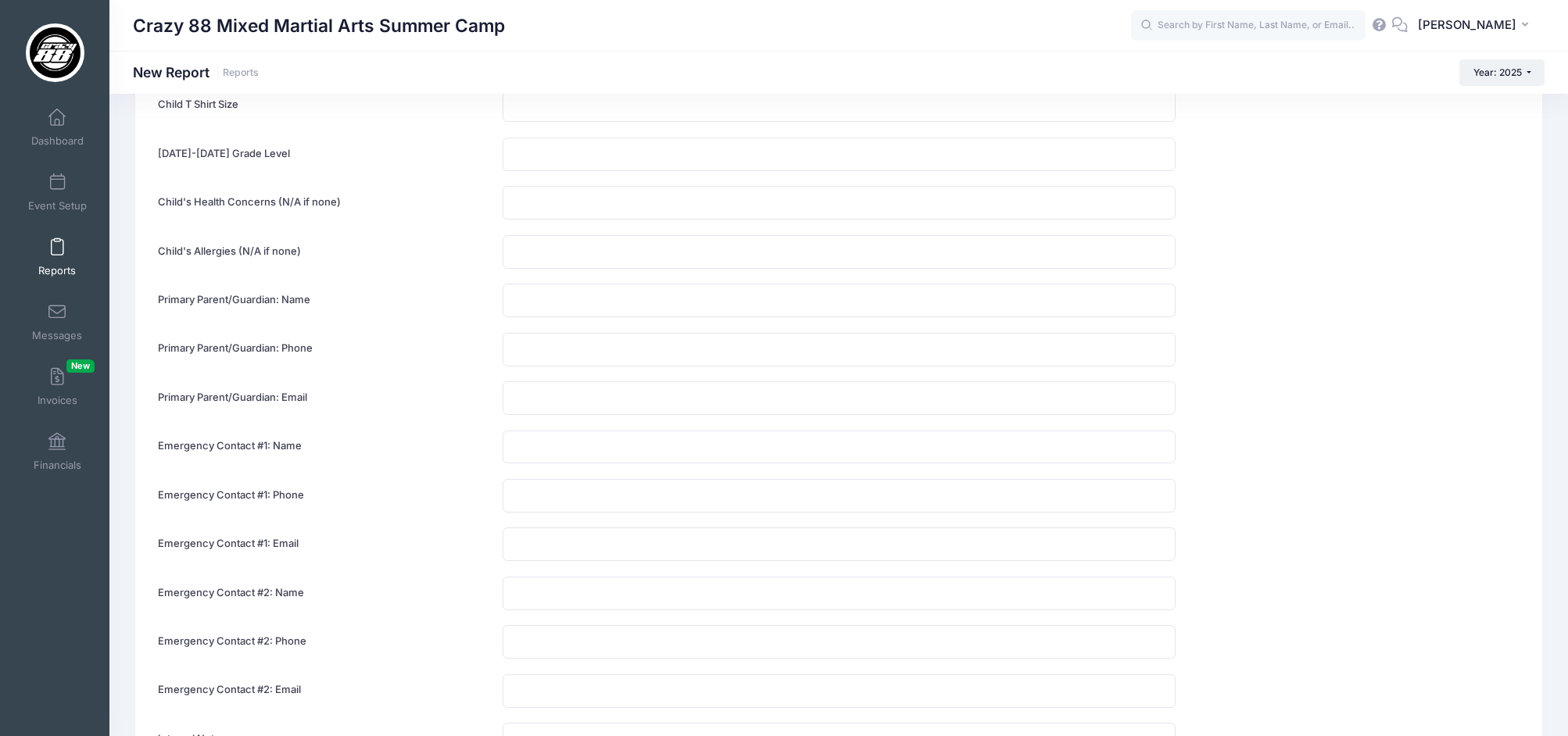
scroll to position [968, 0]
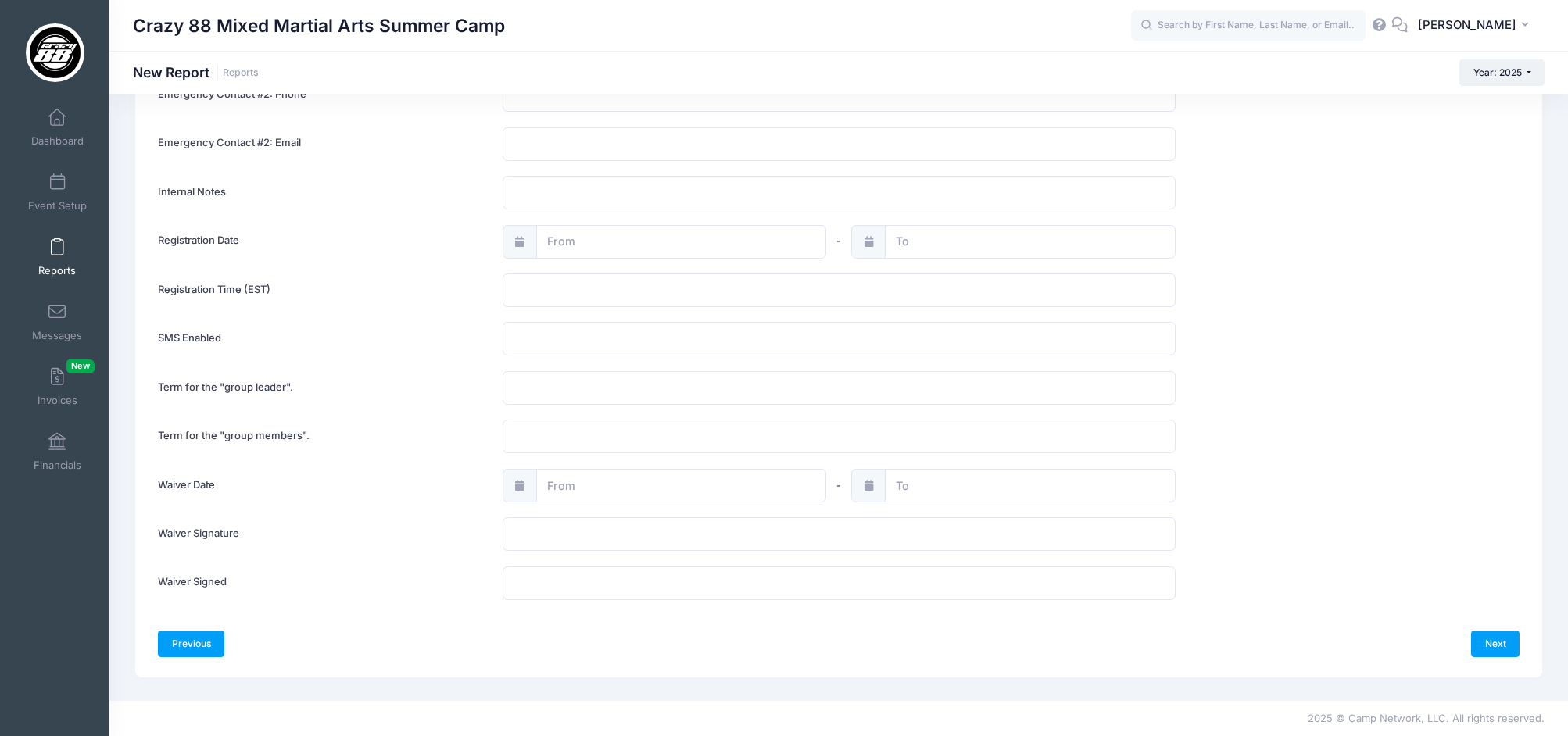
click at [193, 639] on link "Previous" at bounding box center [191, 644] width 66 height 27
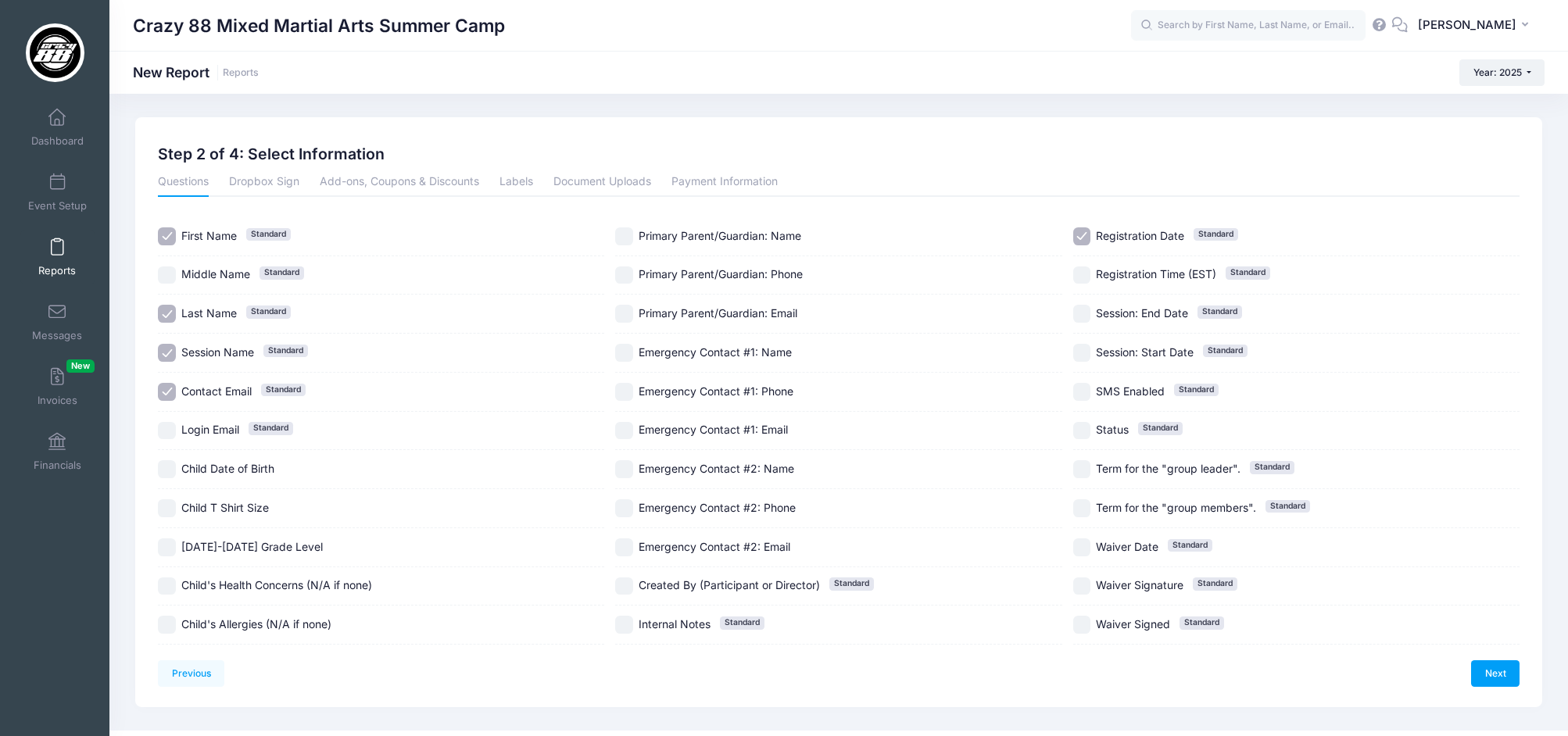
scroll to position [30, 0]
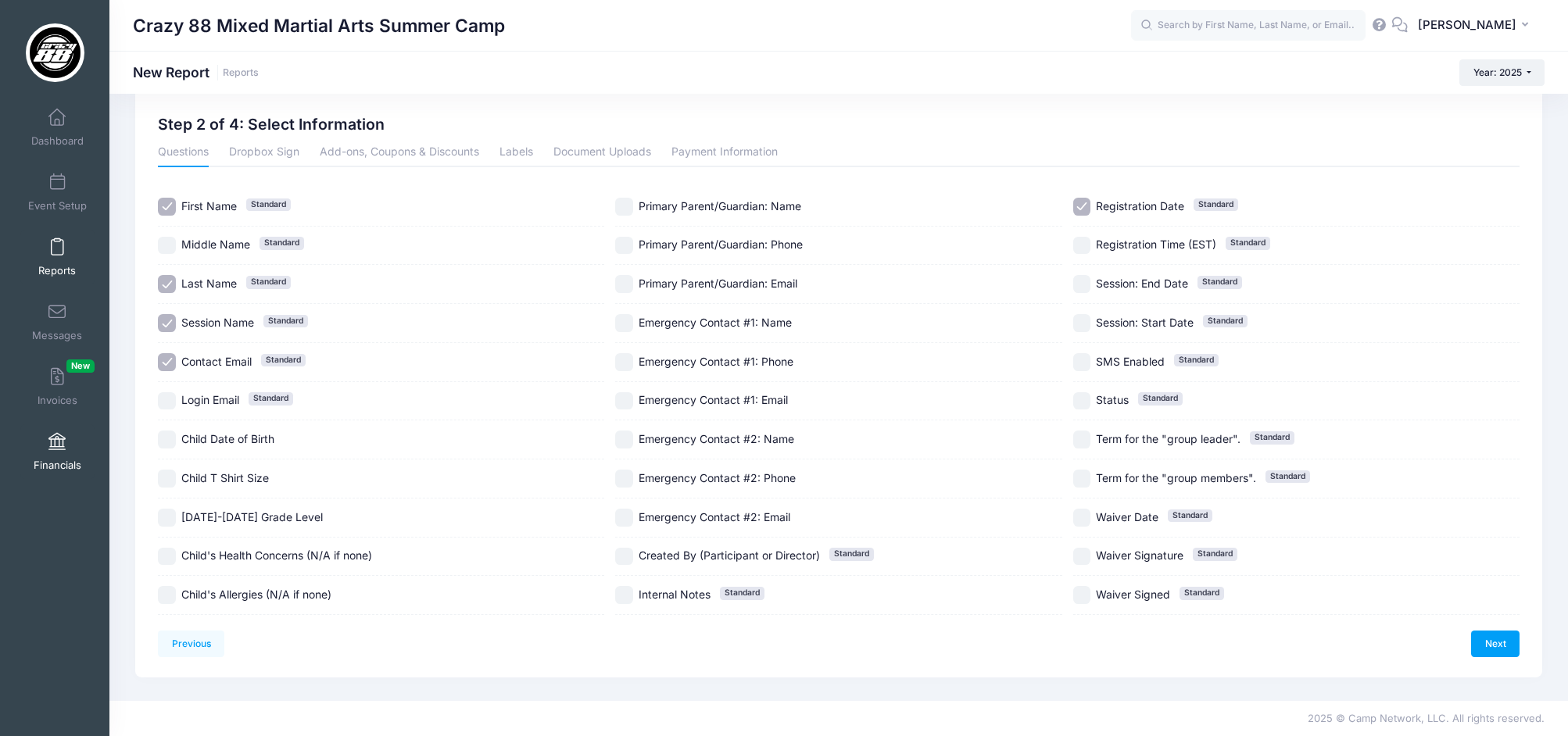
click at [57, 449] on span at bounding box center [57, 442] width 0 height 17
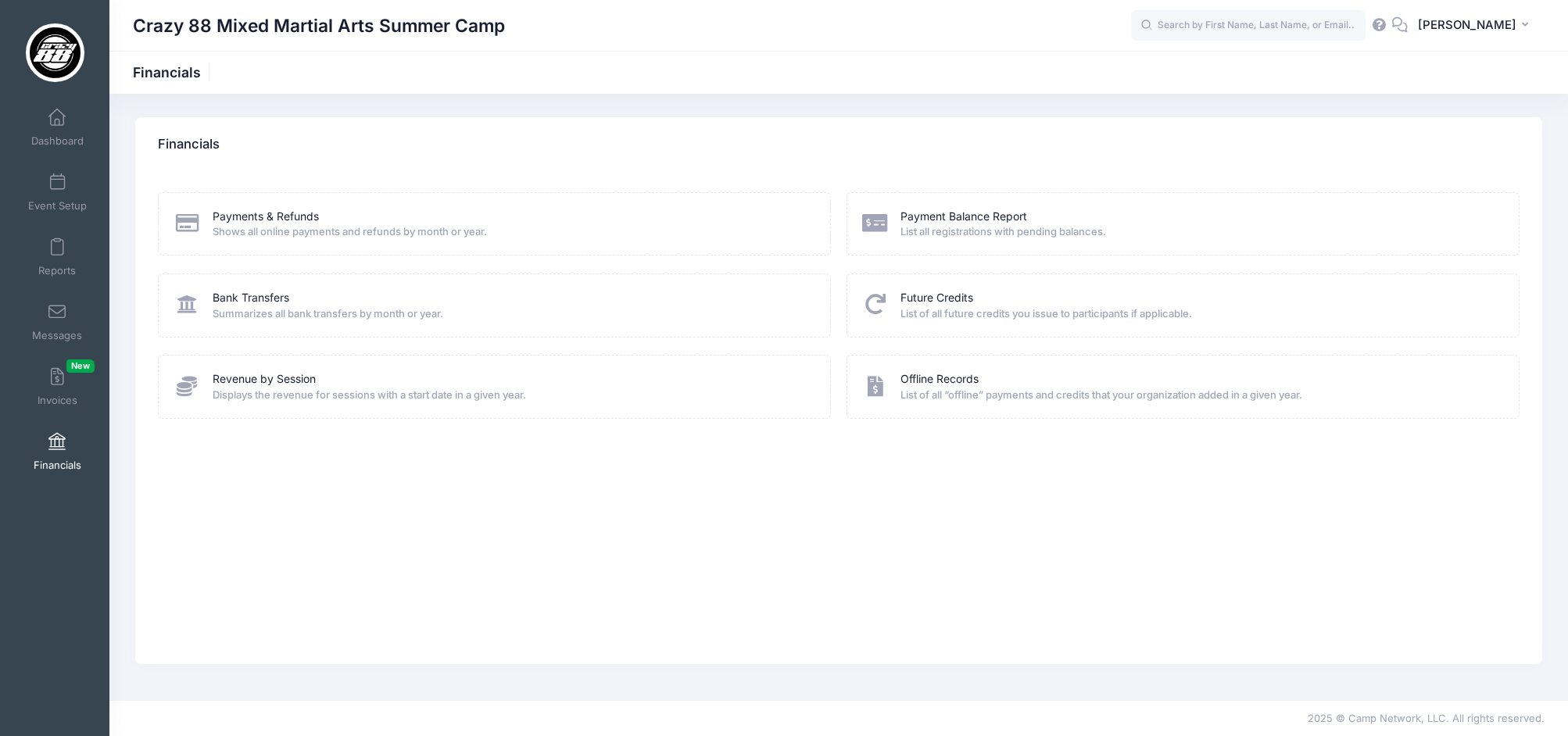
click at [273, 206] on div "Payments & Refunds Shows all online payments and refunds by month or year." at bounding box center [494, 223] width 673 height 63
click at [276, 216] on link "Payments & Refunds" at bounding box center [266, 217] width 106 height 16
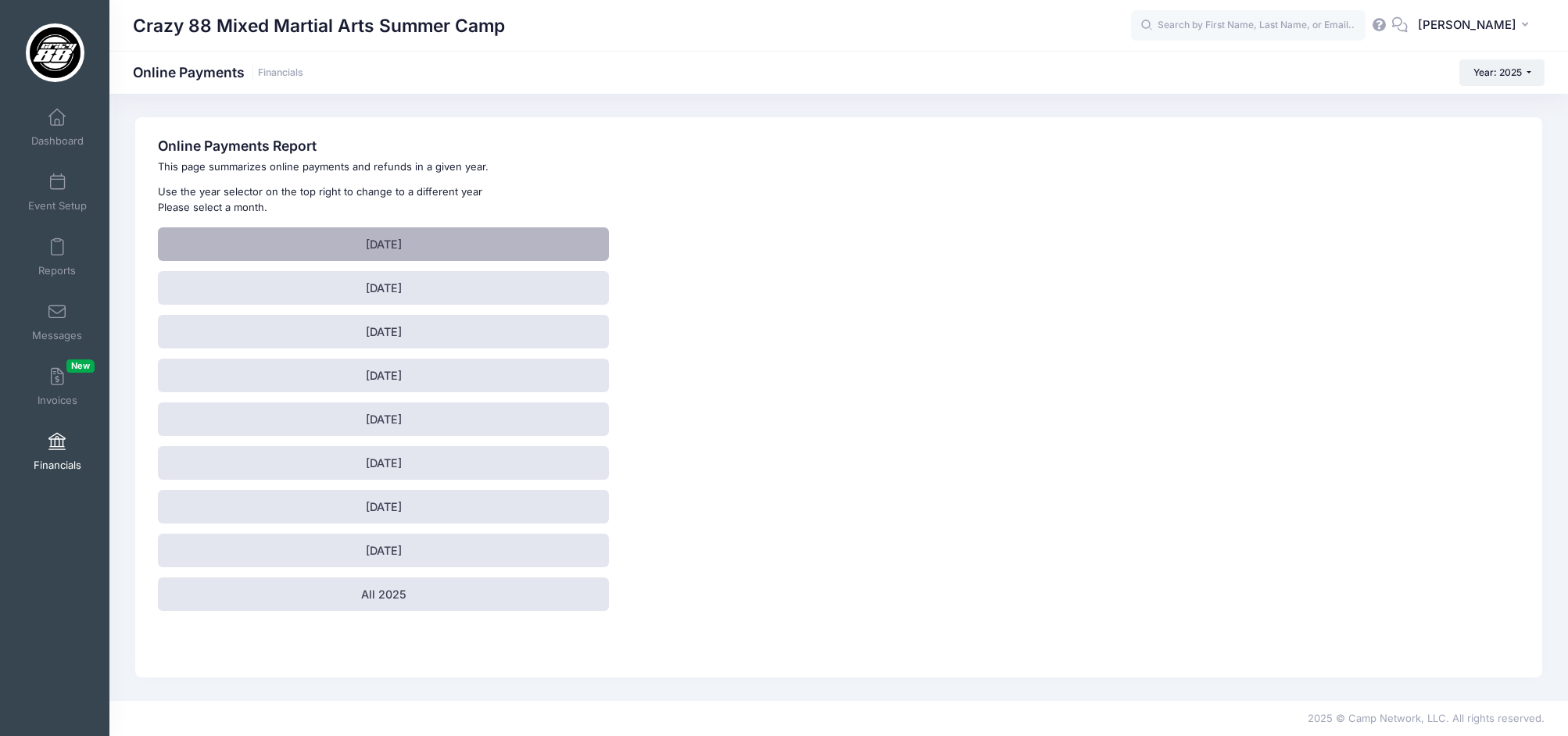
click at [431, 232] on link "January 2025" at bounding box center [383, 244] width 451 height 34
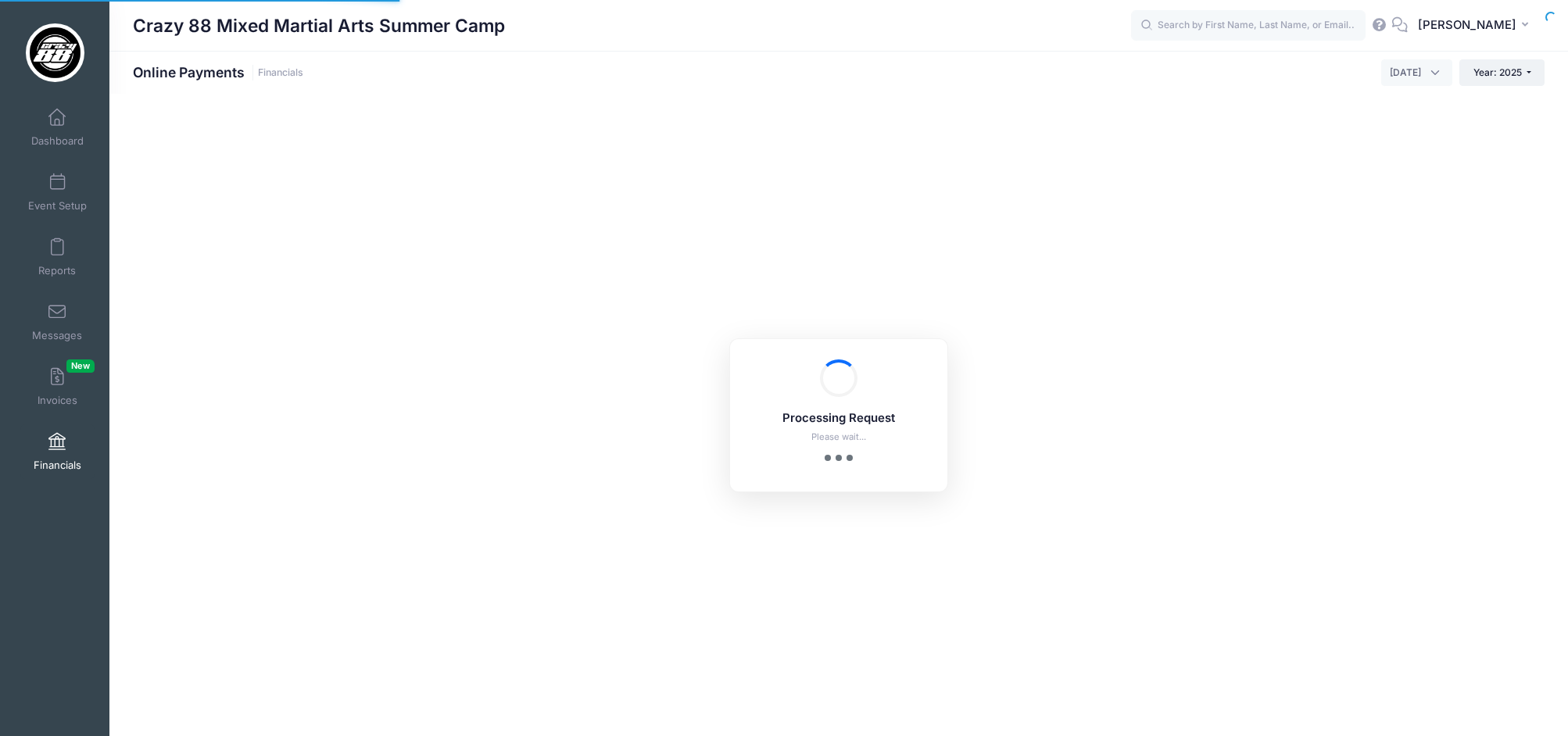
select select "10"
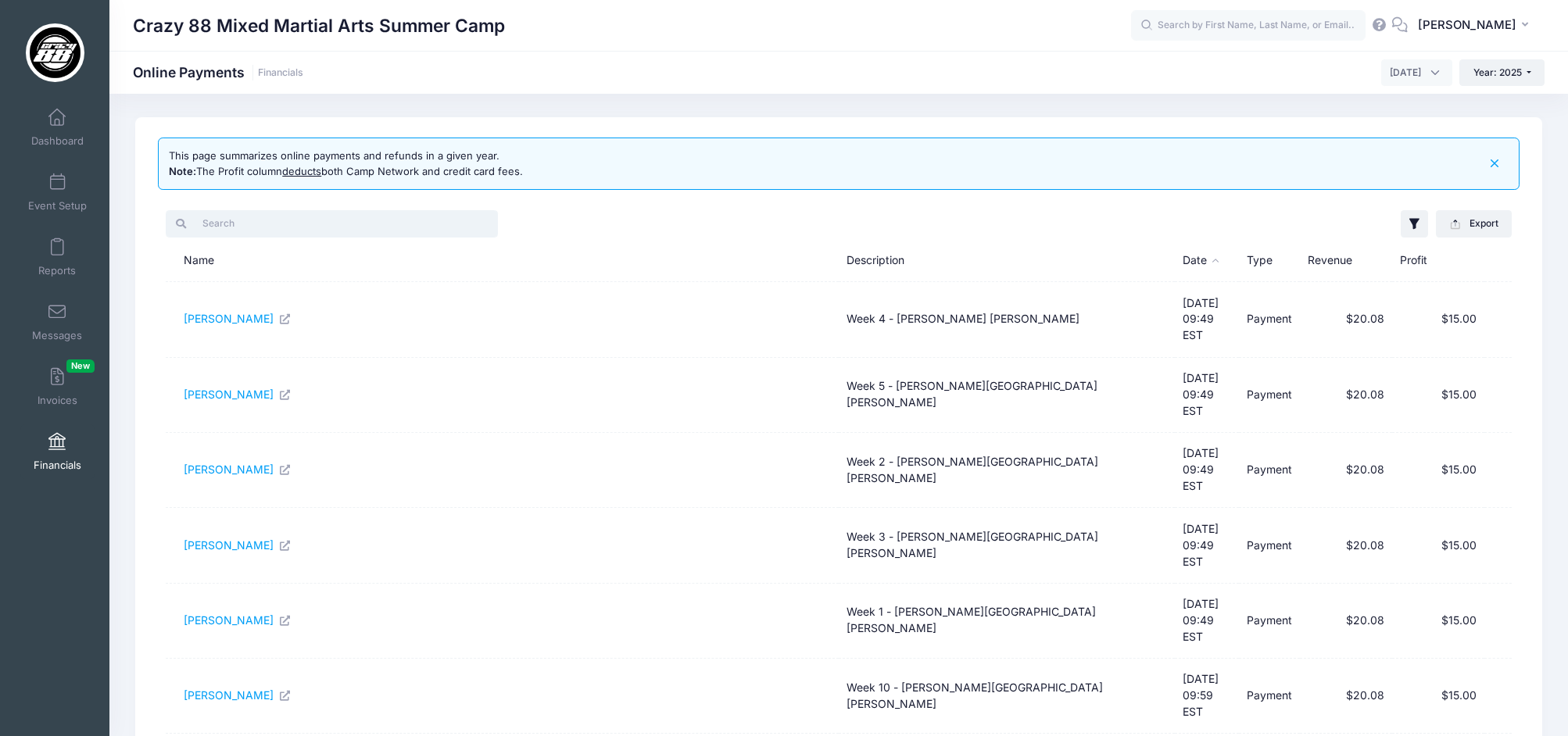
click at [277, 228] on input "search" at bounding box center [332, 223] width 332 height 27
type input "a"
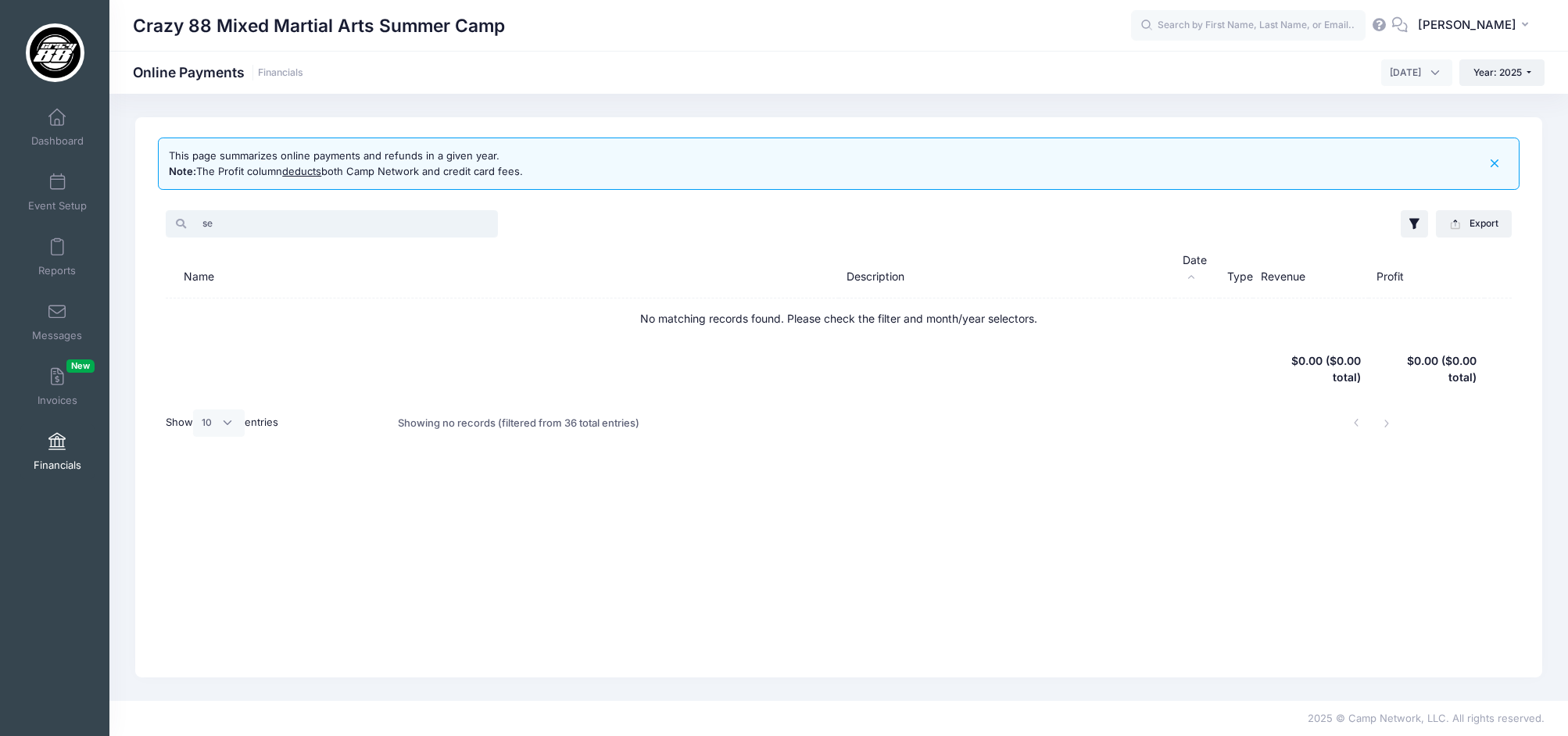
type input "s"
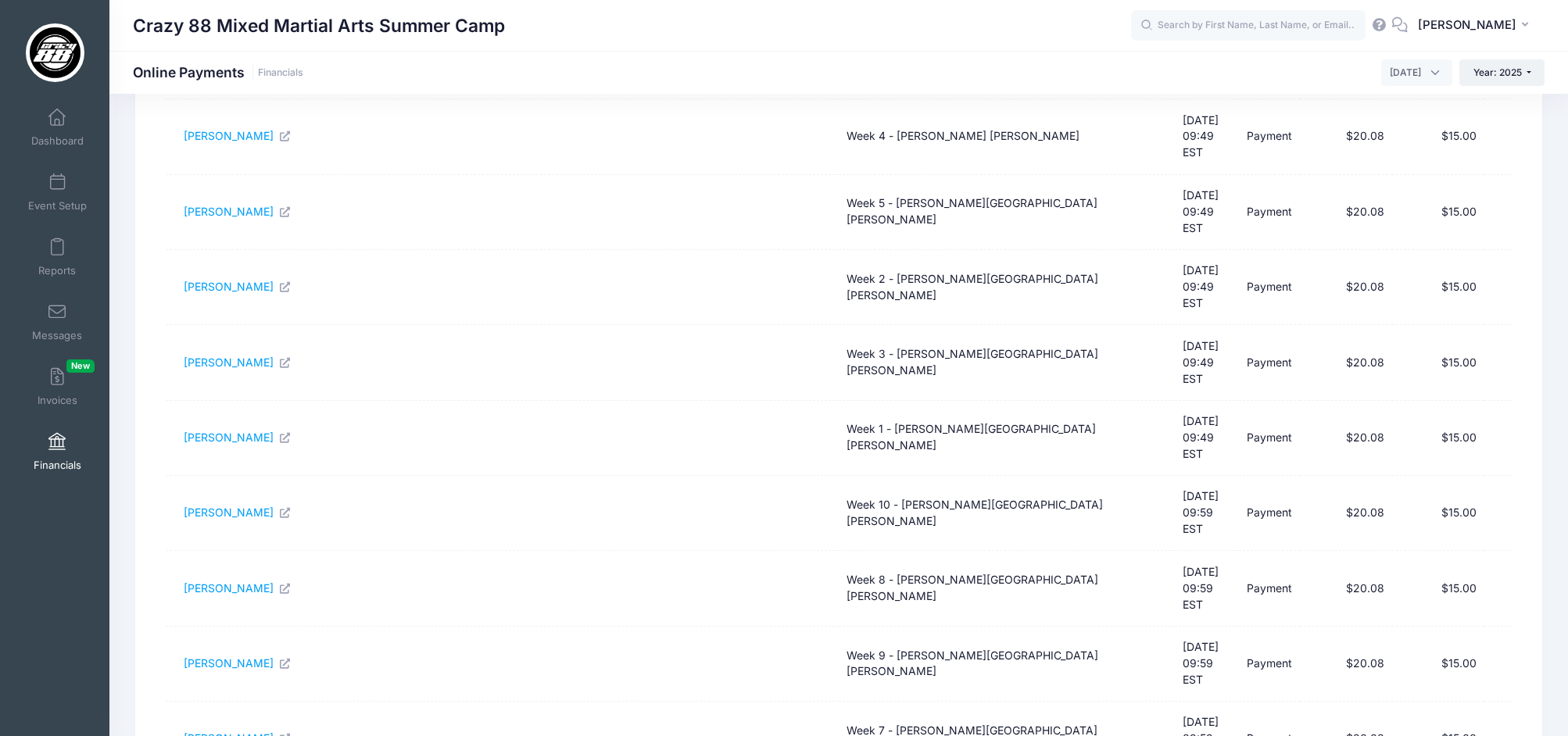
scroll to position [262, 0]
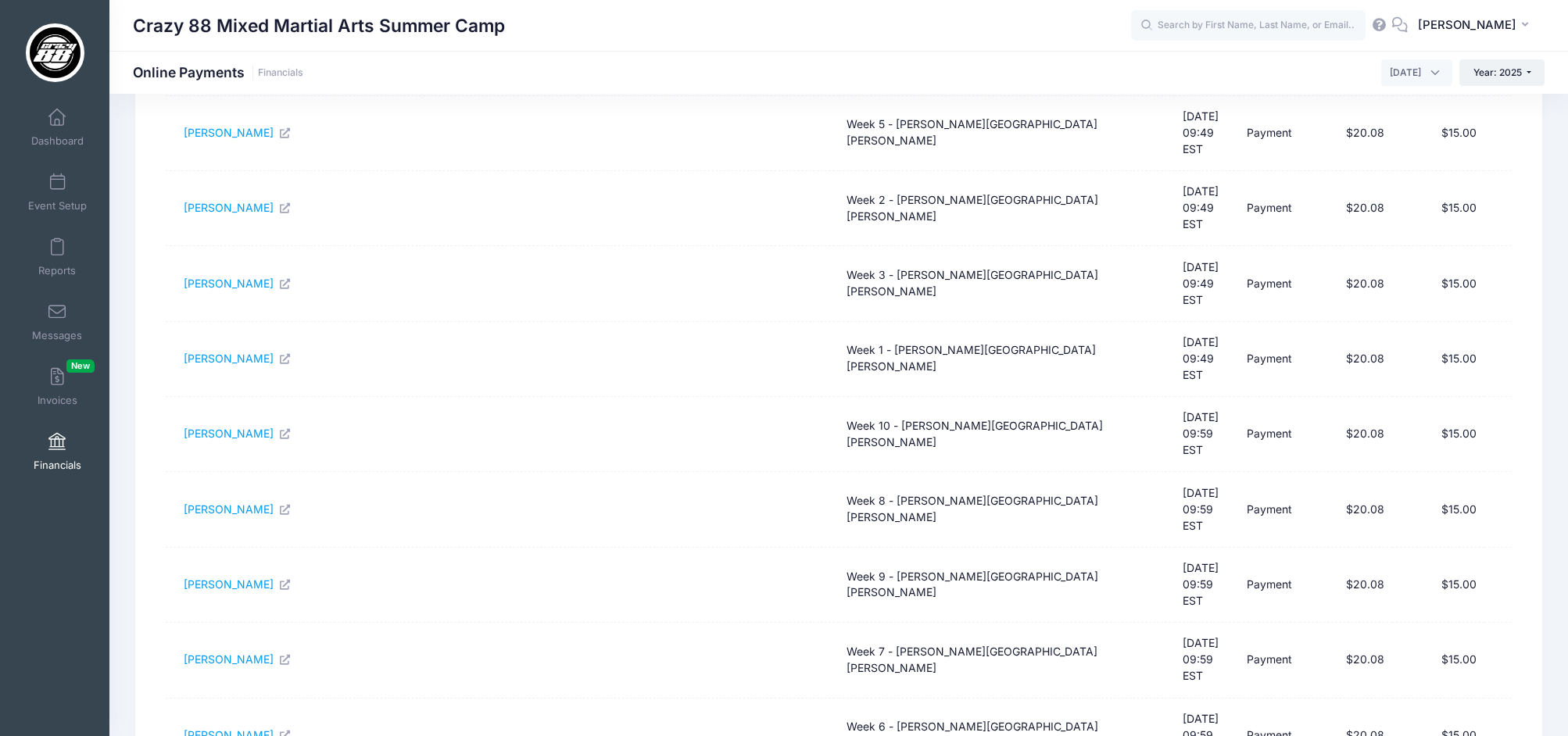
click at [68, 437] on link "Financials" at bounding box center [57, 451] width 74 height 55
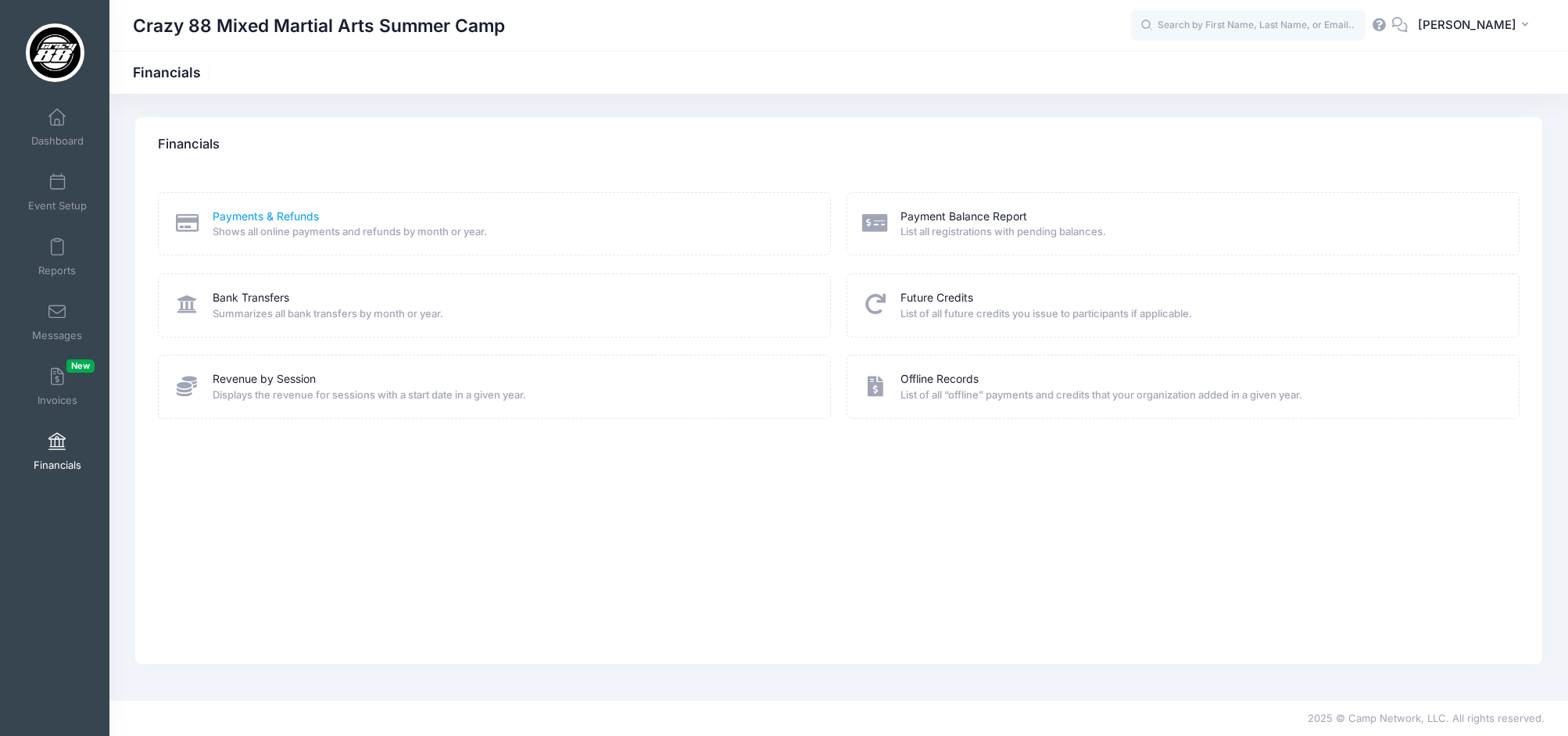
click at [257, 212] on link "Payments & Refunds" at bounding box center [266, 217] width 106 height 16
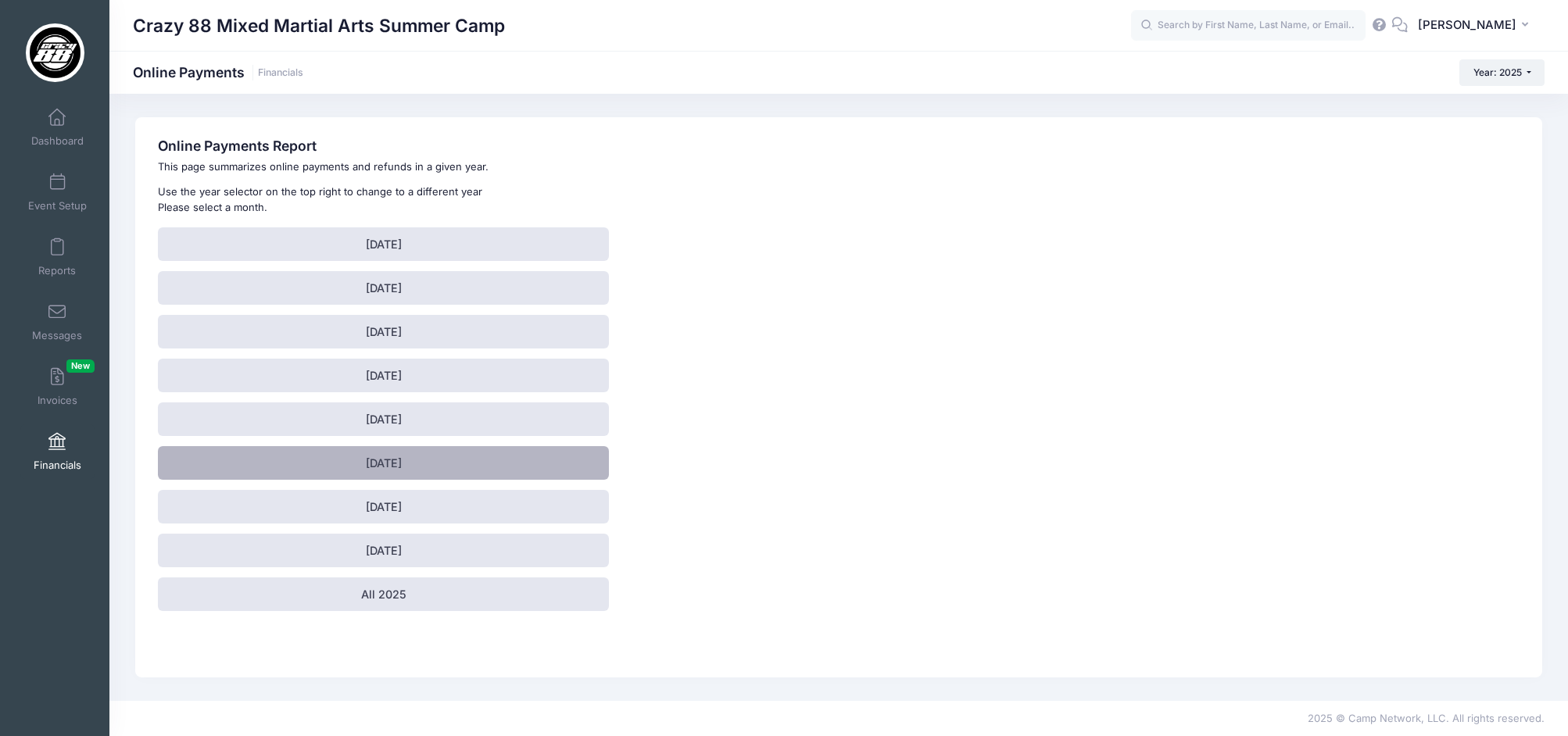
click at [428, 469] on link "[DATE]" at bounding box center [383, 463] width 451 height 34
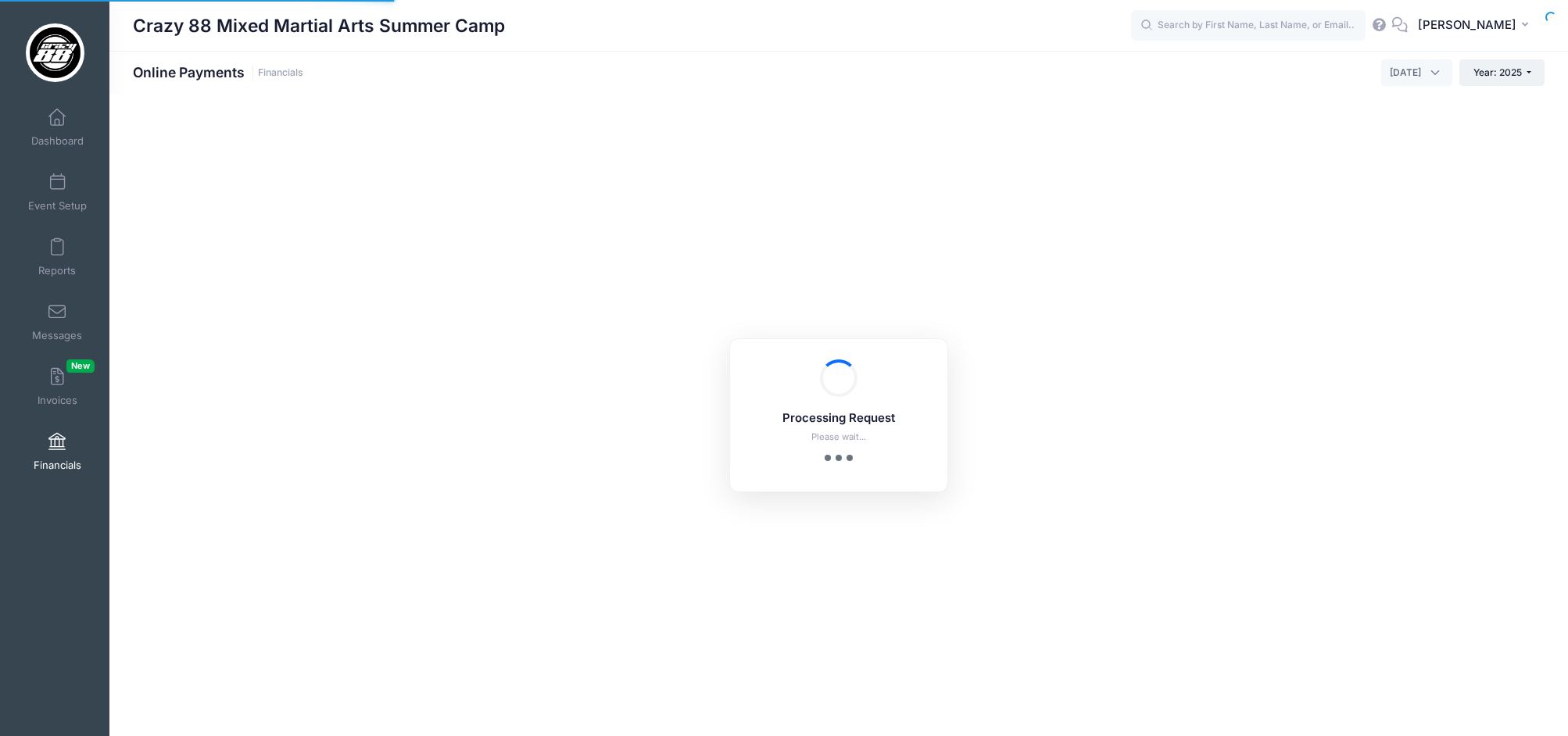
select select "10"
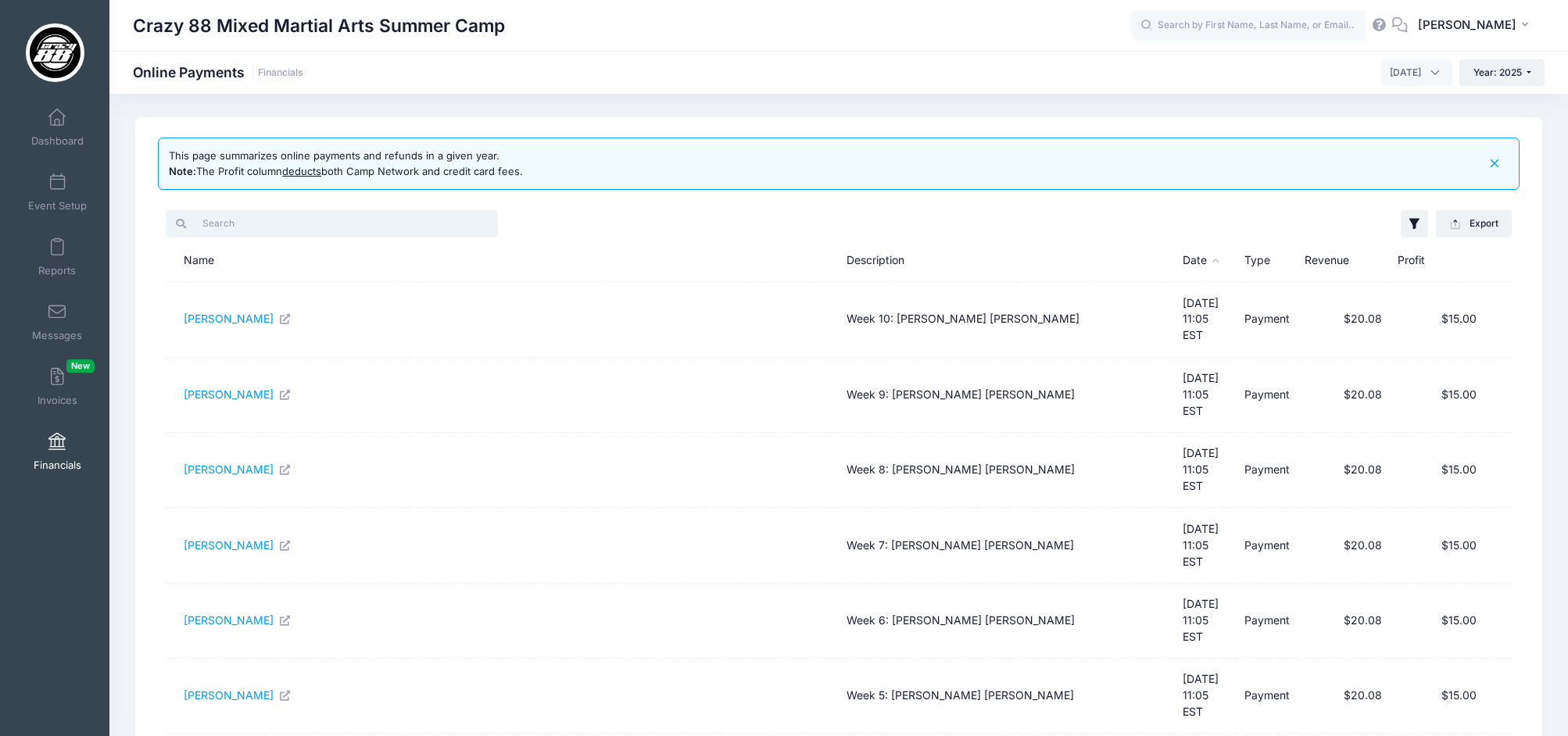
click at [297, 227] on input "search" at bounding box center [332, 223] width 332 height 27
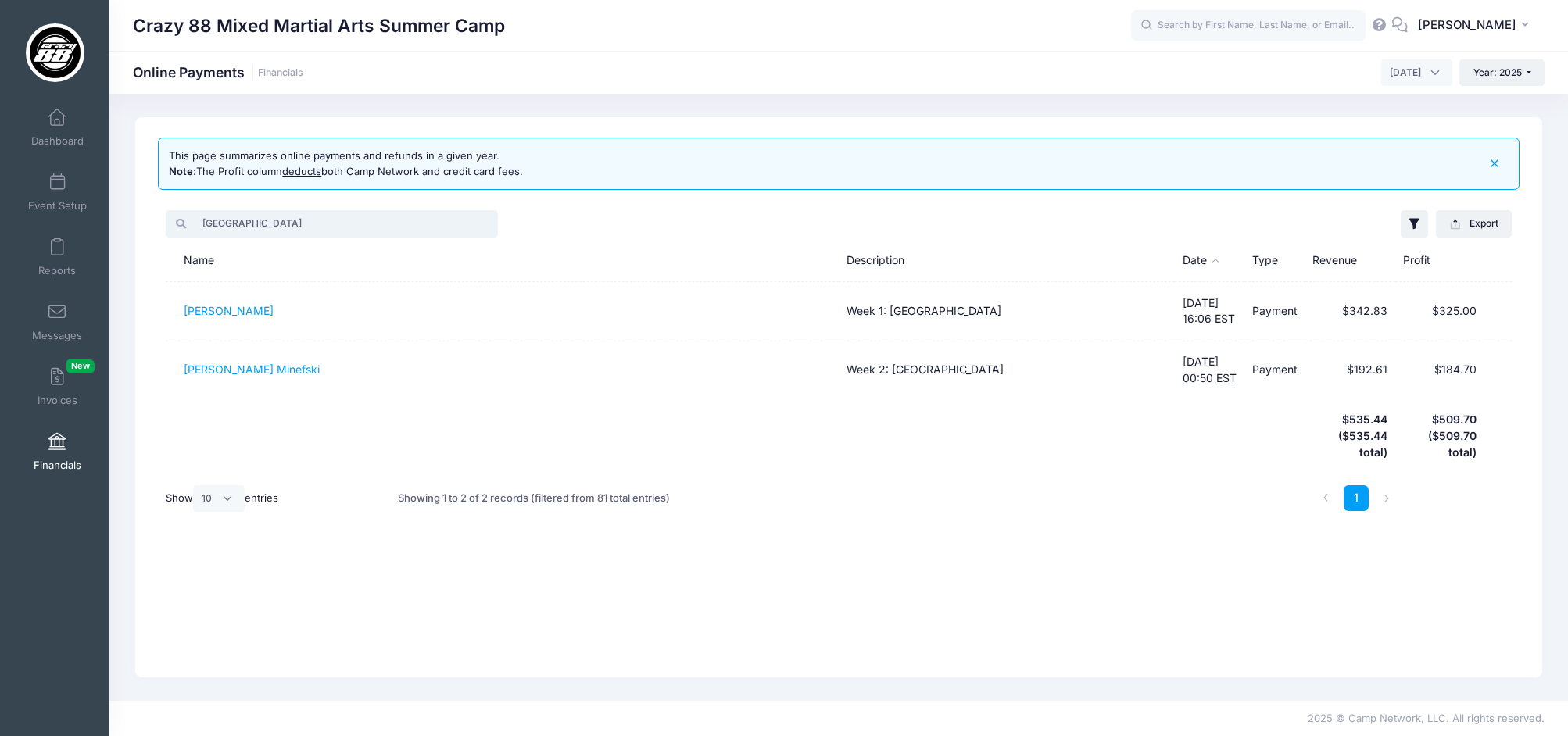
type input "[GEOGRAPHIC_DATA]"
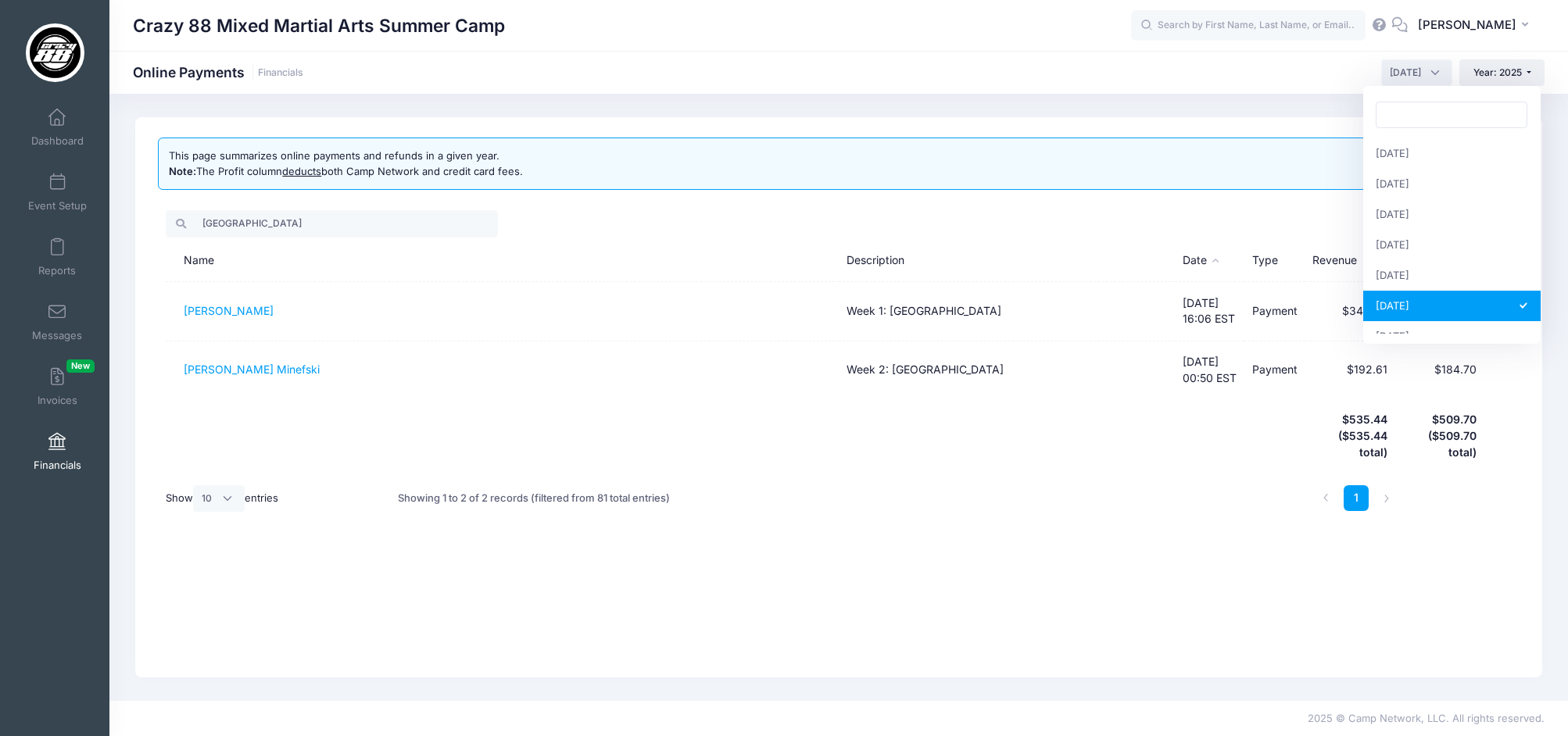
click at [1404, 72] on span "[DATE]" at bounding box center [1405, 73] width 31 height 14
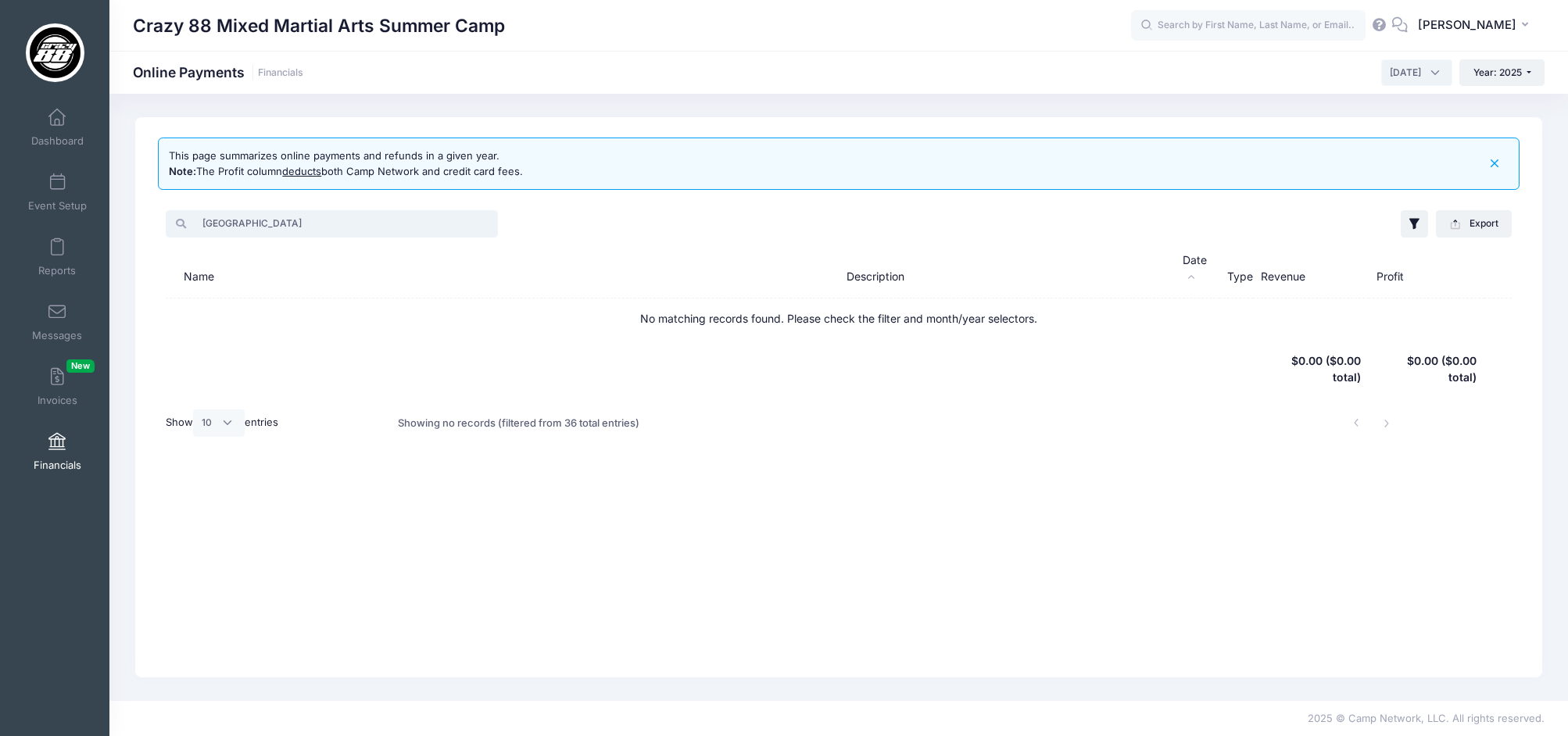
click at [298, 223] on input "[GEOGRAPHIC_DATA]" at bounding box center [332, 223] width 332 height 27
drag, startPoint x: 1396, startPoint y: 71, endPoint x: 1410, endPoint y: 80, distance: 16.5
click at [1396, 71] on span "[DATE]" at bounding box center [1405, 73] width 31 height 14
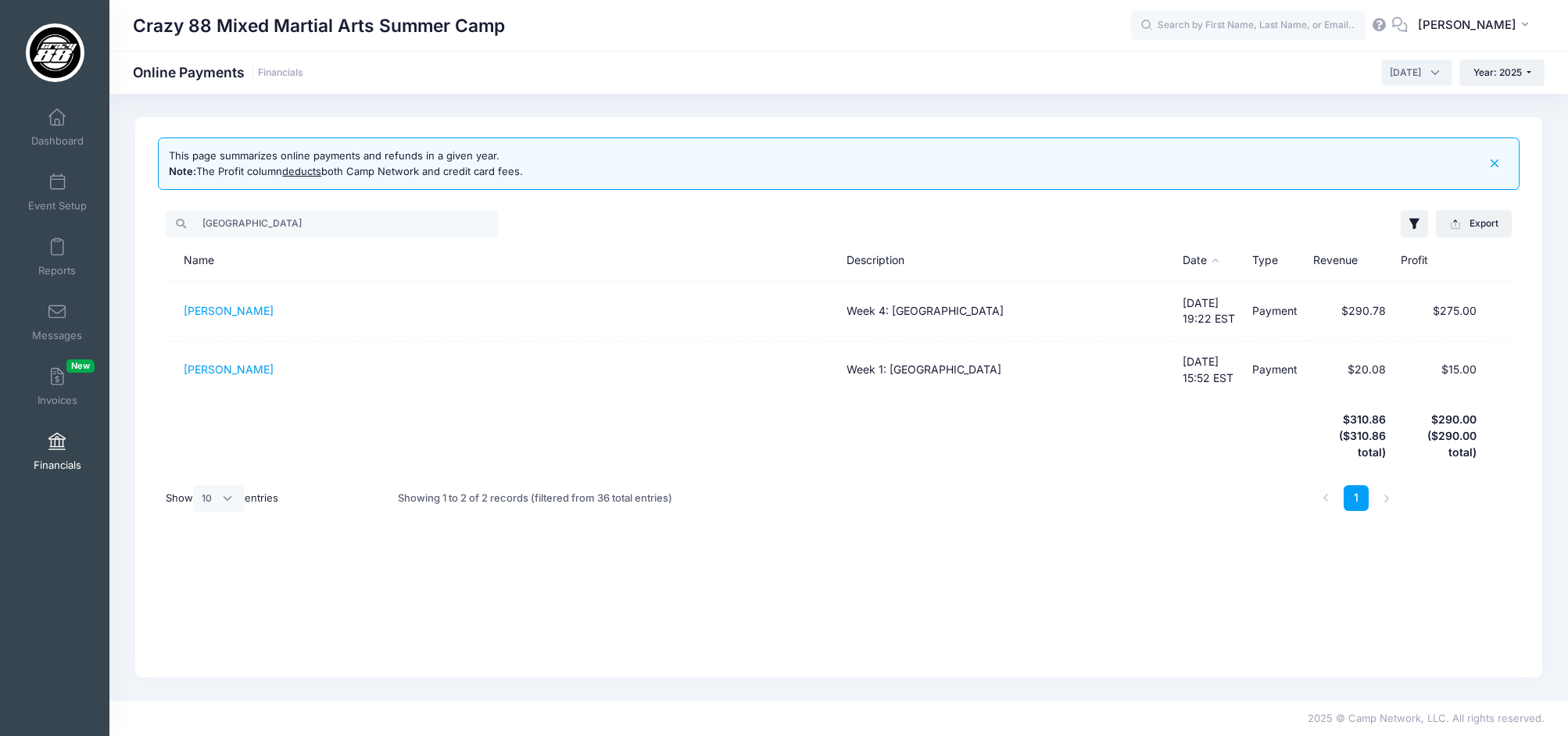
click at [1390, 66] on span "[DATE]" at bounding box center [1405, 73] width 31 height 14
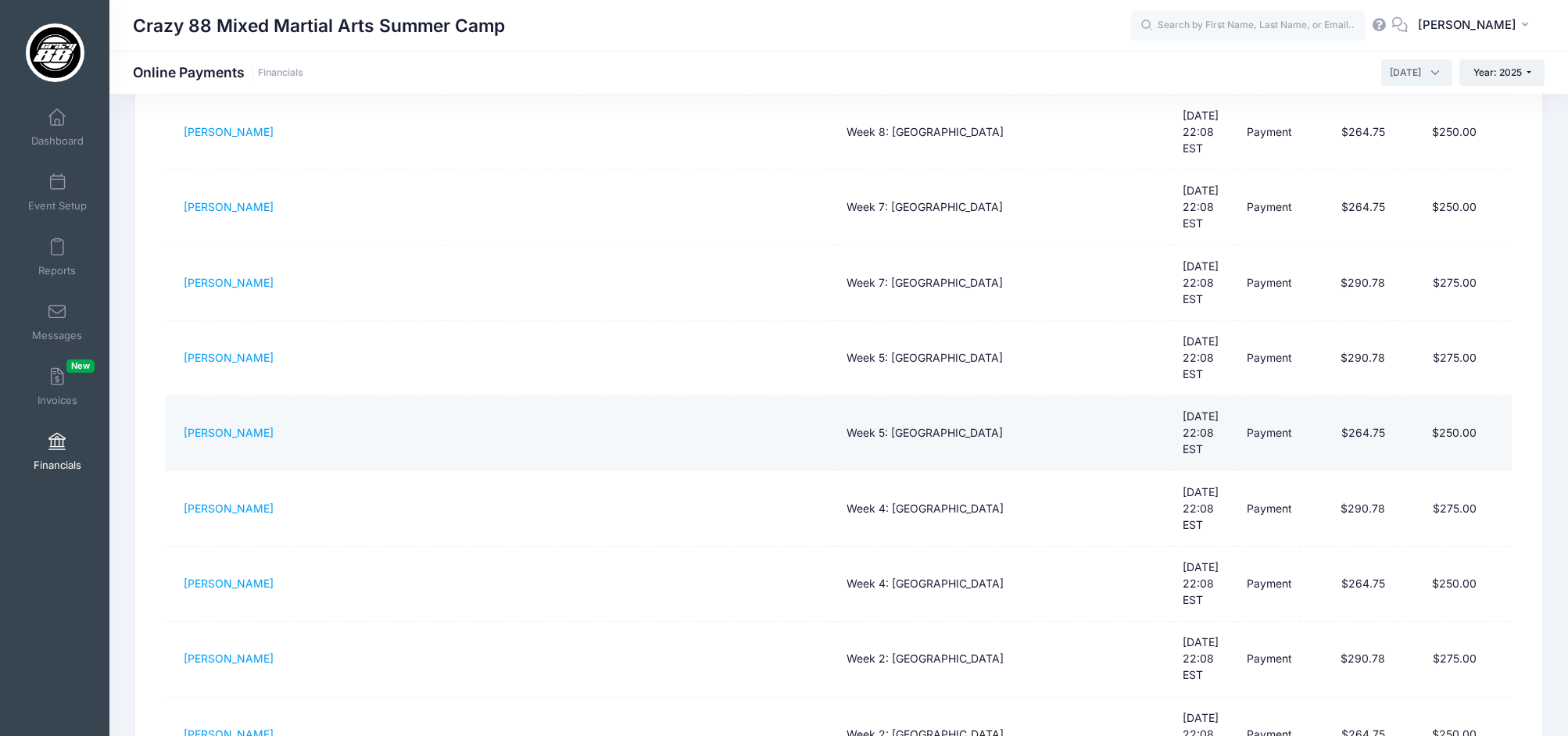
scroll to position [345, 0]
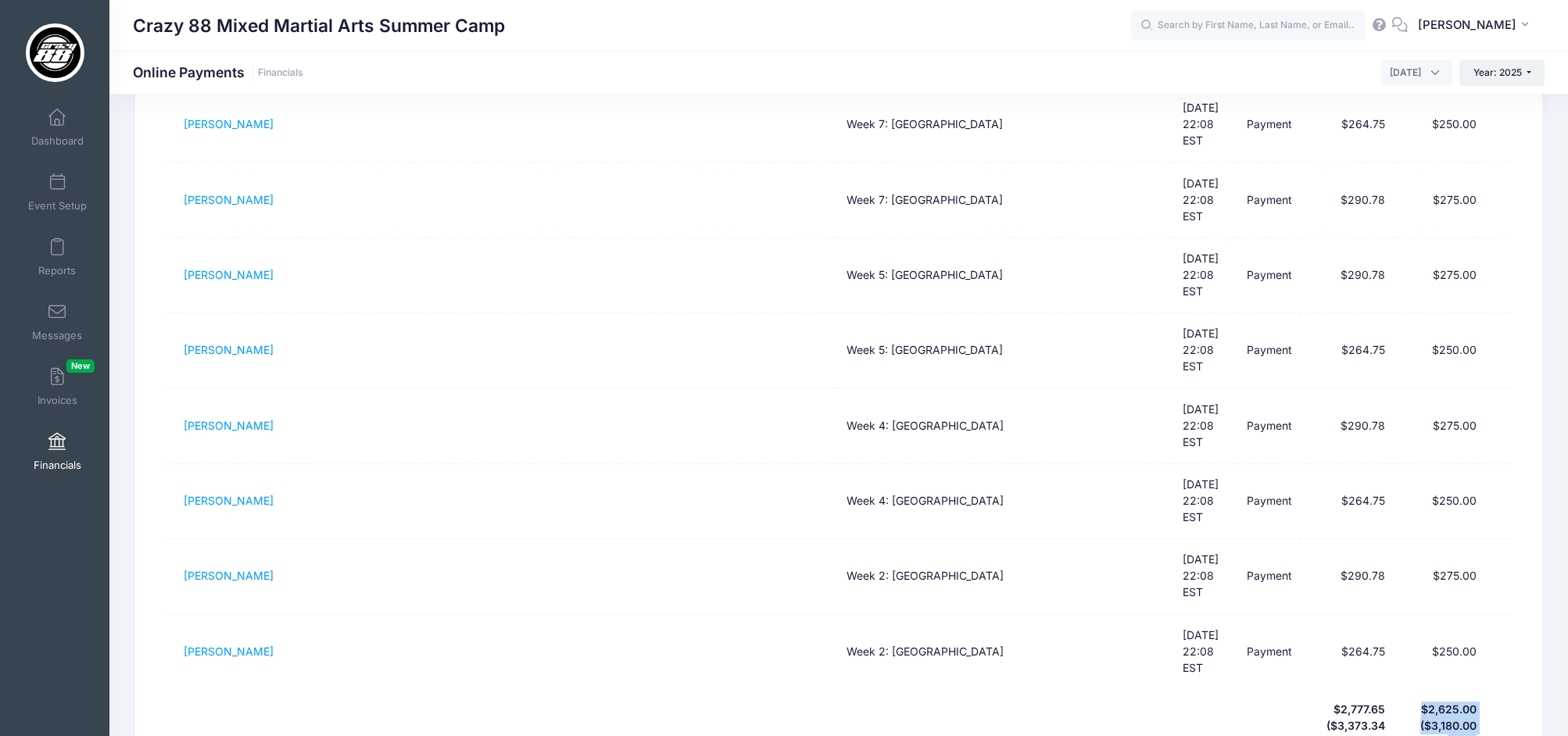
drag, startPoint x: 1424, startPoint y: 546, endPoint x: 1494, endPoint y: 542, distance: 69.6
click at [1494, 689] on tr "$2,777.65 ($3,373.34 total) $2,625.00 ($3,180.00 total)" at bounding box center [839, 726] width 1346 height 74
click at [1484, 689] on th at bounding box center [1497, 726] width 27 height 74
drag, startPoint x: 1425, startPoint y: 545, endPoint x: 1477, endPoint y: 542, distance: 52.4
click at [1477, 689] on th "$2,625.00 ($3,180.00 total)" at bounding box center [1438, 726] width 91 height 74
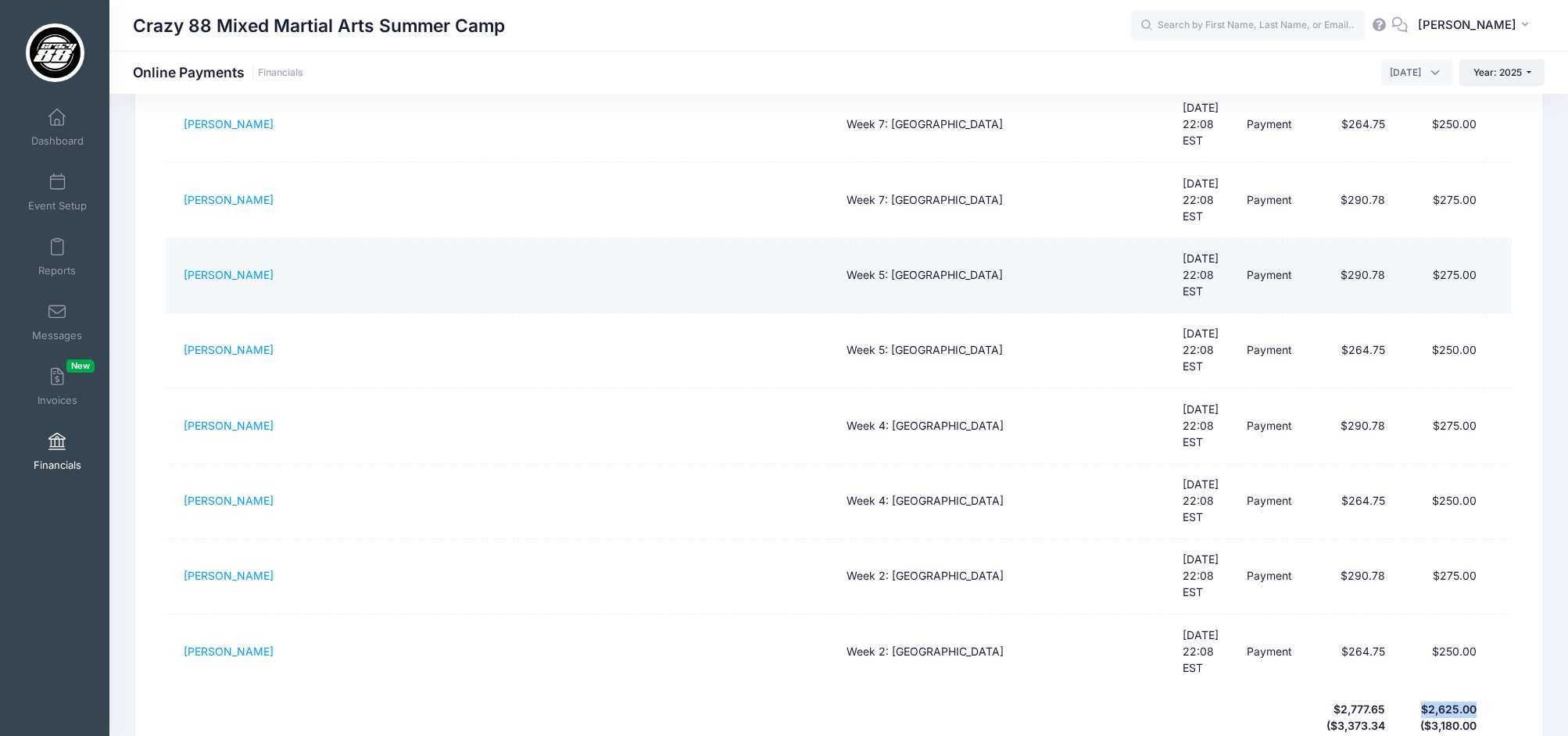
copy th "$2,625.00"
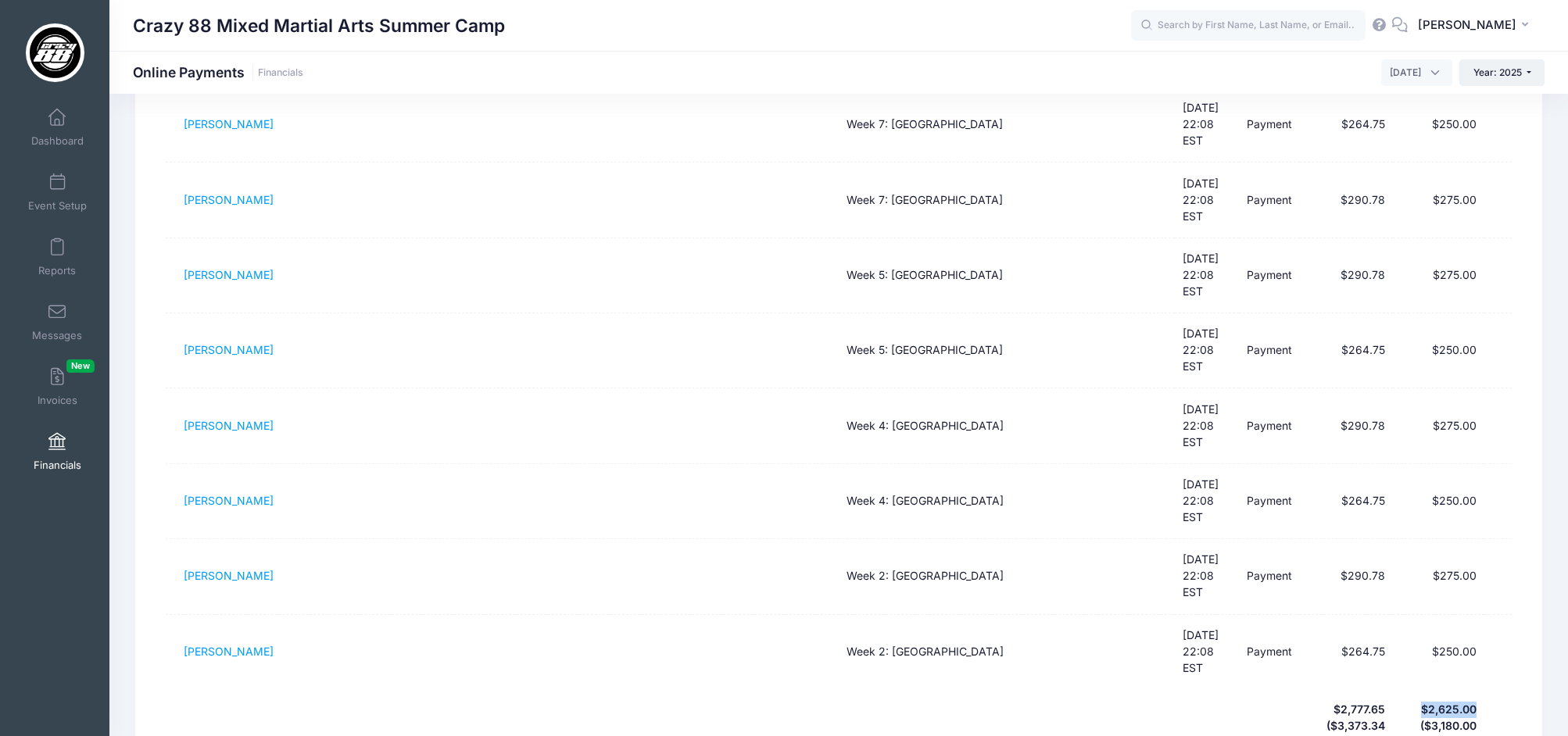
scroll to position [0, 0]
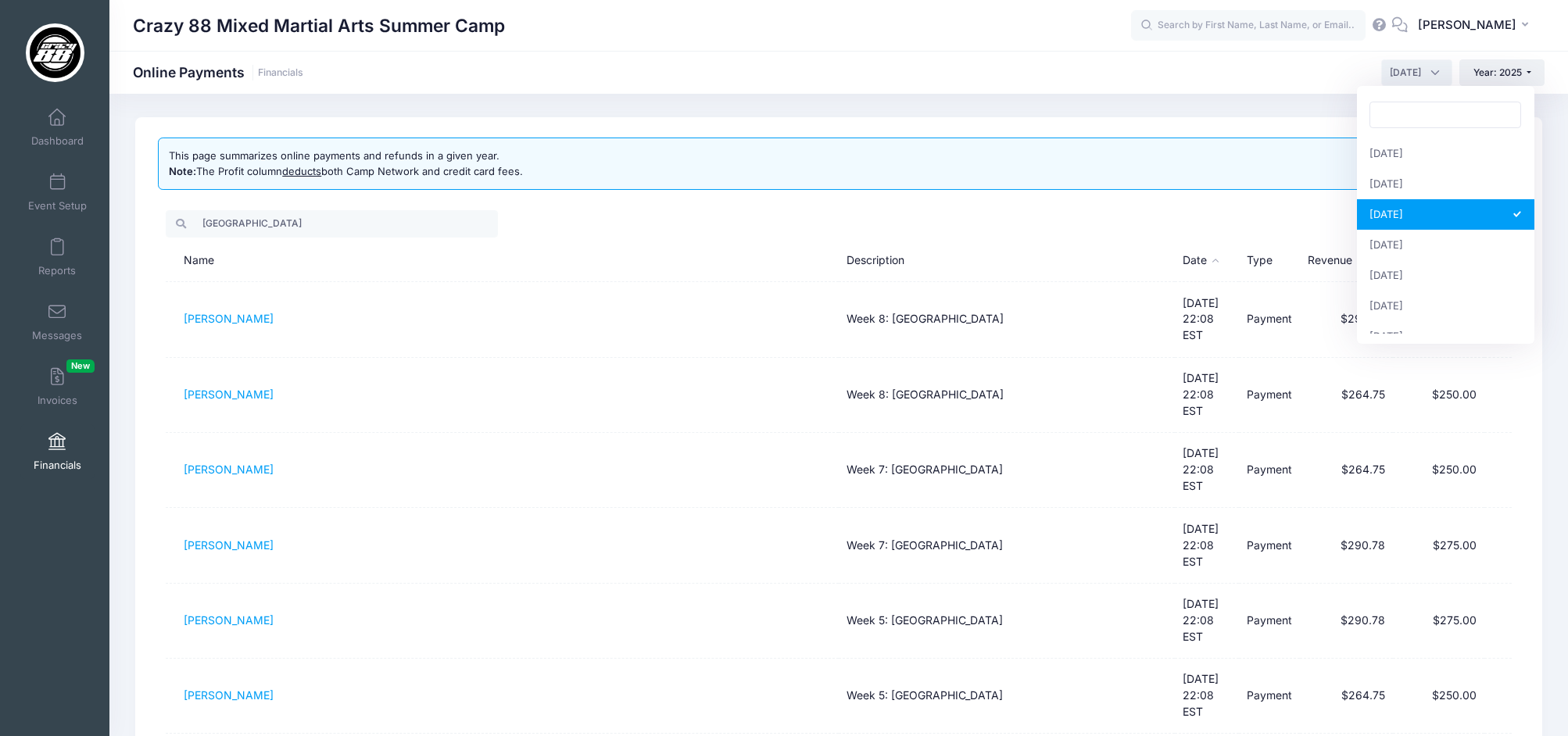
drag, startPoint x: 1412, startPoint y: 72, endPoint x: 1431, endPoint y: 106, distance: 39.2
click at [1412, 73] on span "[DATE]" at bounding box center [1405, 73] width 31 height 14
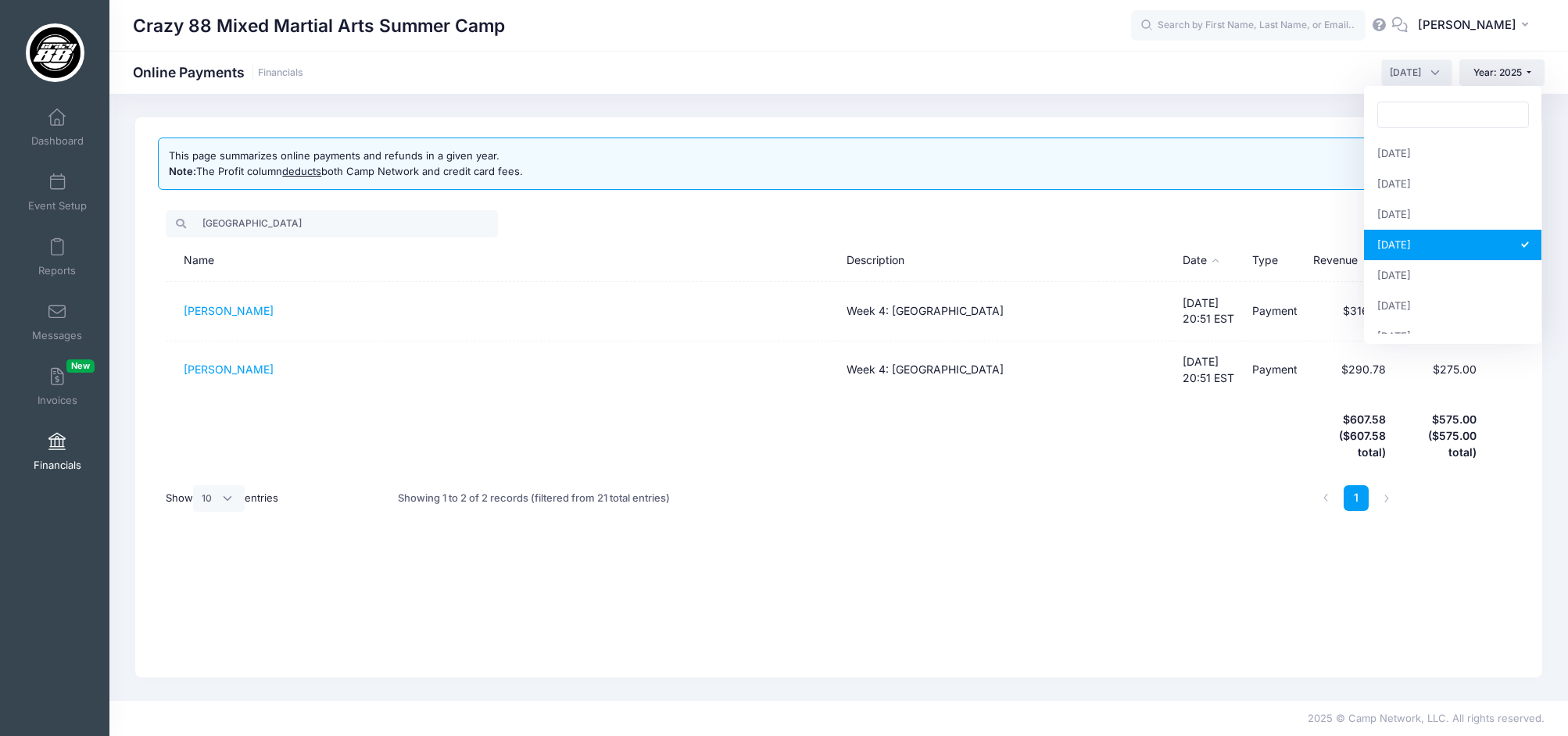
drag, startPoint x: 1433, startPoint y: 73, endPoint x: 1424, endPoint y: 138, distance: 65.5
click at [1433, 73] on span "[DATE]" at bounding box center [1416, 72] width 71 height 27
drag, startPoint x: 1450, startPoint y: 272, endPoint x: 1451, endPoint y: 227, distance: 44.6
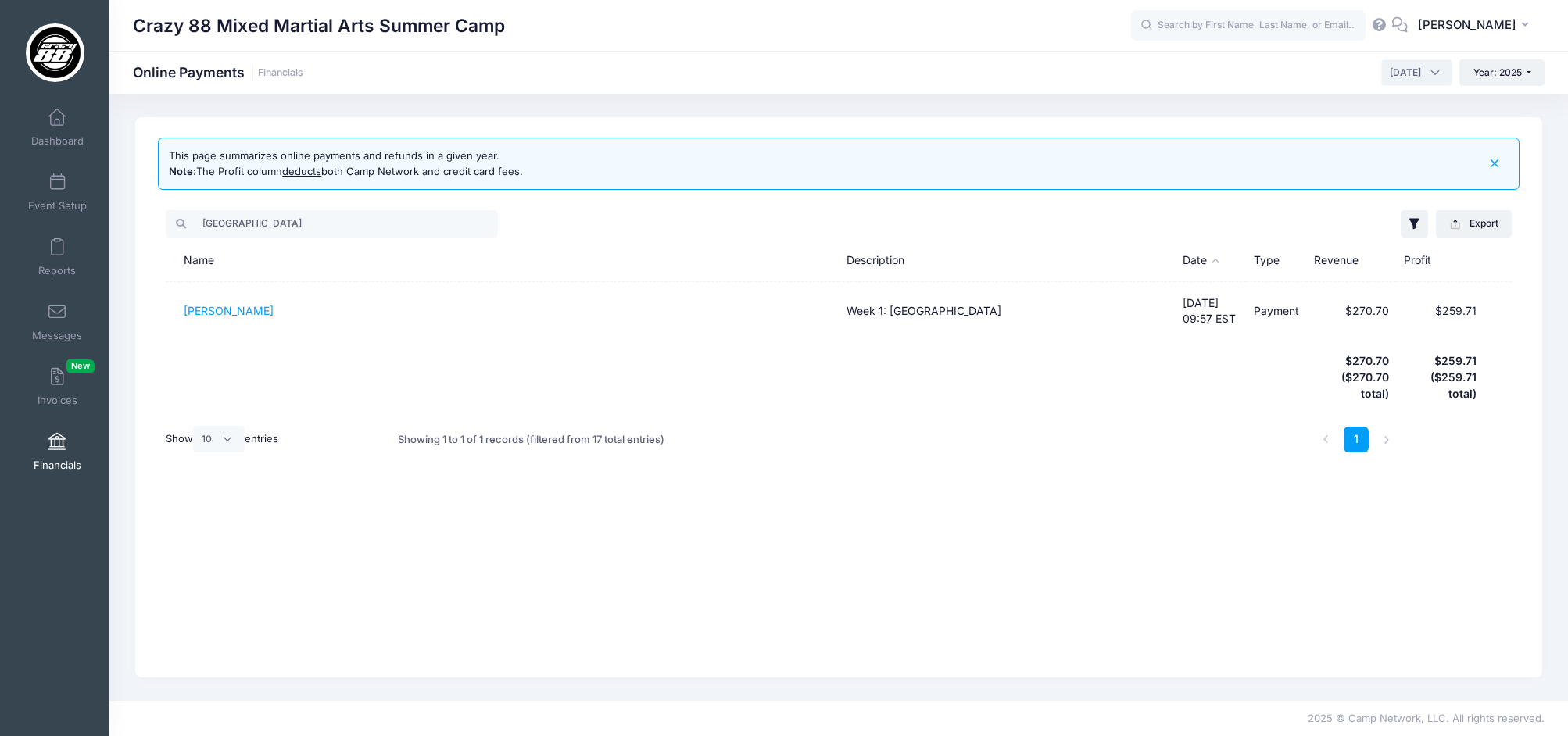
click at [1397, 73] on span "[DATE]" at bounding box center [1405, 73] width 31 height 14
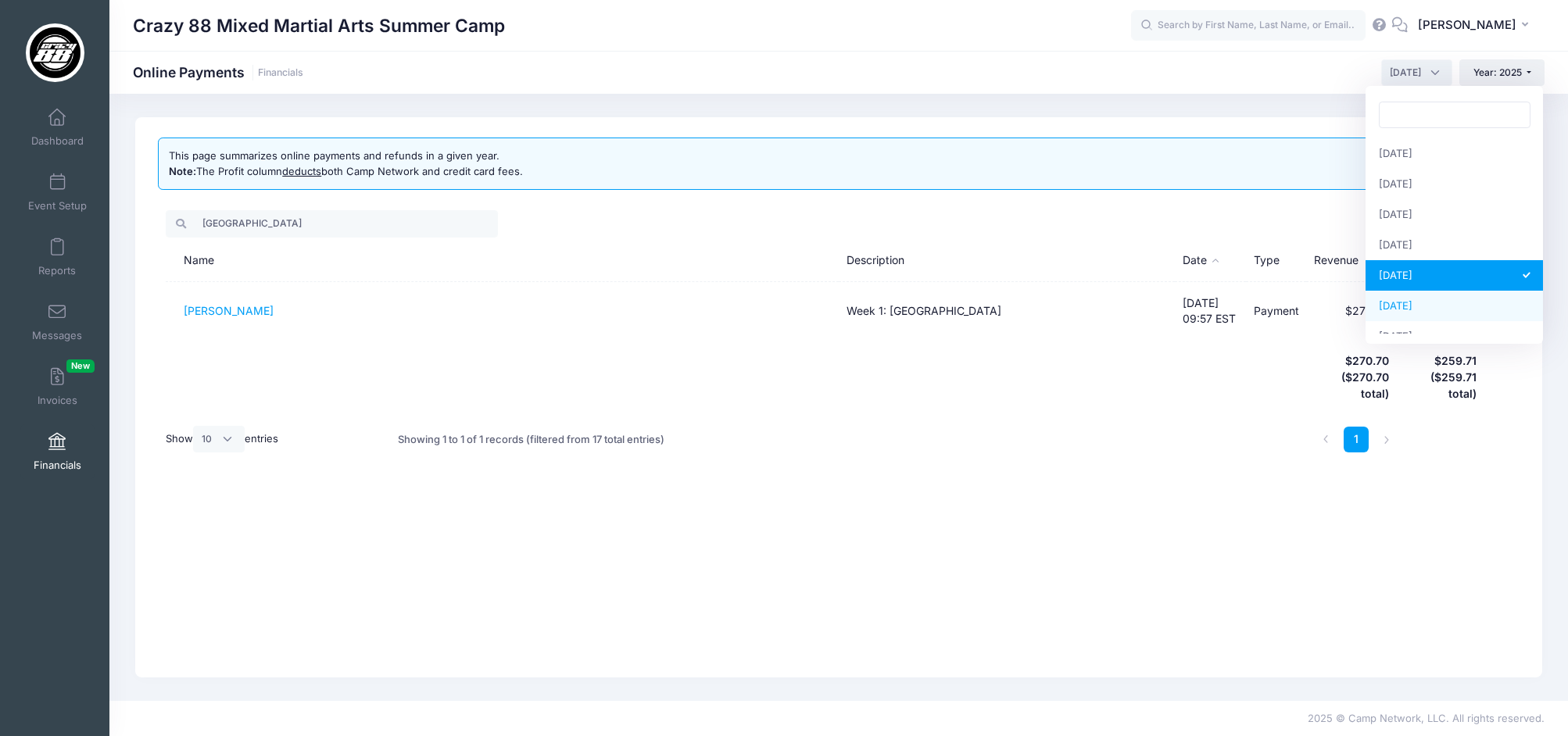
drag, startPoint x: 1440, startPoint y: 306, endPoint x: 1494, endPoint y: 275, distance: 63.0
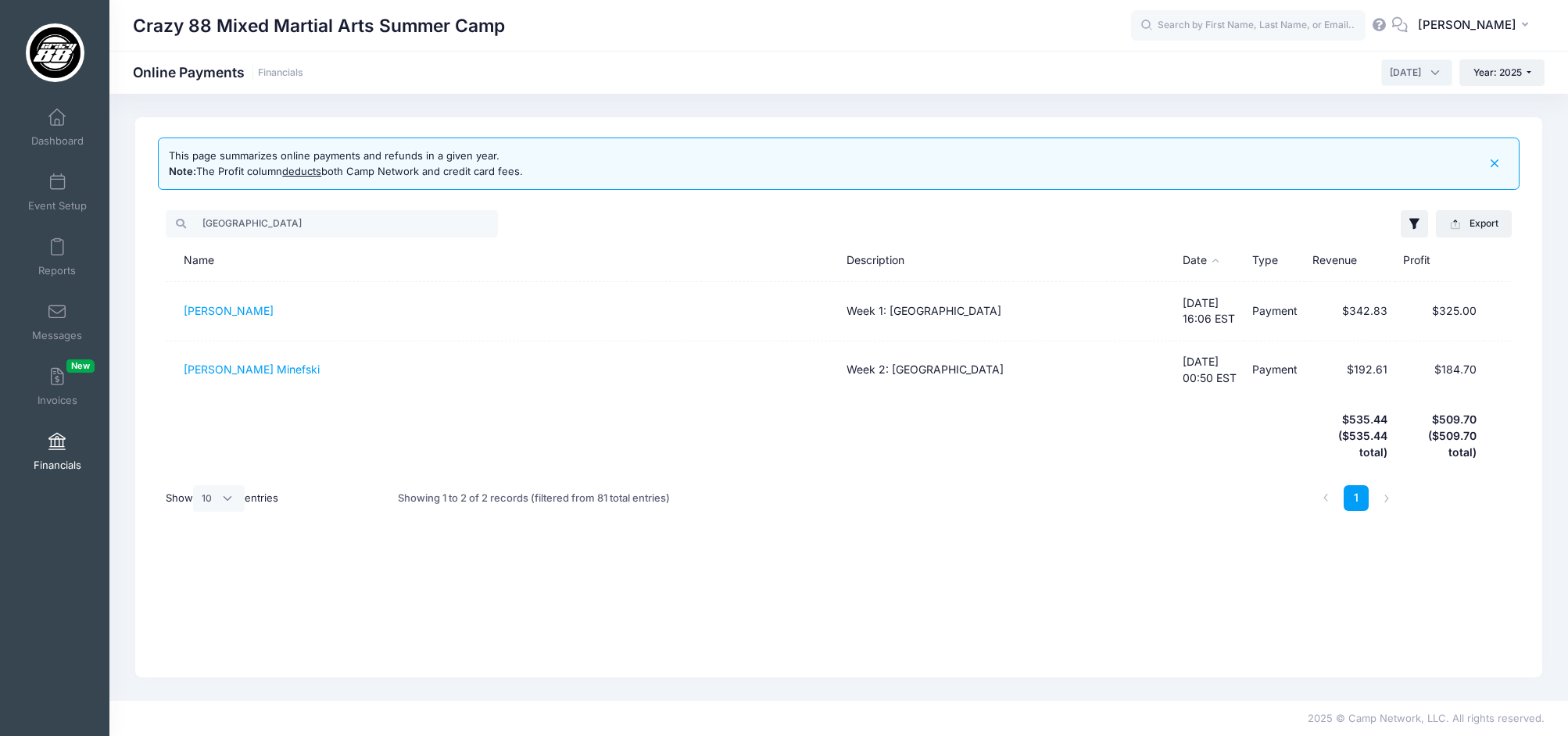
click at [1401, 80] on span "[DATE]" at bounding box center [1416, 72] width 71 height 27
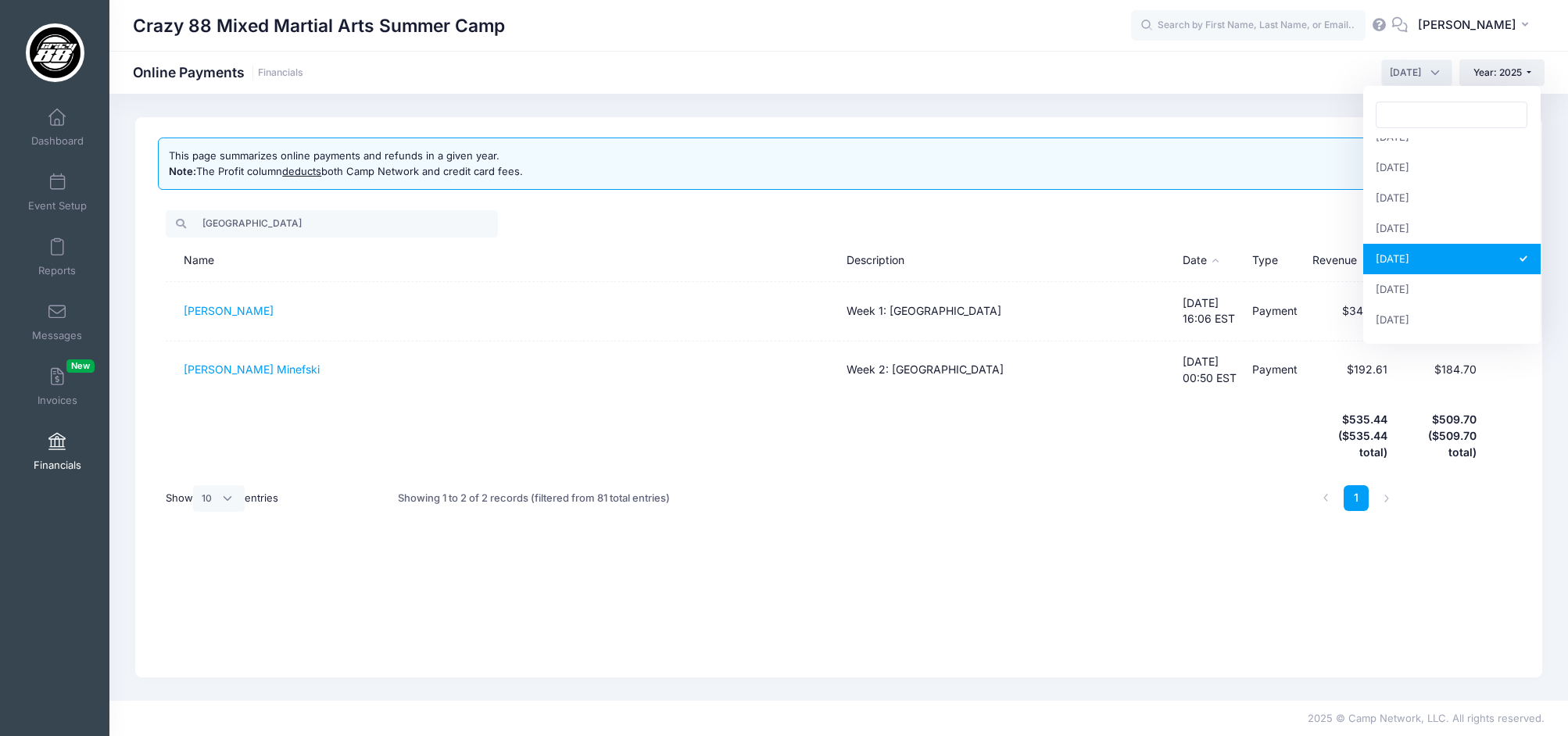
scroll to position [51, 0]
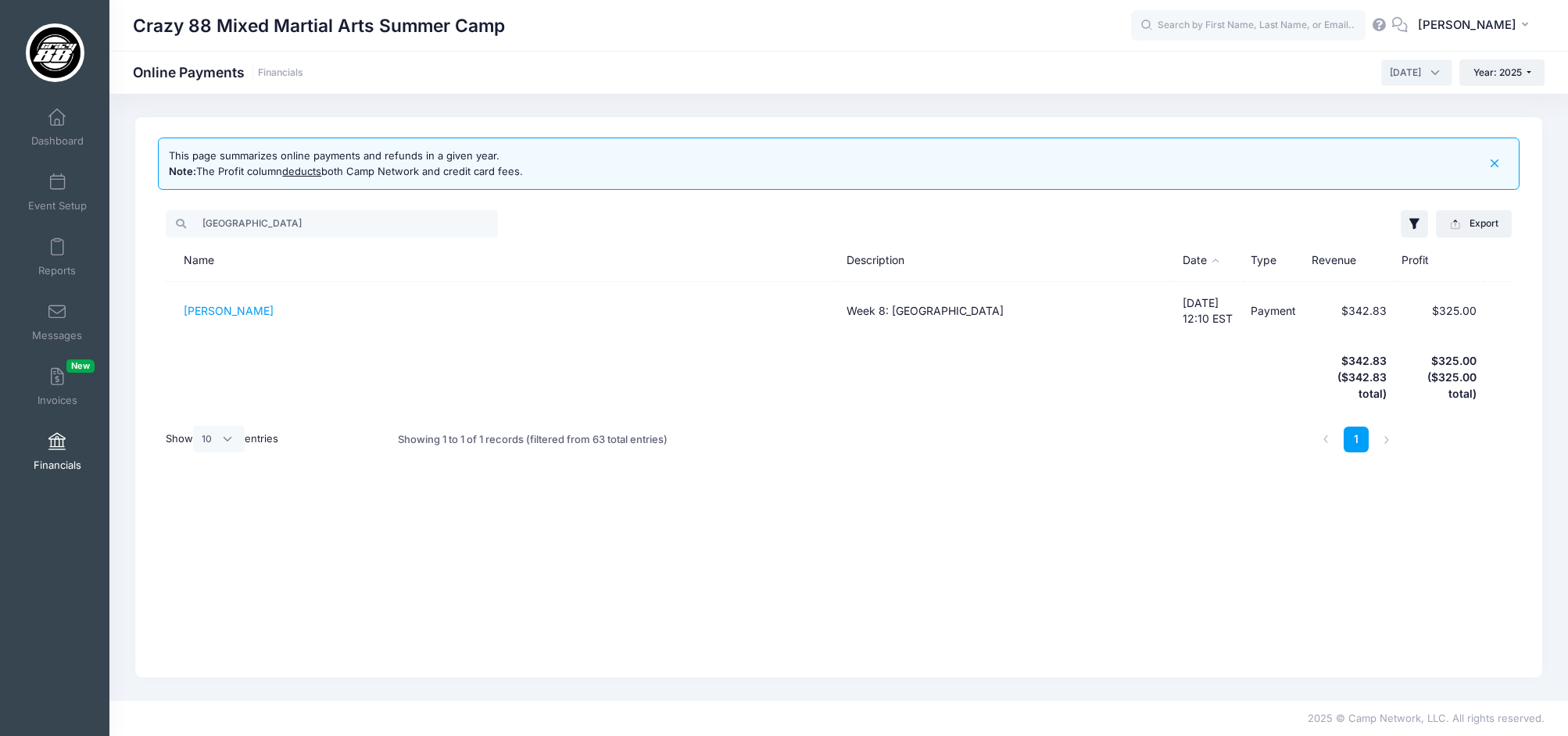
click at [1401, 76] on span "[DATE]" at bounding box center [1405, 73] width 31 height 14
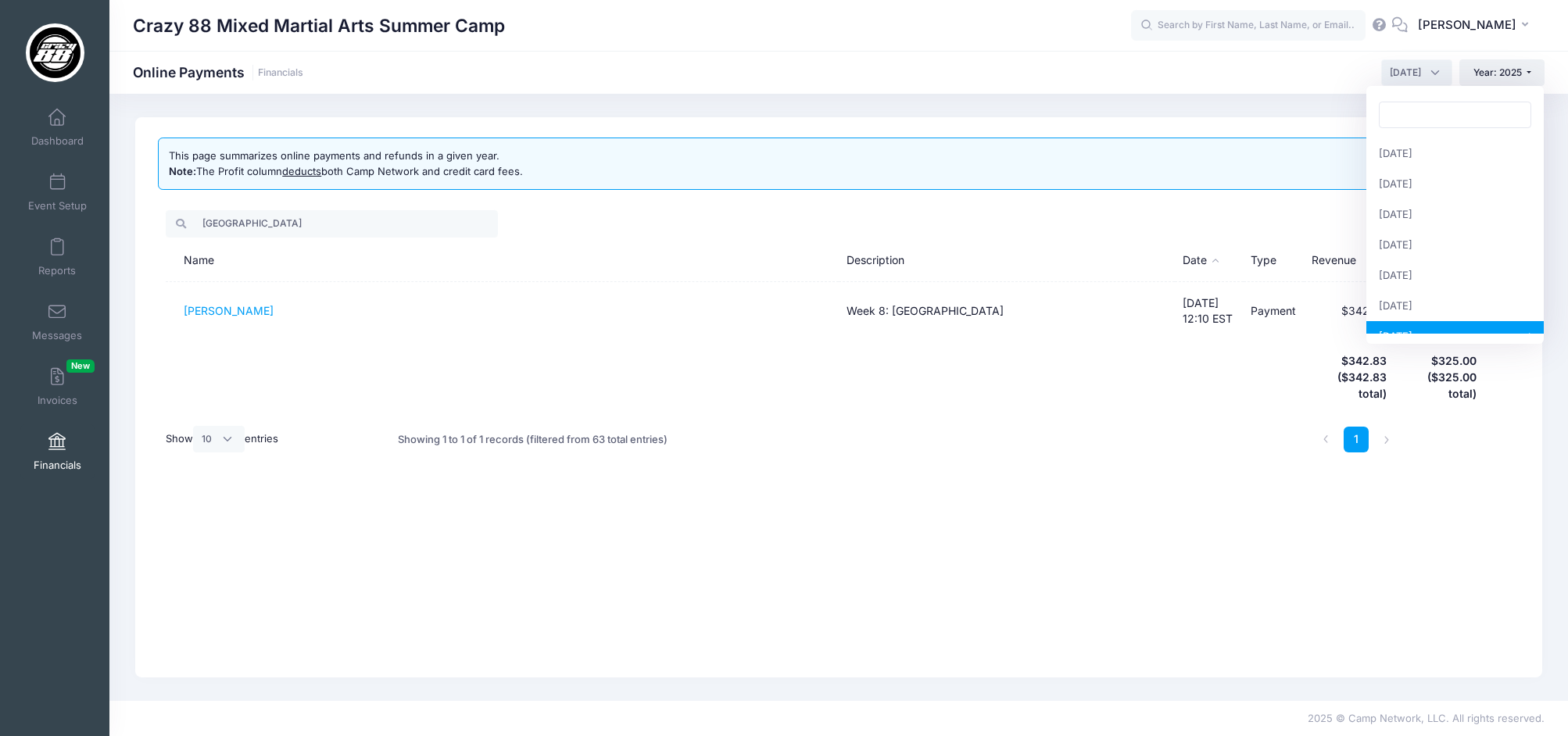
scroll to position [152, 0]
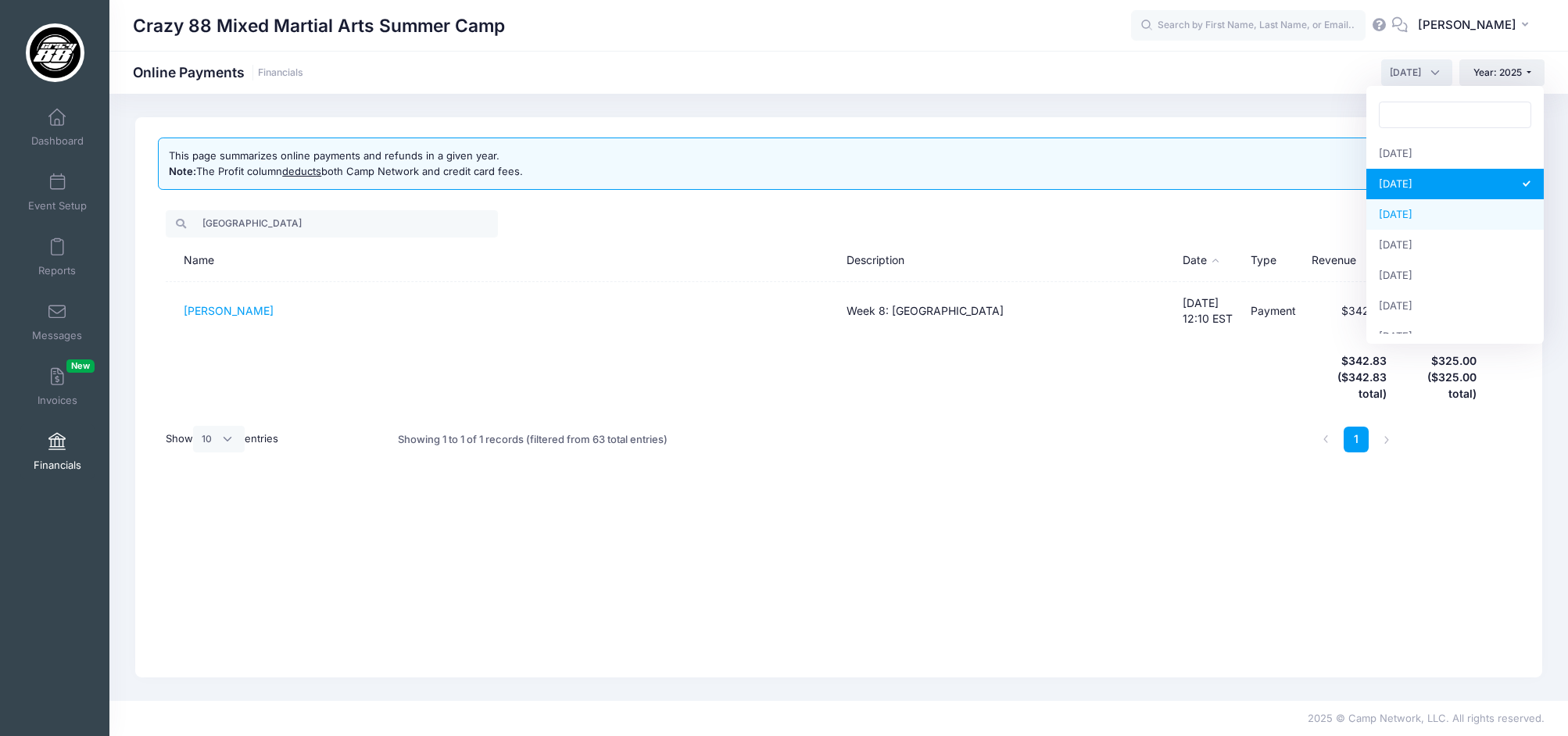
select select "8"
